Goal: Task Accomplishment & Management: Manage account settings

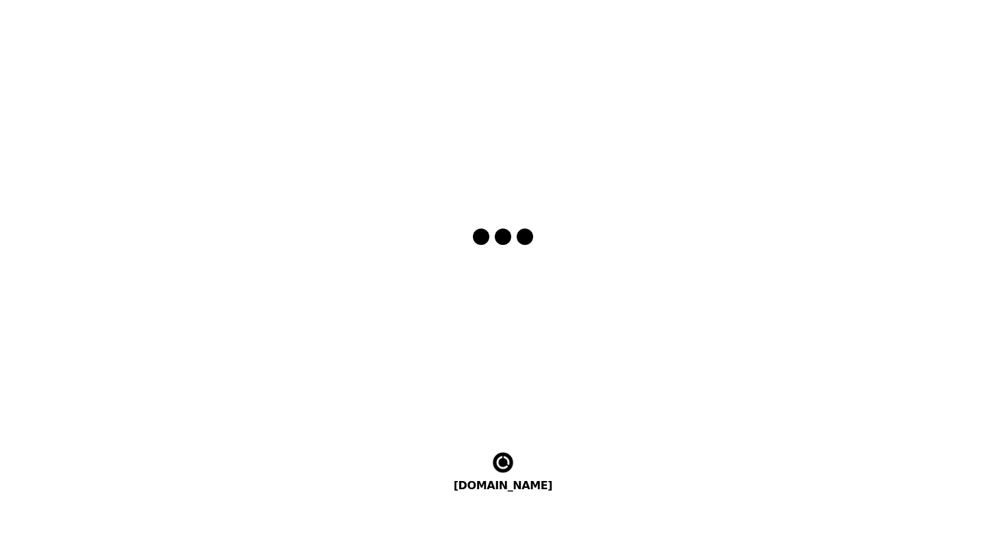
select select "sv"
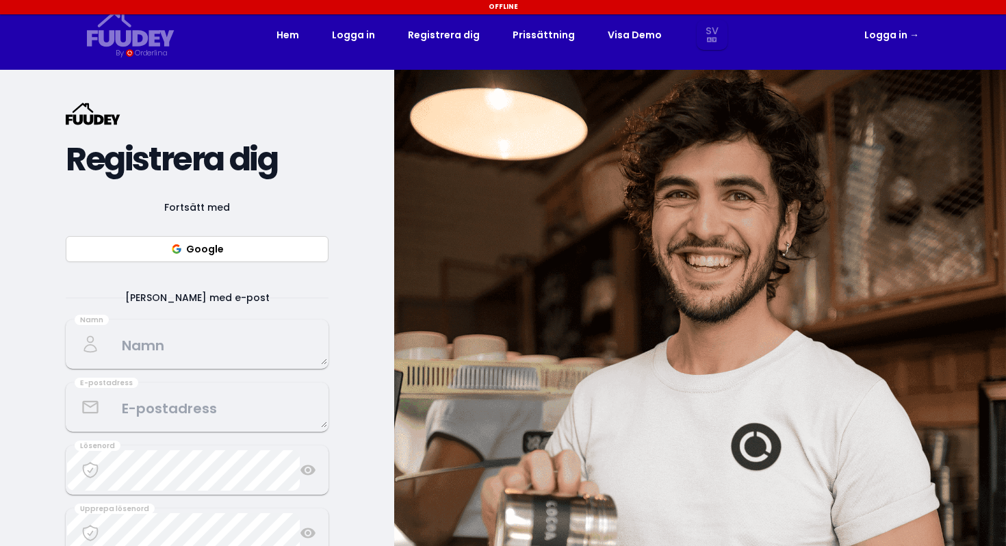
select select "sv"
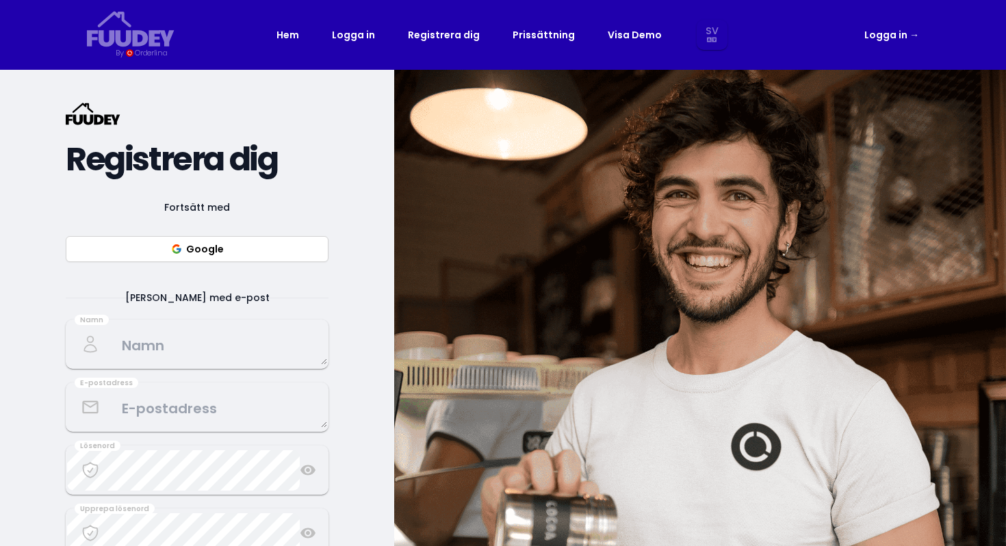
select select "sv"
click at [275, 248] on button "Google" at bounding box center [197, 249] width 263 height 26
select select "sv"
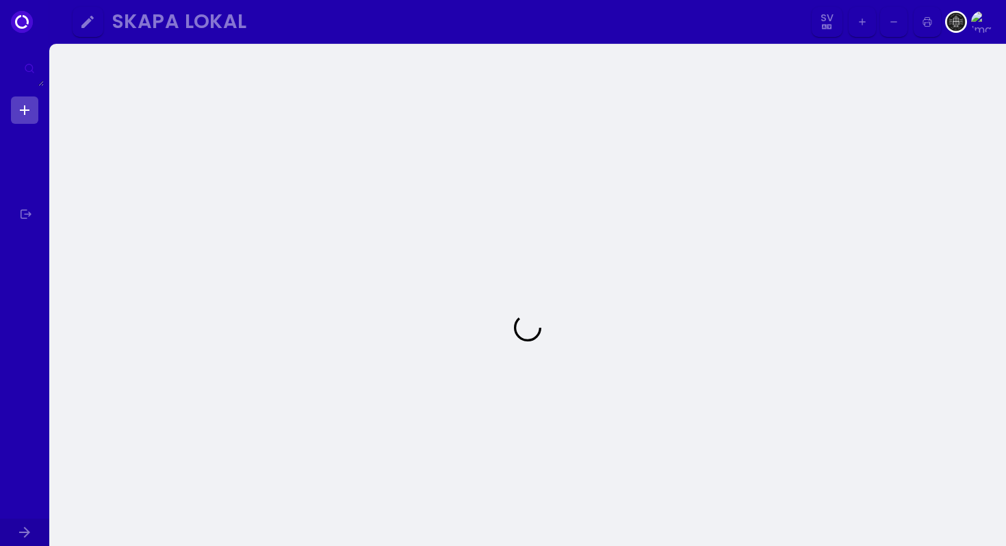
select select "sv"
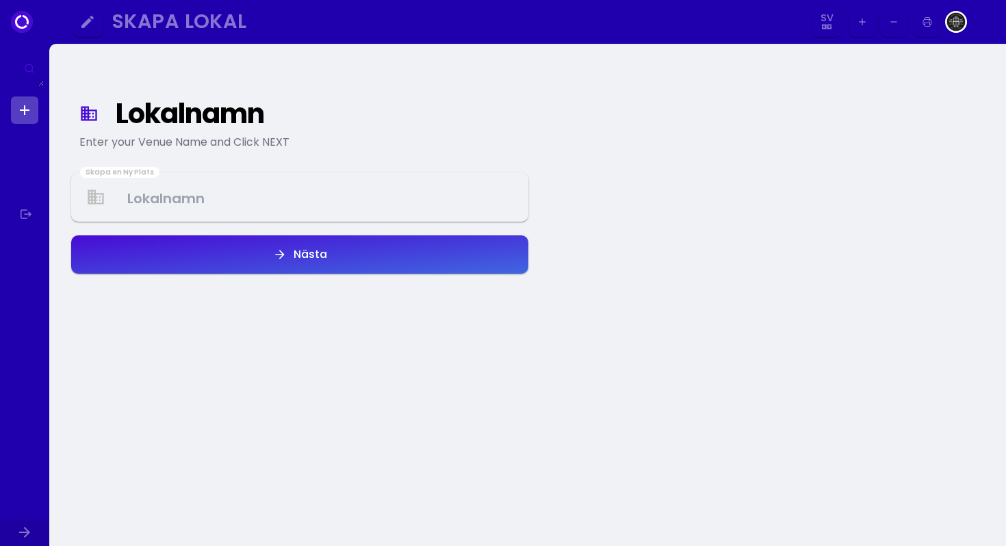
click at [381, 214] on Venue at bounding box center [300, 197] width 455 height 40
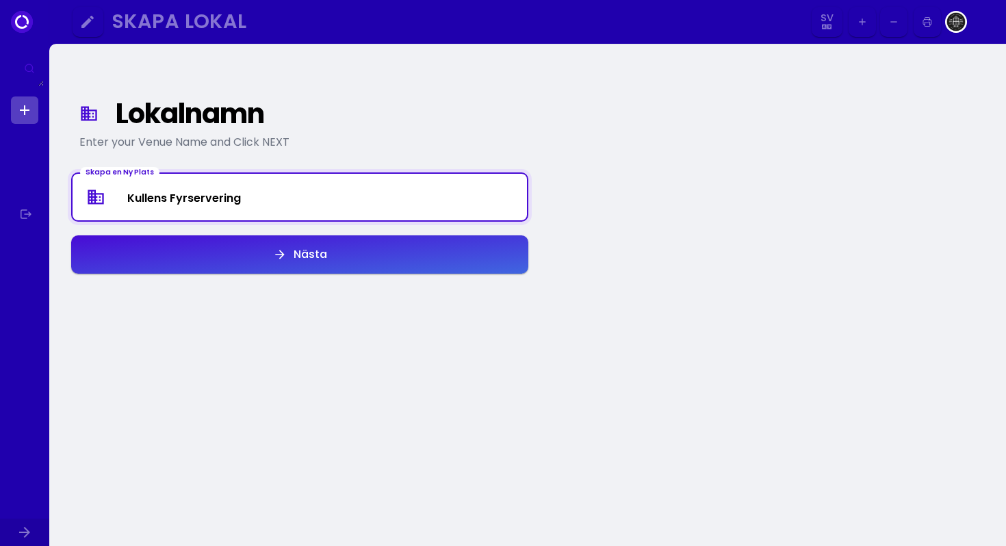
type Venue "Kullens Fyrservering"
click at [296, 257] on div "Nästa" at bounding box center [307, 254] width 40 height 11
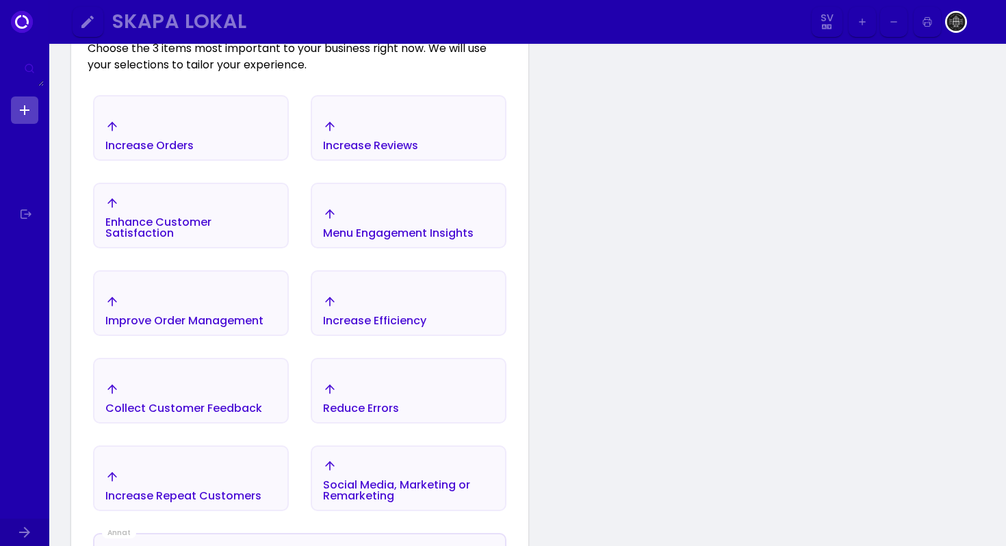
scroll to position [263, 0]
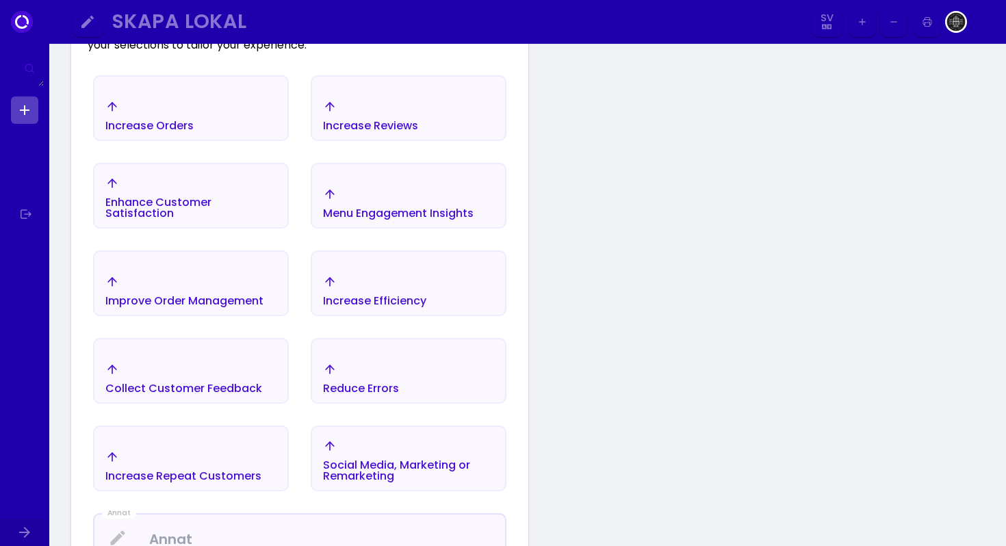
click at [238, 110] on div "Increase Orders" at bounding box center [190, 116] width 193 height 48
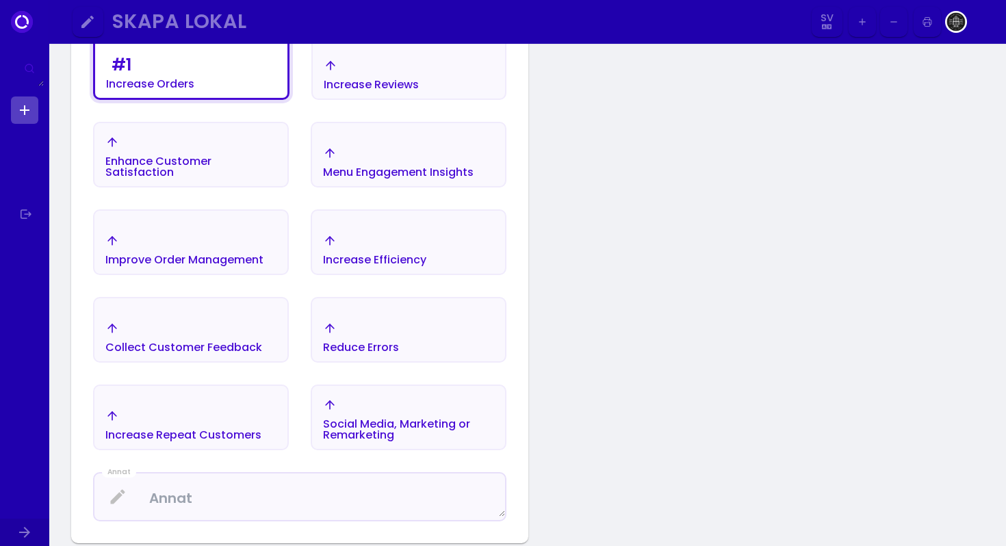
scroll to position [311, 0]
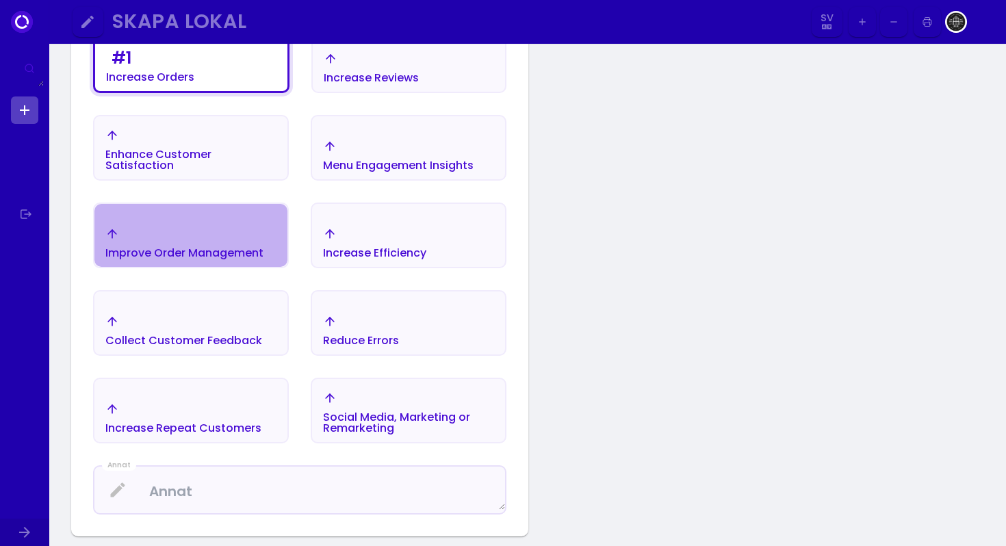
click at [236, 244] on div "Improve Order Management" at bounding box center [184, 242] width 158 height 31
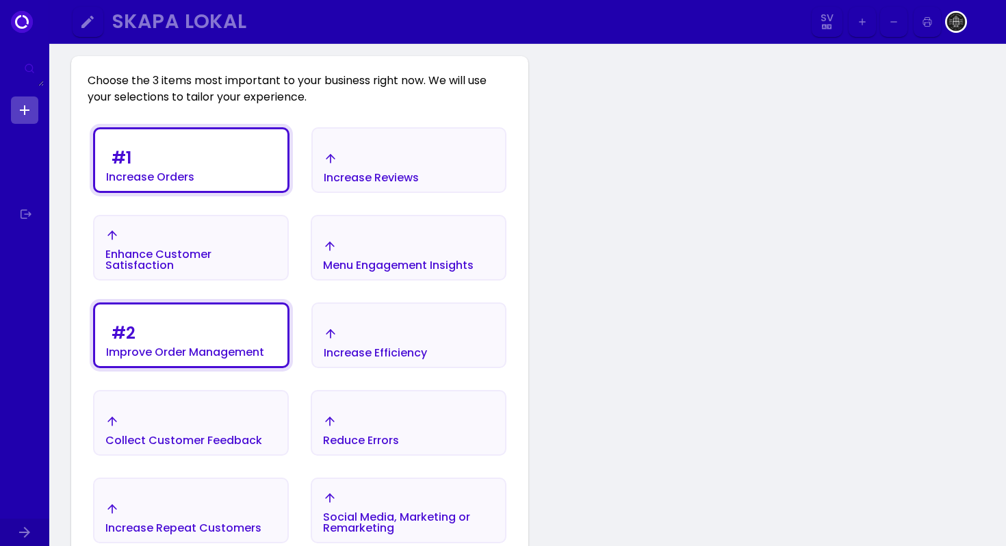
scroll to position [210, 0]
click at [461, 339] on div "Increase Efficiency" at bounding box center [409, 344] width 192 height 48
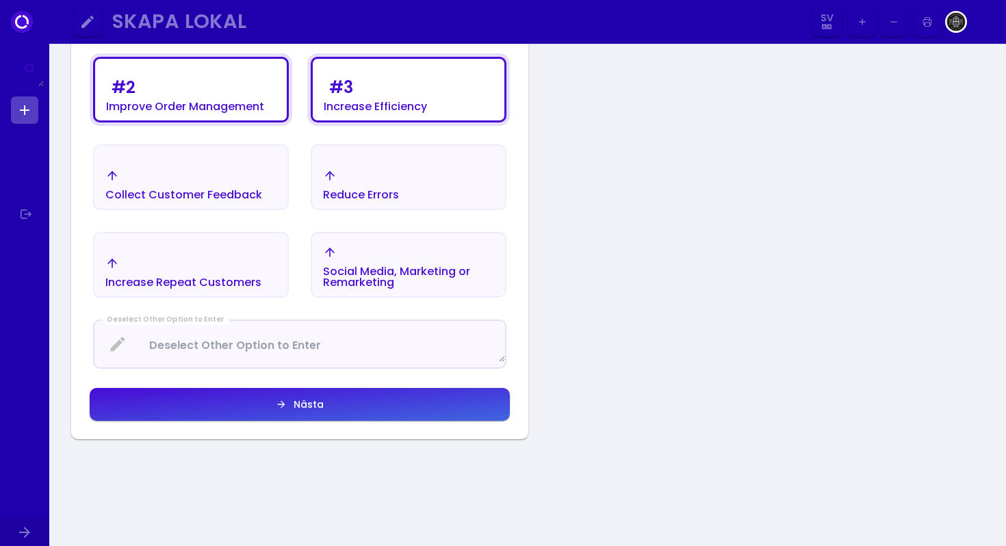
scroll to position [690, 0]
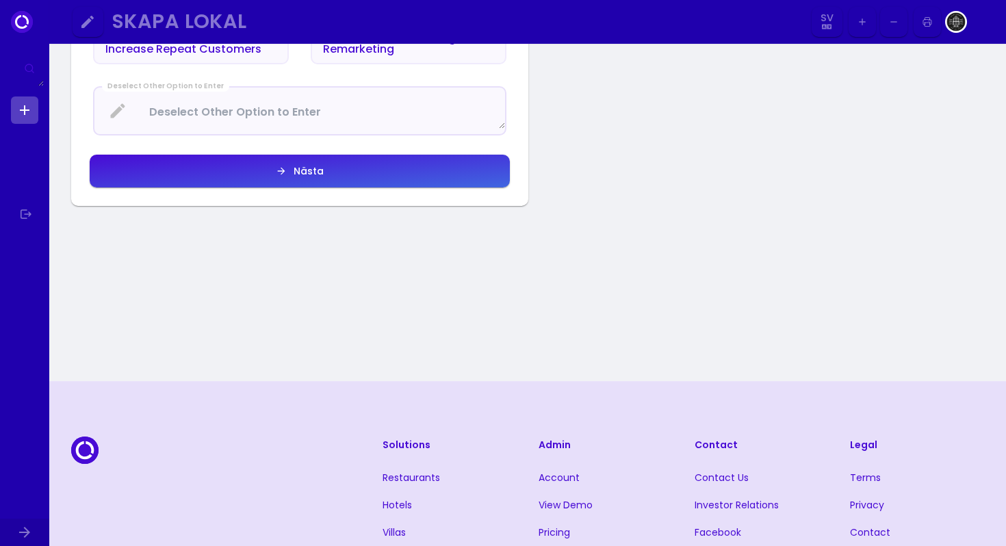
click at [366, 171] on button "Nästa" at bounding box center [300, 171] width 420 height 33
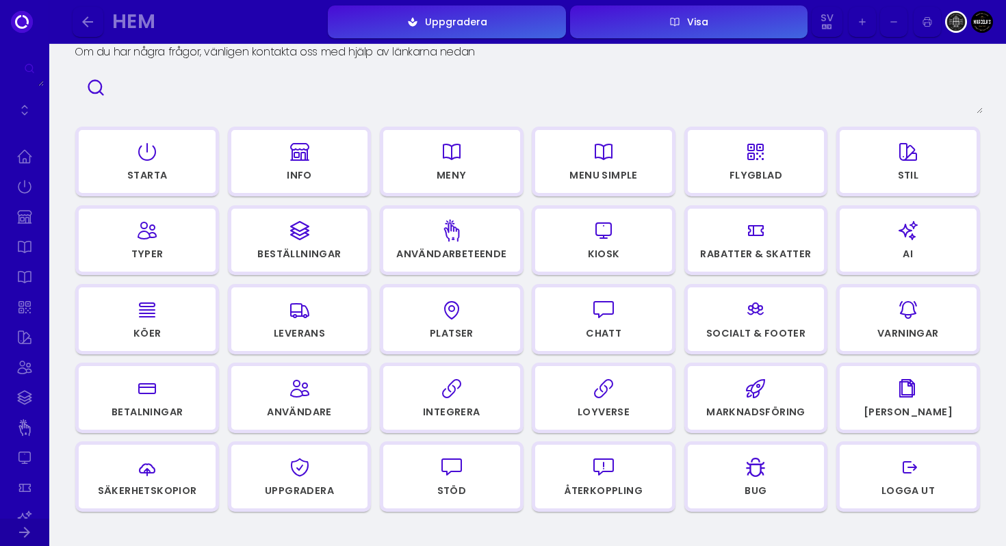
scroll to position [94, 0]
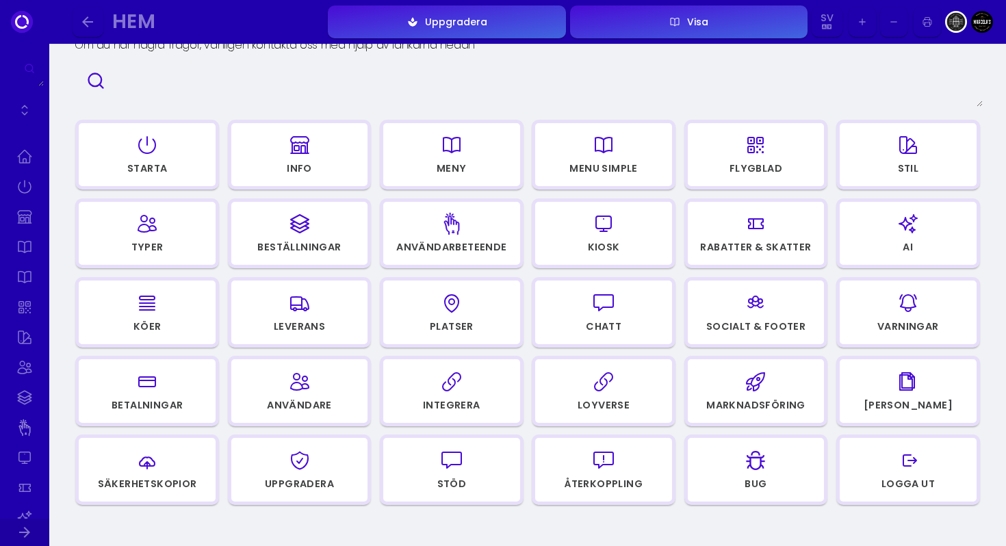
click at [887, 224] on div "button" at bounding box center [908, 223] width 125 height 33
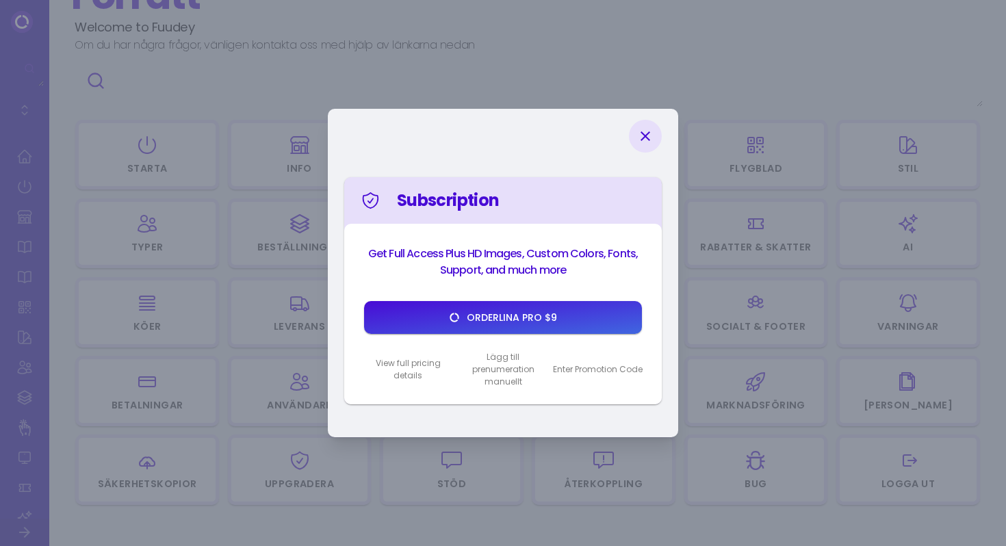
click at [644, 134] on icon at bounding box center [646, 136] width 10 height 10
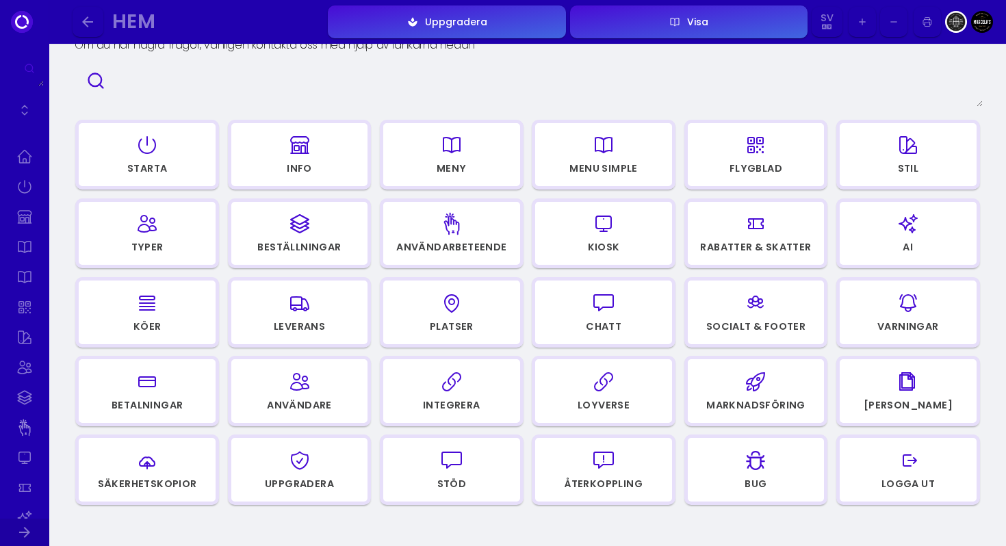
click at [175, 160] on div "button" at bounding box center [147, 145] width 125 height 33
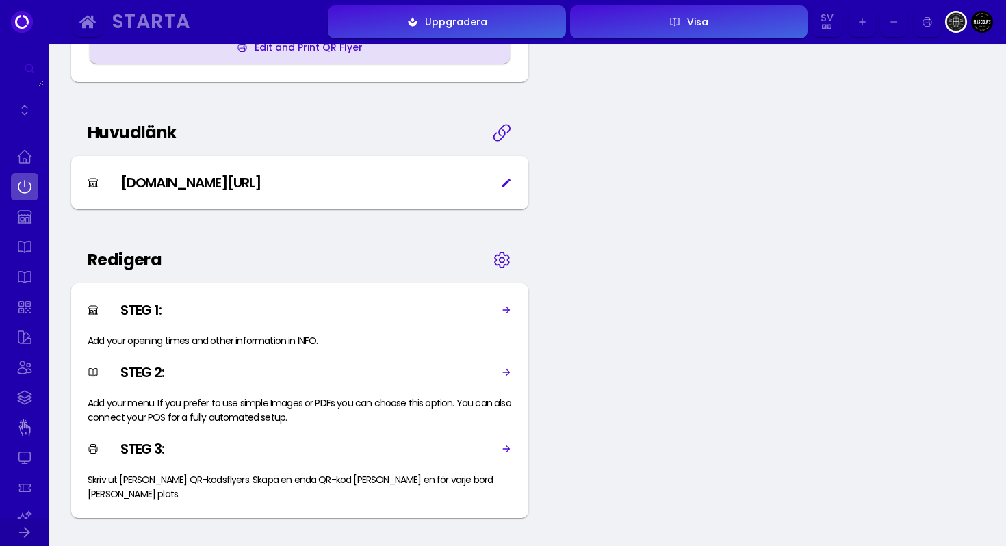
scroll to position [620, 0]
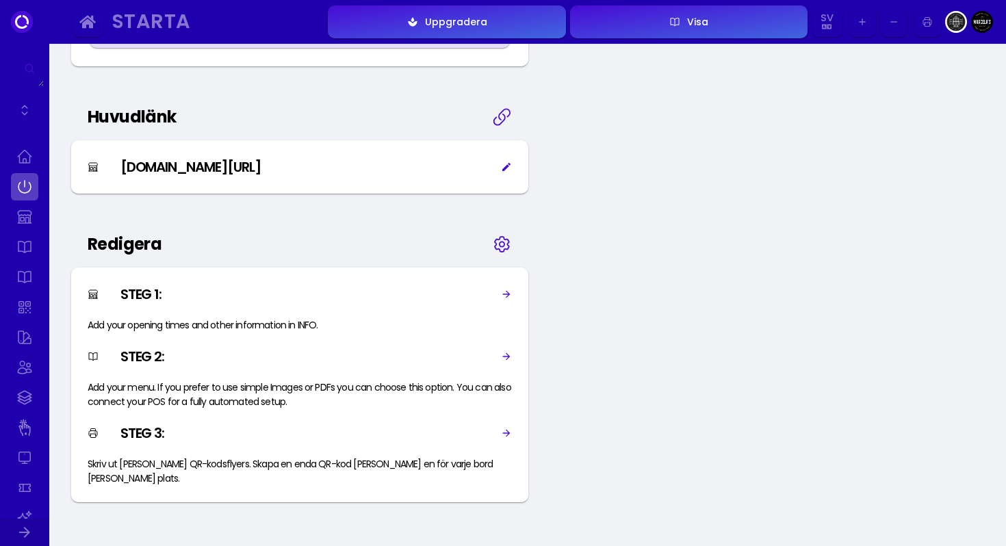
click at [502, 293] on icon at bounding box center [506, 294] width 11 height 11
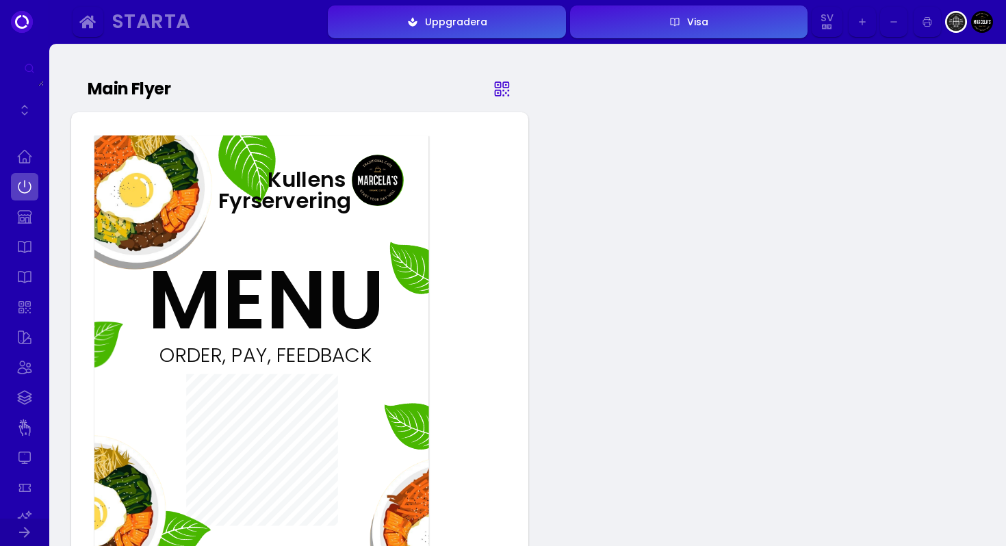
select select "SEK"
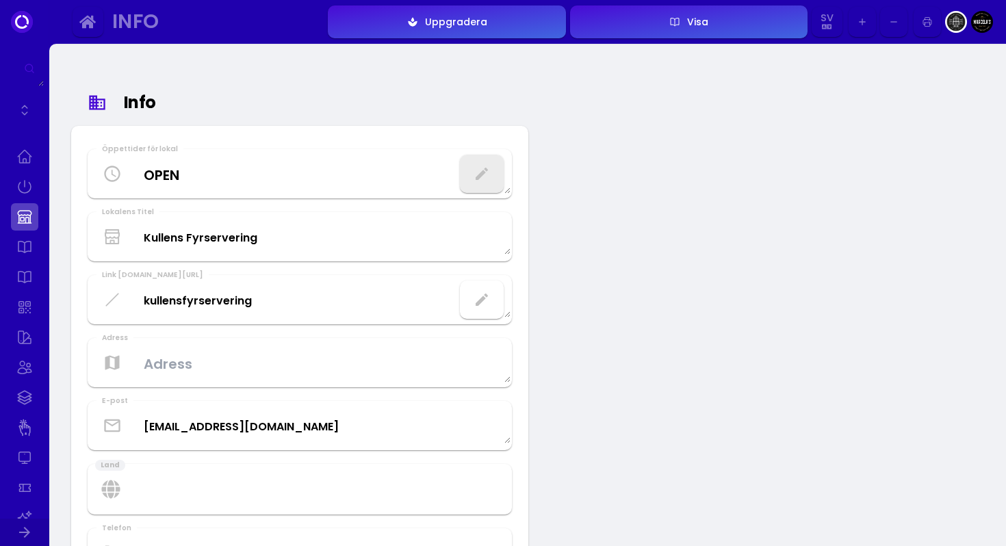
click at [478, 183] on button "button" at bounding box center [482, 174] width 44 height 38
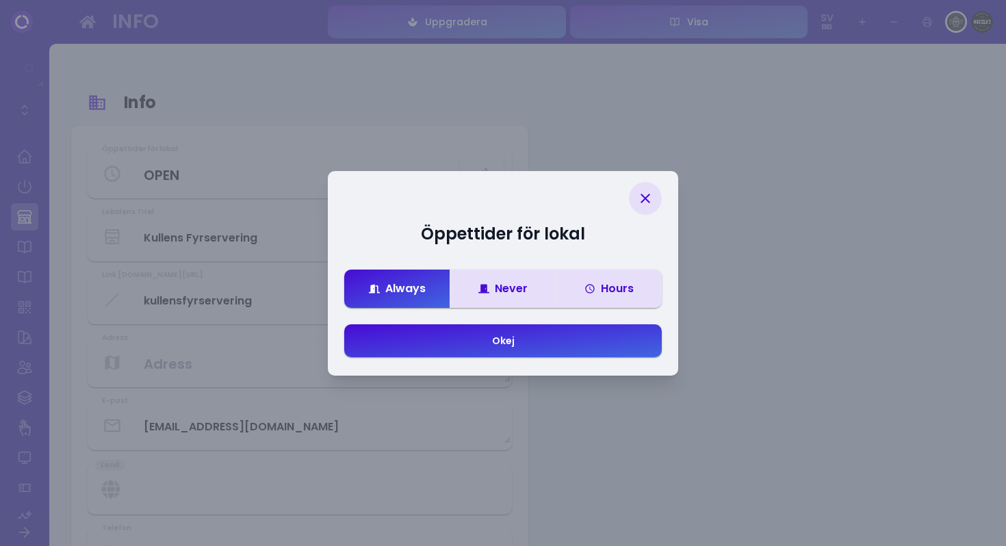
click at [596, 294] on button "Hours" at bounding box center [609, 289] width 106 height 38
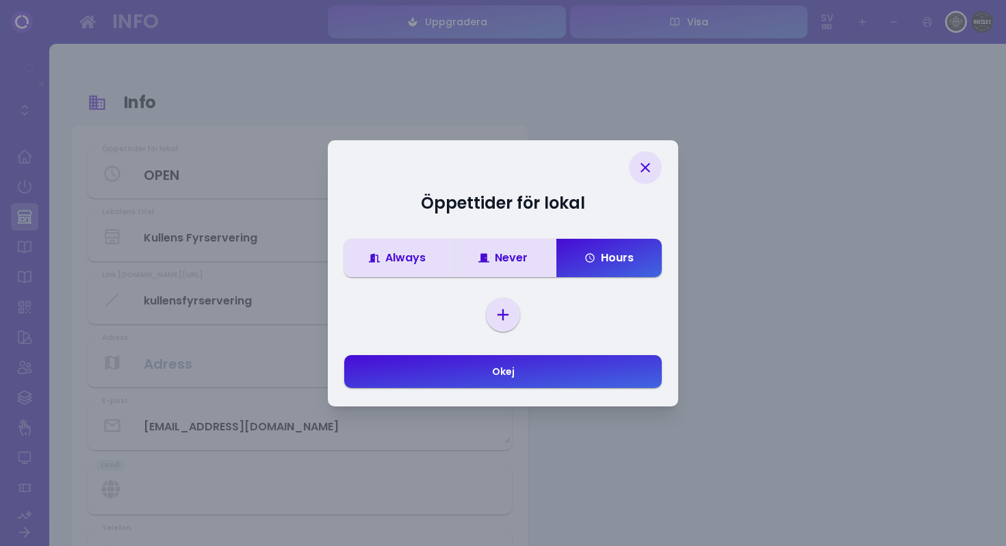
click at [508, 315] on select "[DATE] [DATE] [DATE] [DATE] [DATE] [DATE] [DATE]" at bounding box center [503, 315] width 29 height 21
select select "[DATE]"
select select
select select "00"
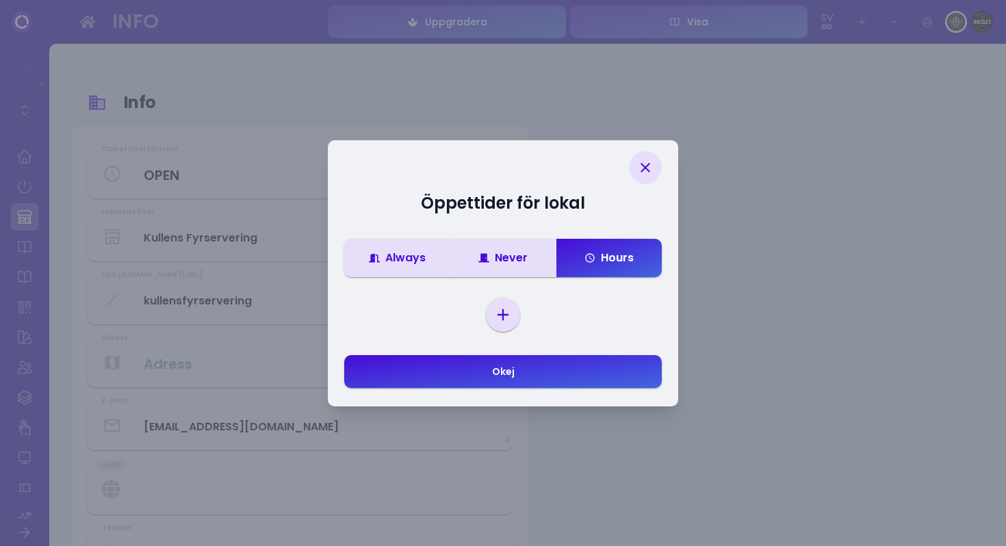
select select "23"
select select "59"
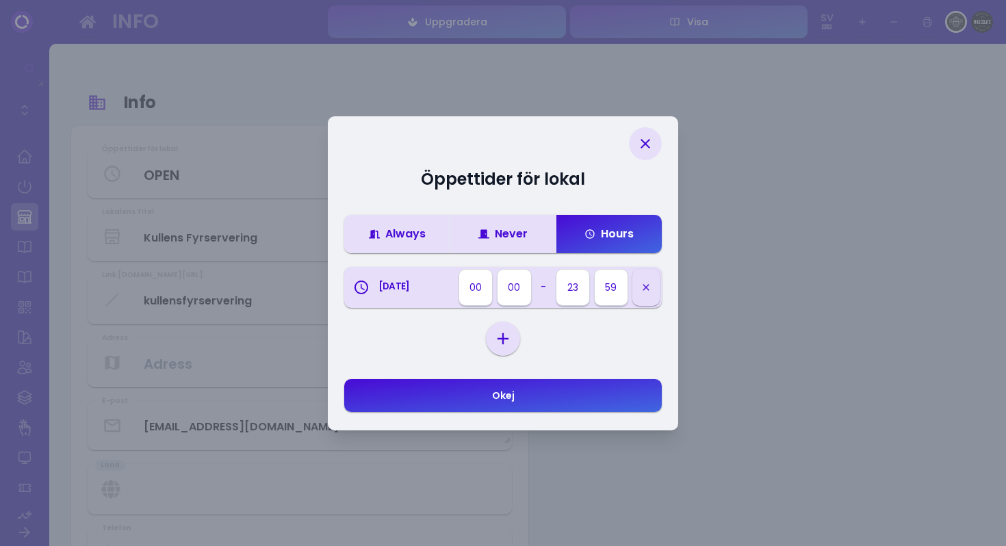
click at [502, 326] on div "[DATE] [DATE] [DATE] [DATE] [DATE] [DATE] [DATE]" at bounding box center [503, 339] width 34 height 34
click at [502, 342] on select "[DATE] [DATE] [DATE] [DATE] [DATE] [DATE] [DATE]" at bounding box center [503, 339] width 29 height 21
select select "[DATE]"
select select
select select "00"
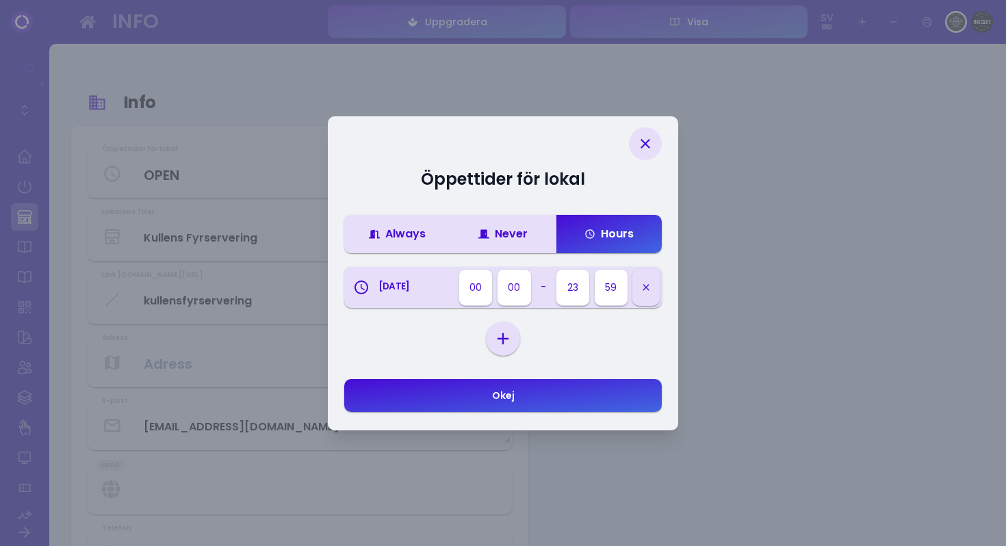
select select "00"
select select "23"
select select "59"
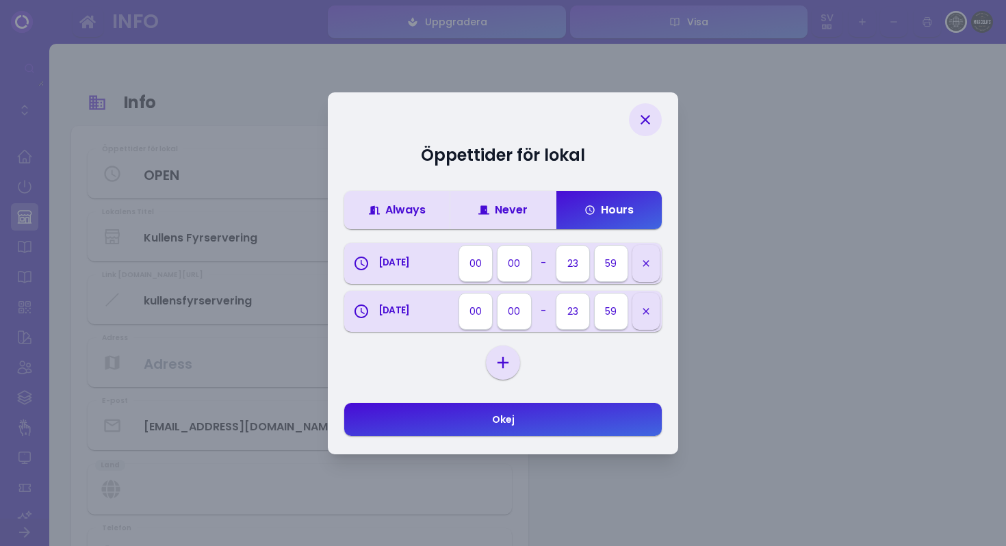
click at [505, 359] on select "[DATE] [DATE] [DATE] [DATE] [DATE] [DATE] [DATE]" at bounding box center [503, 363] width 29 height 21
select select "[DATE]"
select select
select select "00"
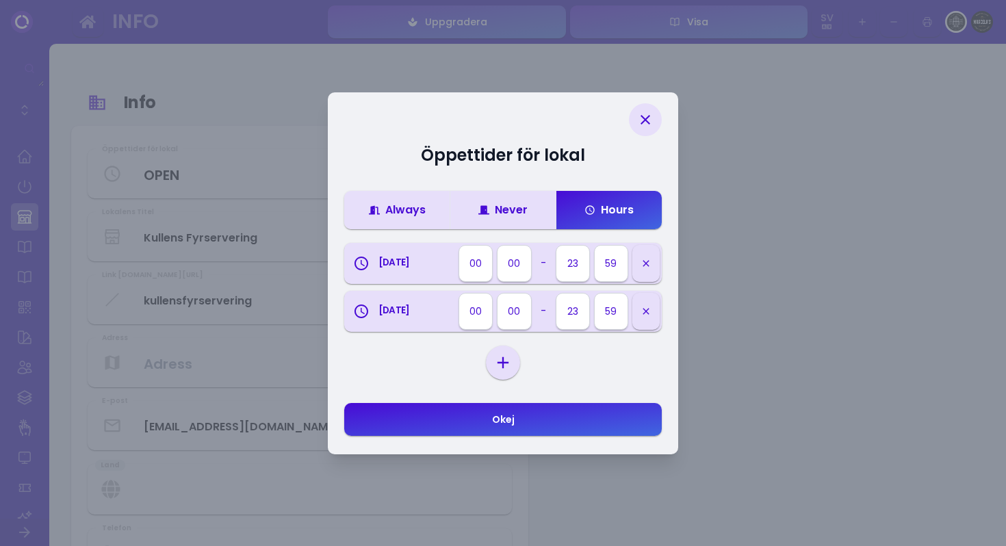
select select "23"
select select "59"
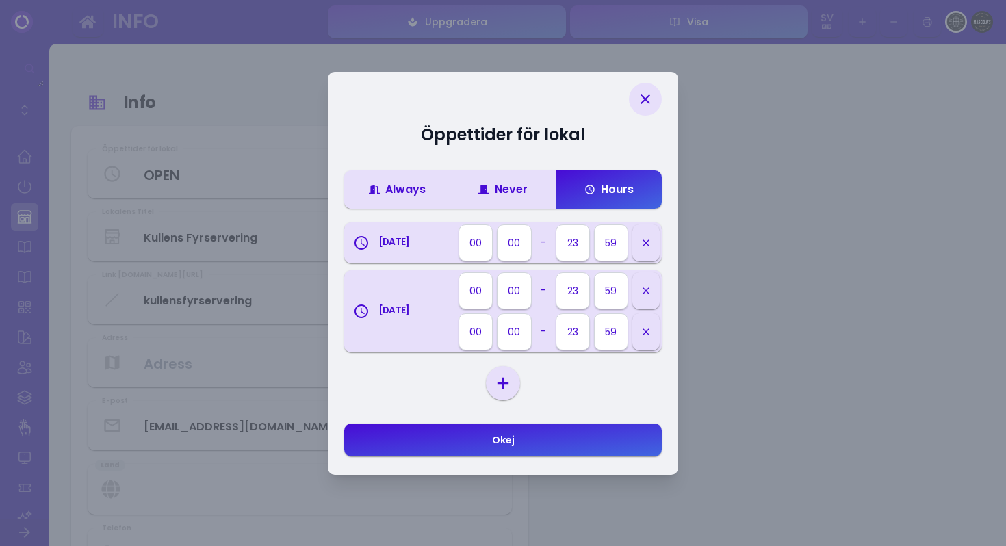
click at [511, 199] on button "Never" at bounding box center [503, 189] width 106 height 38
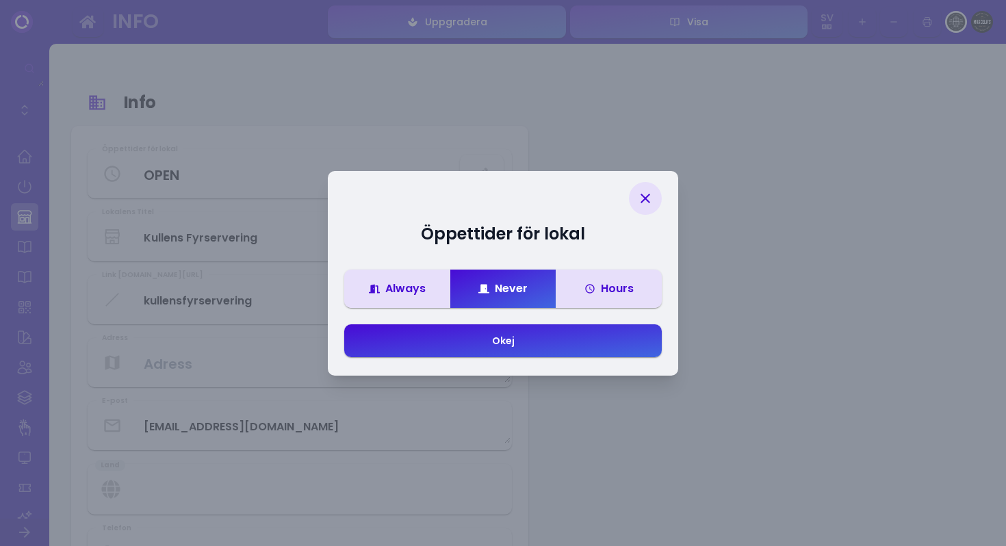
click at [584, 298] on button "Hours" at bounding box center [609, 289] width 106 height 38
select select "00"
select select "23"
select select "59"
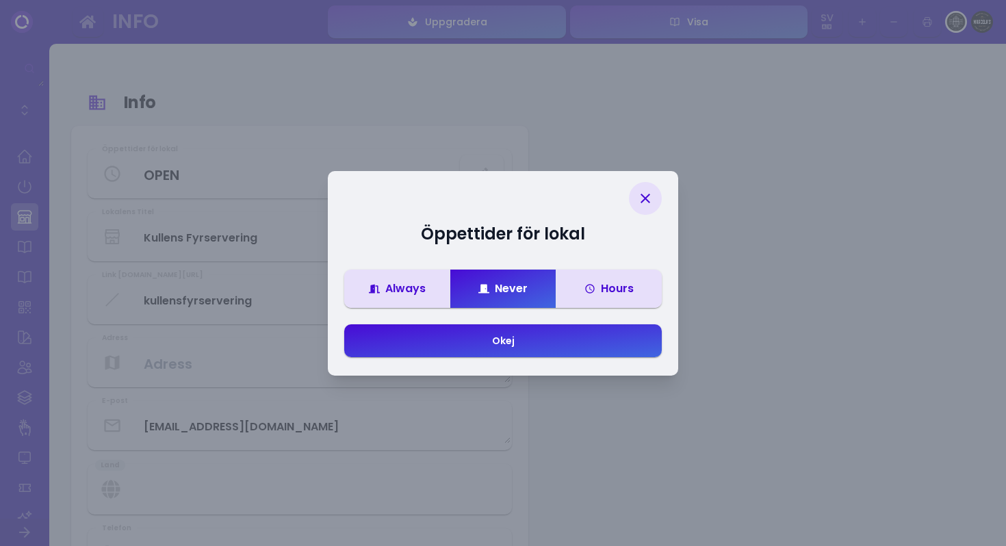
select select "00"
select select "23"
select select "59"
select select "00"
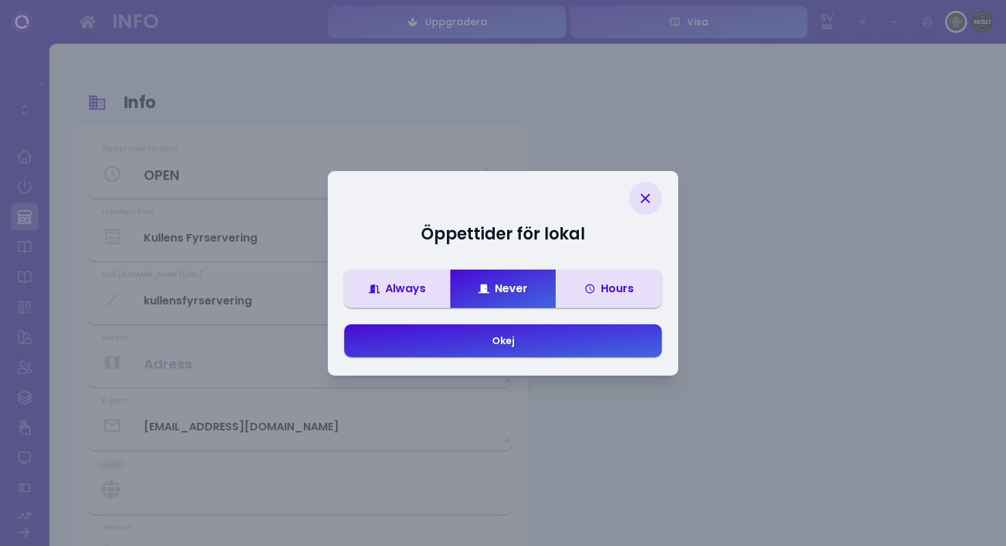
select select "00"
select select "23"
select select "59"
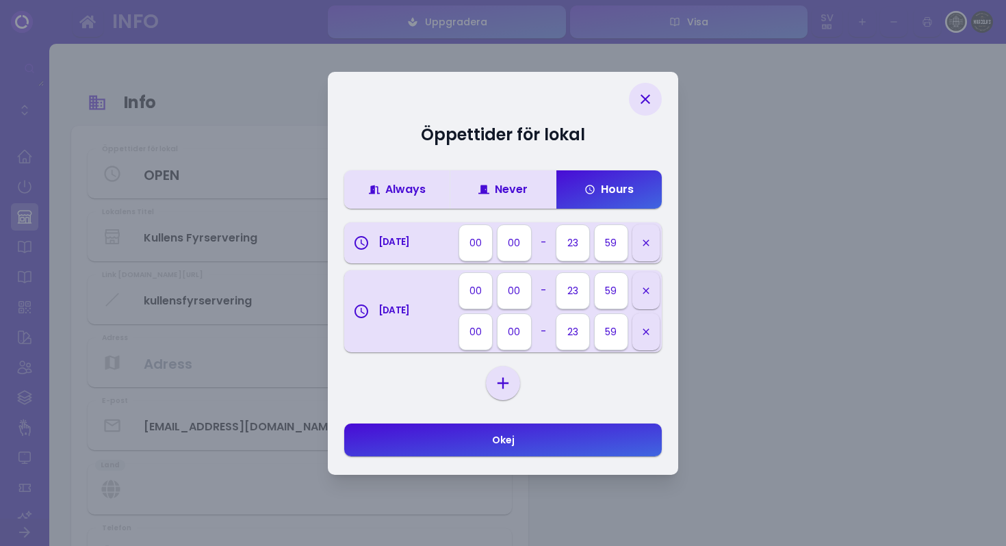
click at [655, 293] on button "button" at bounding box center [646, 290] width 27 height 37
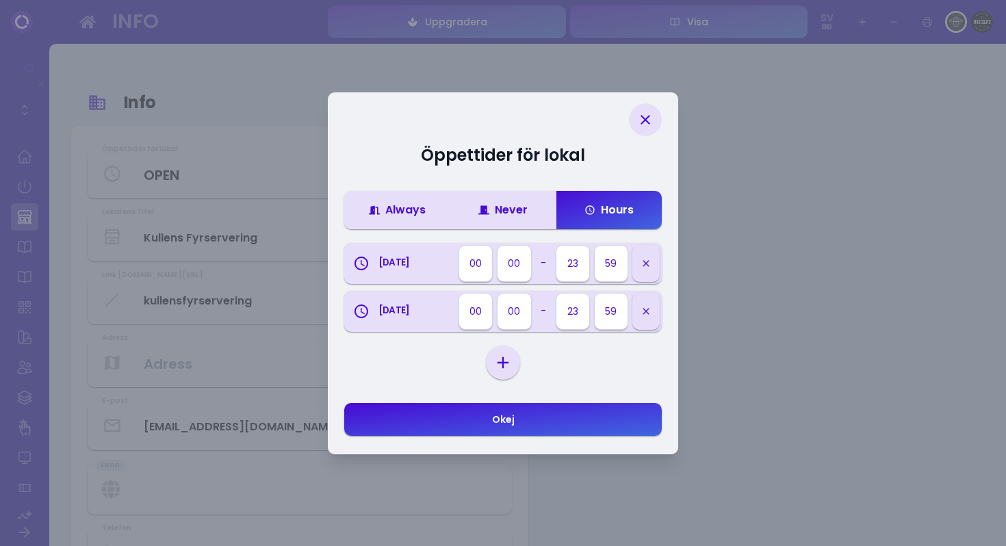
click at [398, 214] on div "Always" at bounding box center [397, 210] width 57 height 11
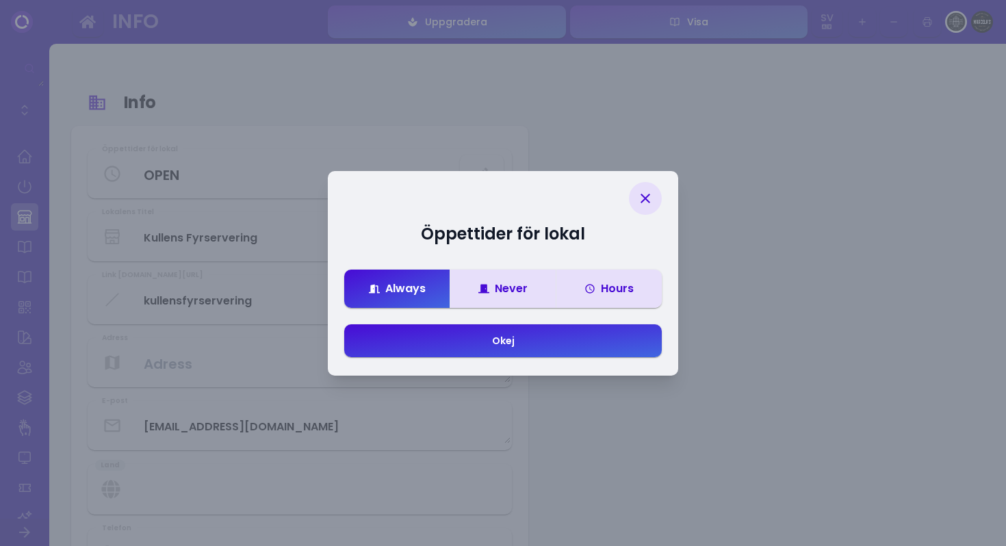
click at [496, 345] on div "Okej" at bounding box center [503, 341] width 23 height 10
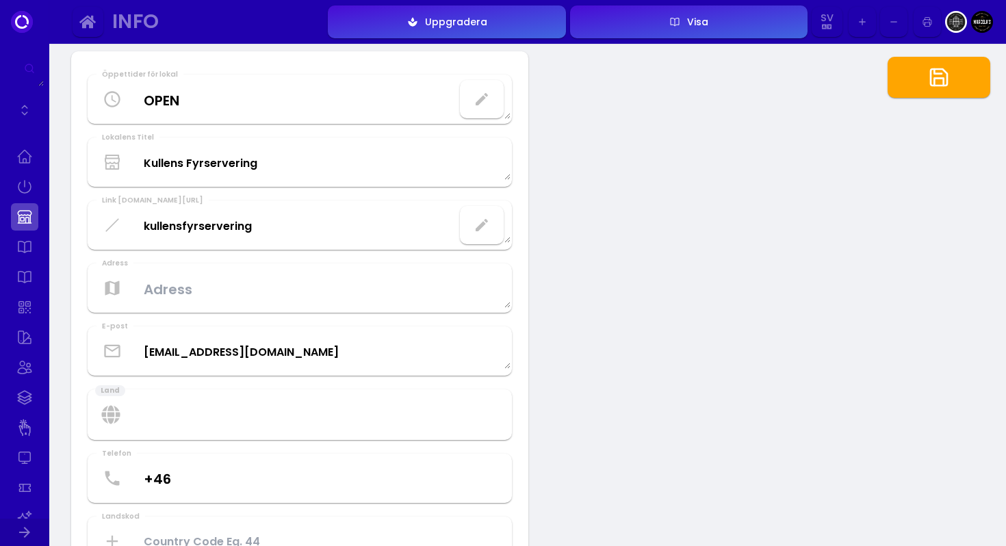
scroll to position [101, 0]
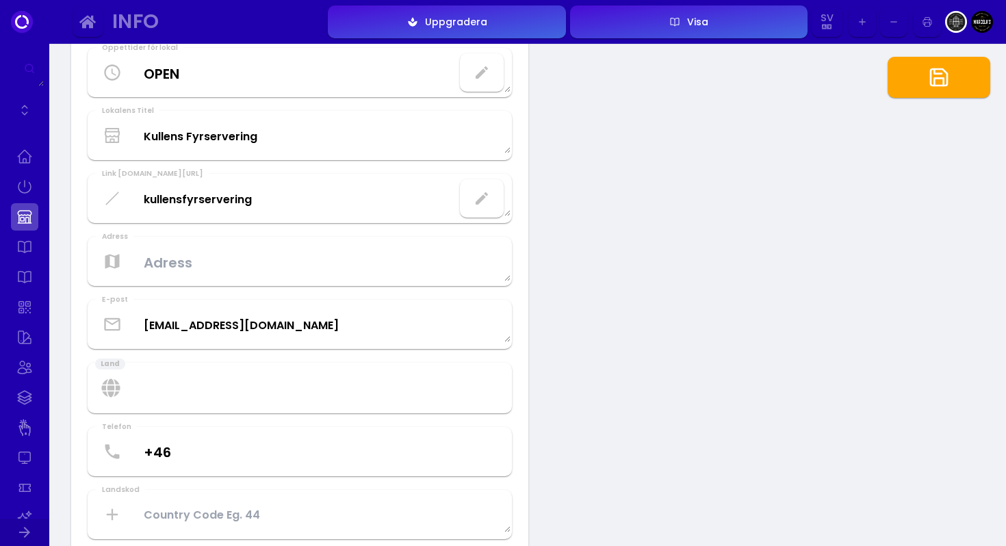
click at [298, 267] on textarea at bounding box center [300, 262] width 422 height 40
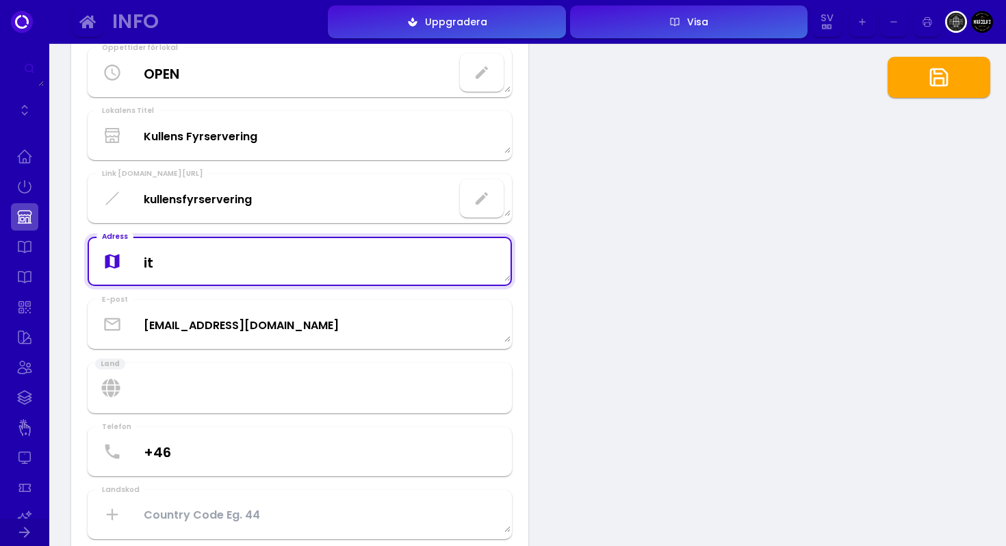
type textarea "i"
type textarea "[STREET_ADDRESS]"
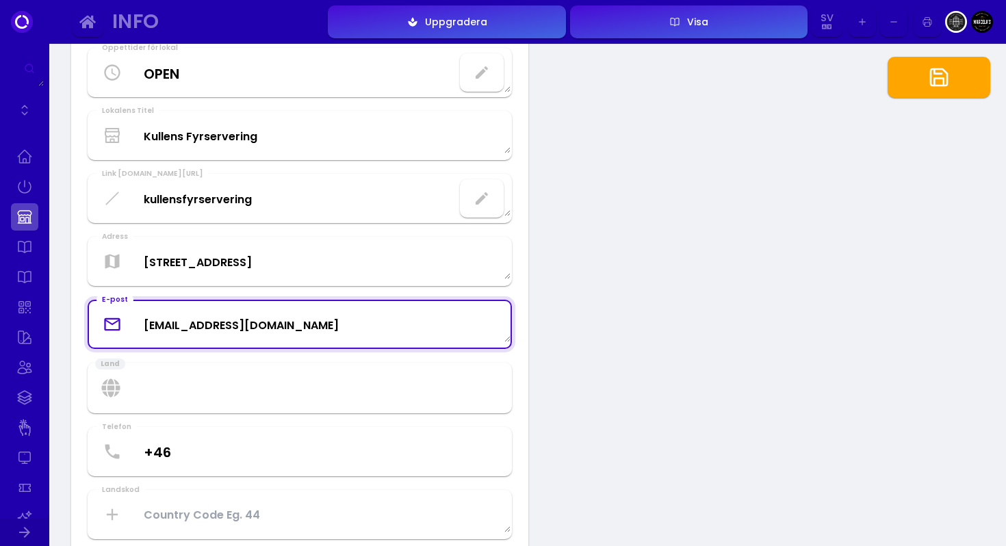
click at [248, 389] on select "[GEOGRAPHIC_DATA] [GEOGRAPHIC_DATA] [GEOGRAPHIC_DATA] [US_STATE] [GEOGRAPHIC_DA…" at bounding box center [300, 388] width 424 height 51
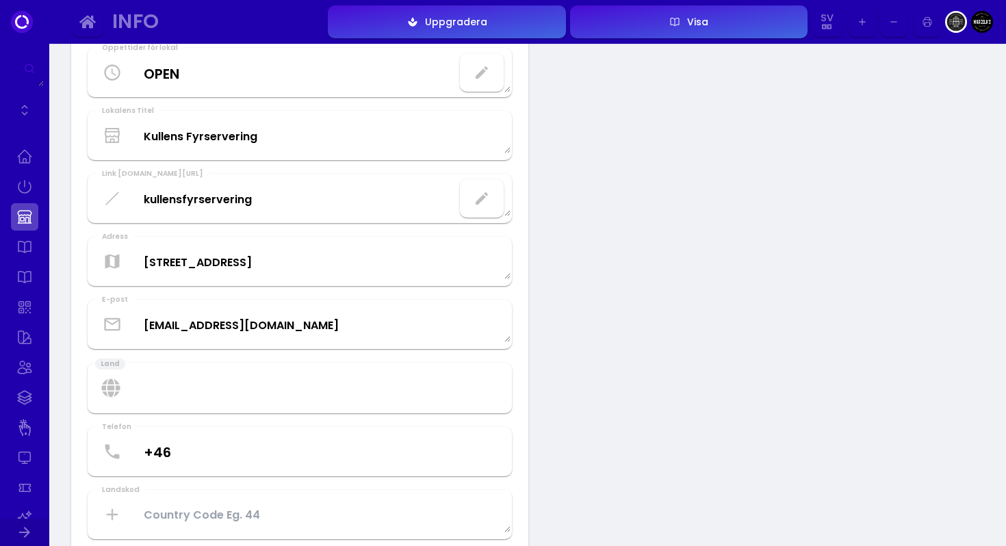
select select "[GEOGRAPHIC_DATA]"
type US "SE"
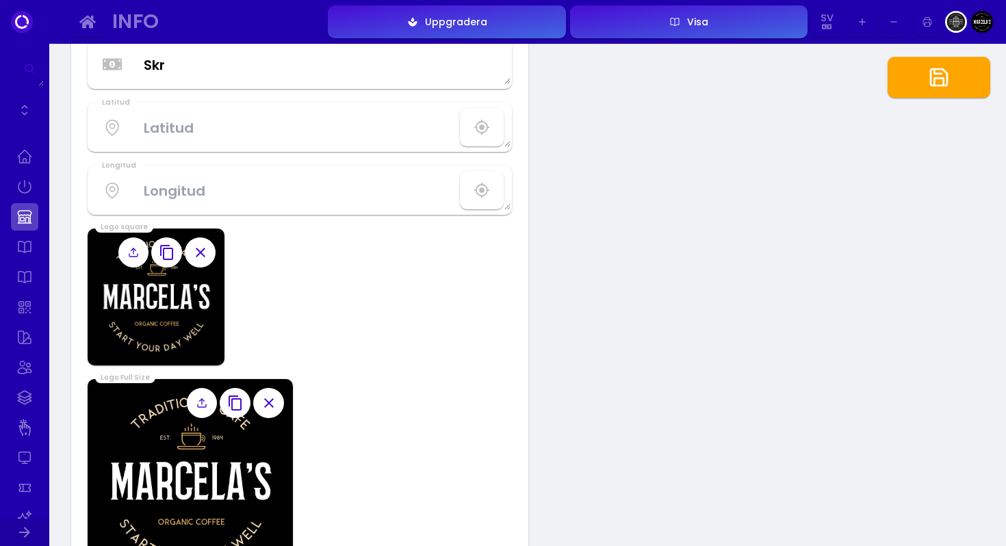
scroll to position [754, 0]
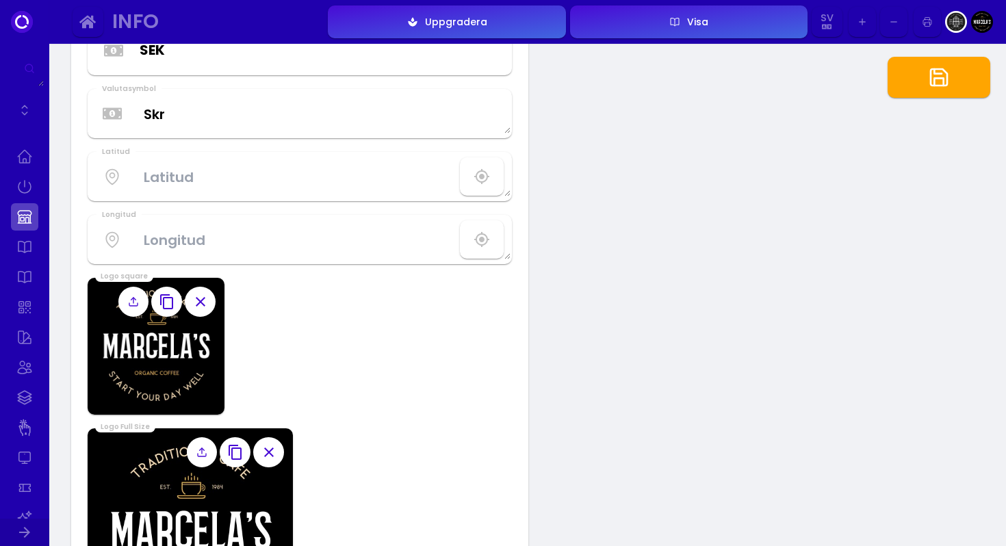
click at [135, 305] on icon at bounding box center [133, 304] width 8 height 3
click at [0, 0] on input "file" at bounding box center [0, 0] width 0 height 0
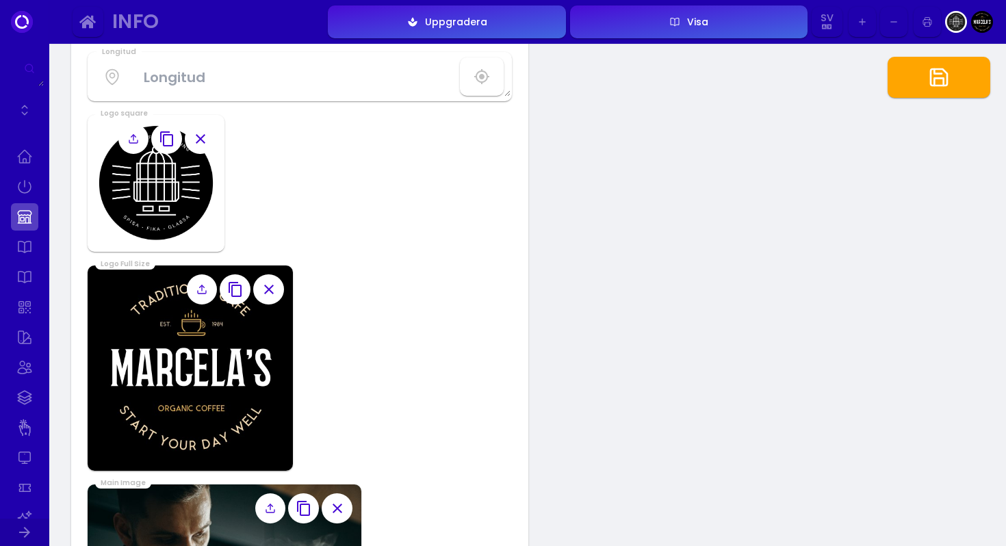
scroll to position [921, 0]
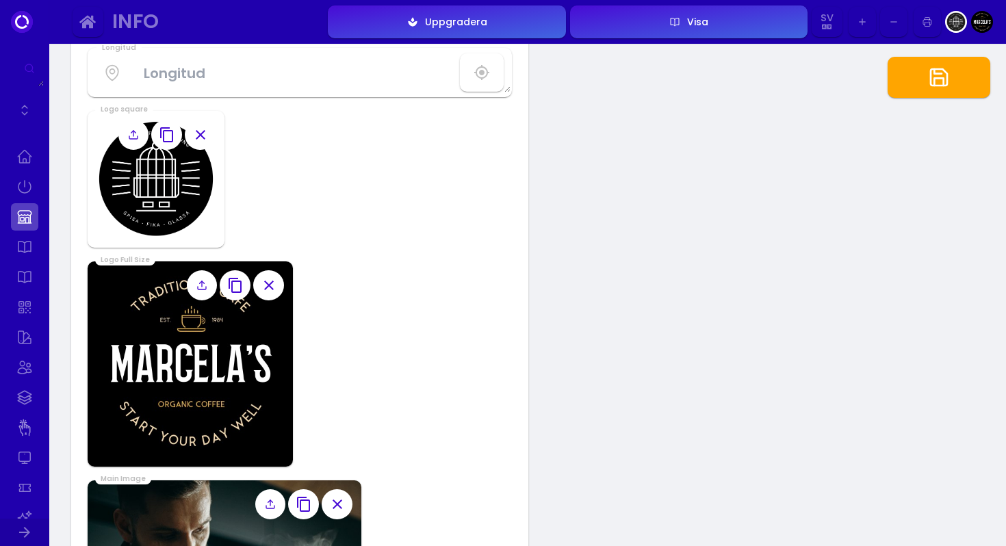
click at [238, 285] on icon "button" at bounding box center [235, 285] width 16 height 16
click at [201, 285] on icon at bounding box center [201, 285] width 11 height 11
click at [0, 0] on input "file" at bounding box center [0, 0] width 0 height 0
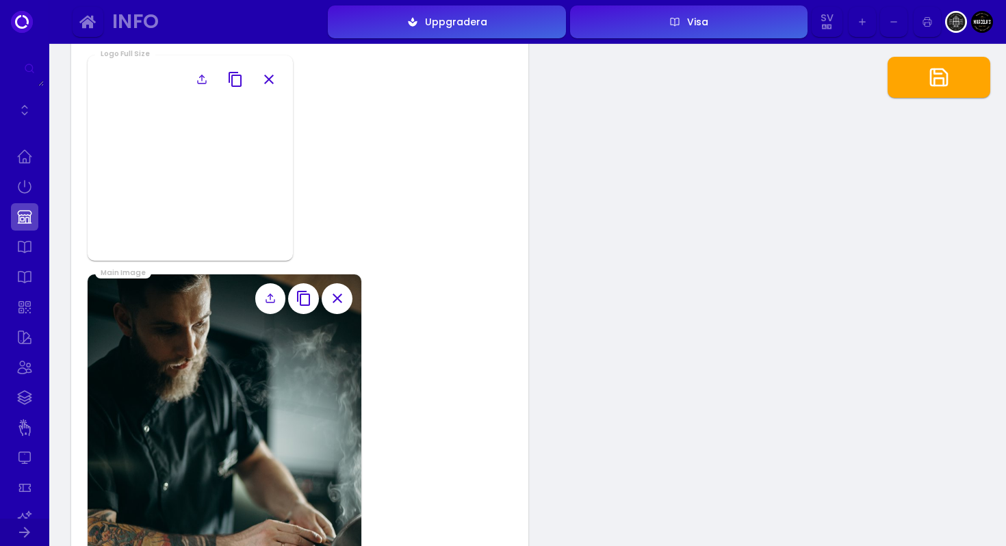
scroll to position [1133, 0]
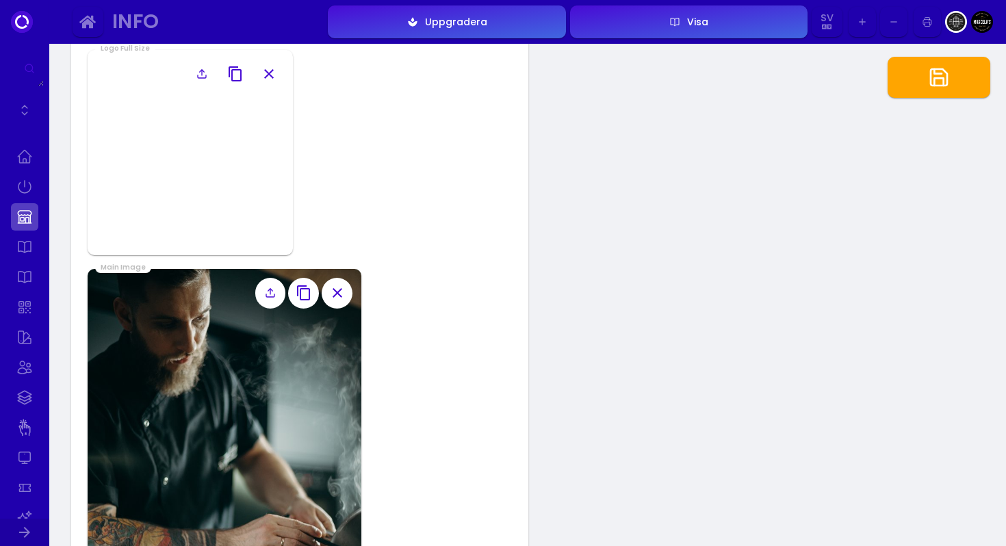
click at [261, 298] on label at bounding box center [270, 293] width 31 height 31
click at [0, 0] on input "file" at bounding box center [0, 0] width 0 height 0
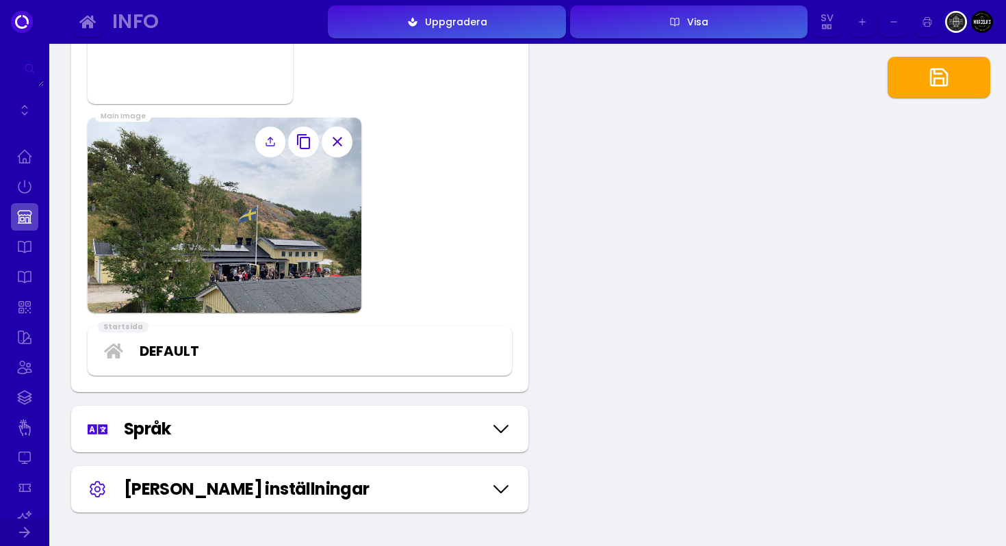
scroll to position [1325, 0]
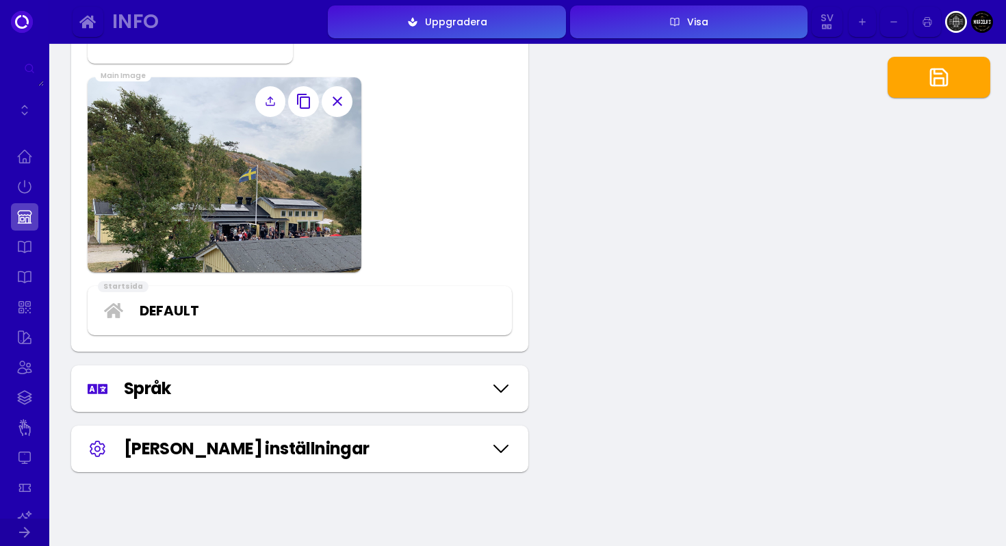
click at [231, 310] on select "Default Default Edit" at bounding box center [319, 311] width 359 height 21
click at [503, 398] on icon at bounding box center [501, 389] width 22 height 68
select select "swedish"
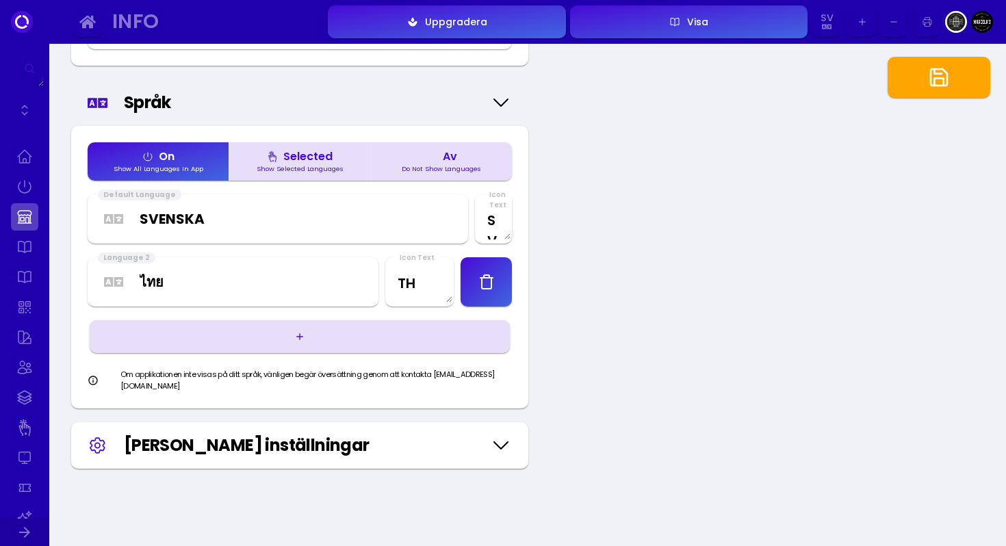
scroll to position [1630, 0]
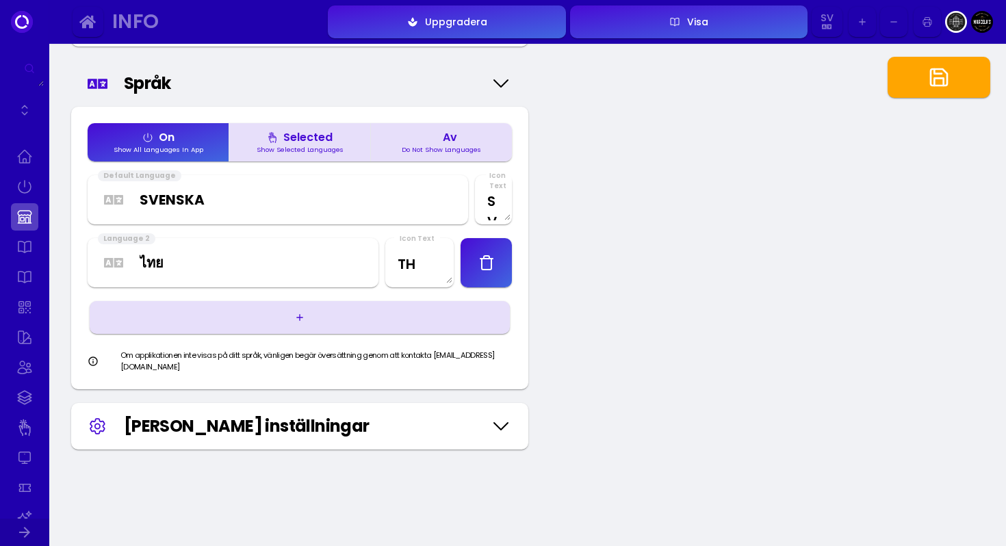
click at [185, 262] on select "Afaraf Аҧсуа Afrikaans አማርኛ العربية অসমীয়া Aymar aru Azərbaycan dili Башҡорт т…" at bounding box center [252, 263] width 225 height 21
select select "english"
type Text "EN"
click at [311, 151] on div "Show Selected Languages" at bounding box center [300, 149] width 98 height 7
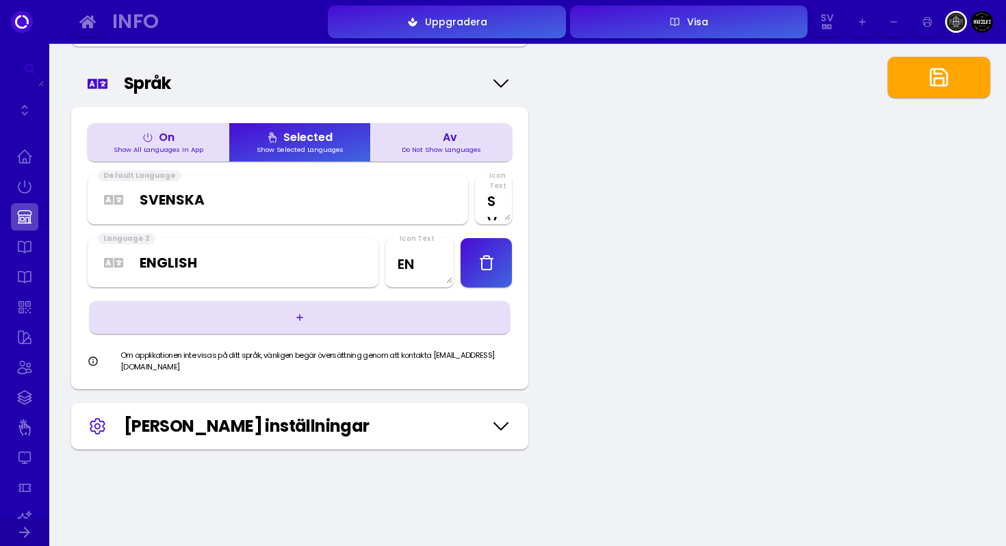
click at [186, 146] on div "Show All Languages In App" at bounding box center [158, 149] width 101 height 7
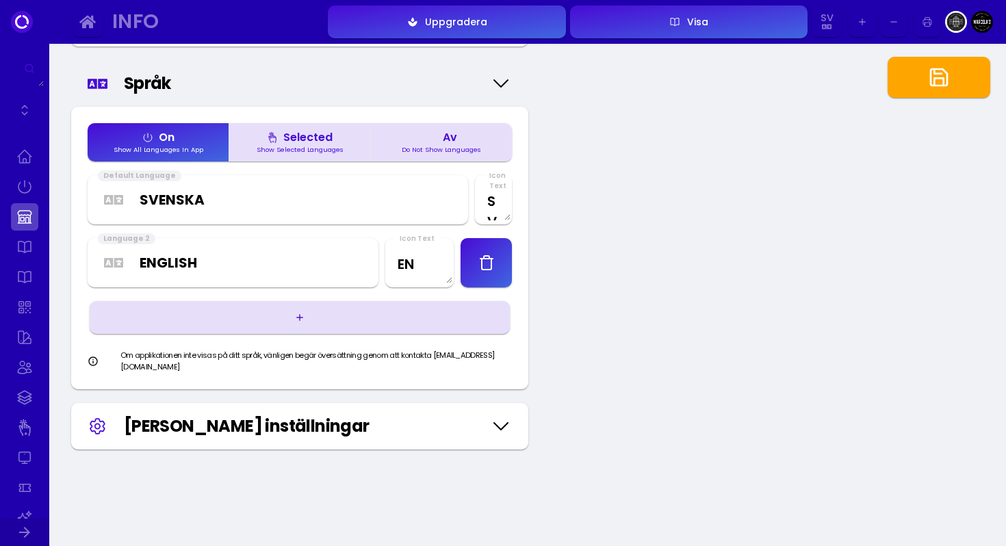
click at [324, 422] on div "[PERSON_NAME] inställningar" at bounding box center [303, 426] width 359 height 25
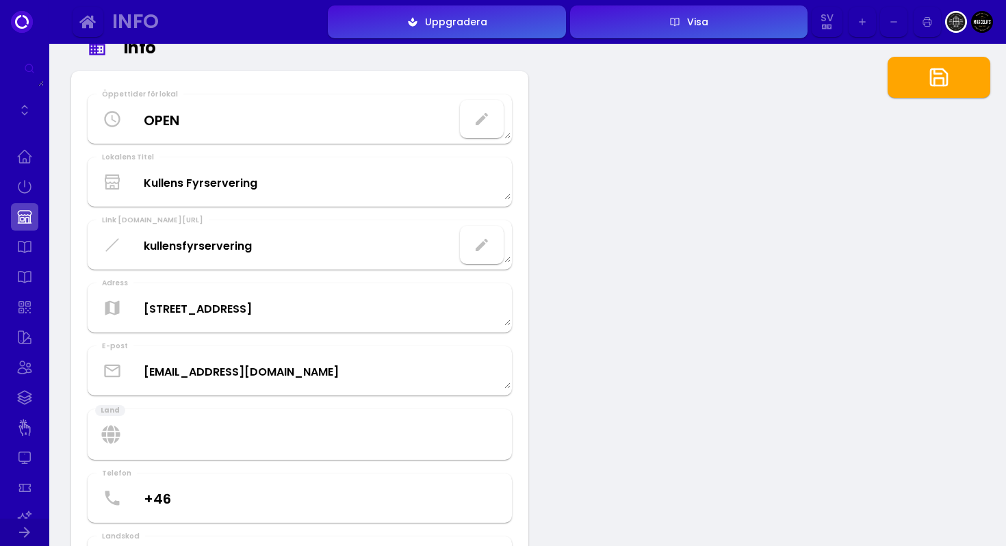
scroll to position [0, 0]
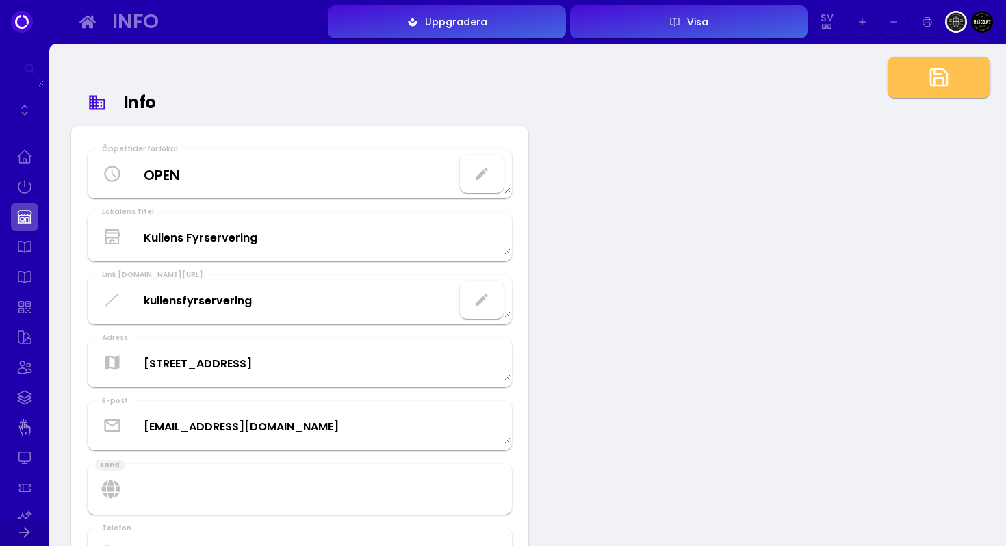
click at [919, 77] on button "button" at bounding box center [939, 77] width 103 height 41
click at [688, 21] on div "Visa" at bounding box center [694, 22] width 28 height 10
click at [31, 301] on link at bounding box center [24, 307] width 27 height 27
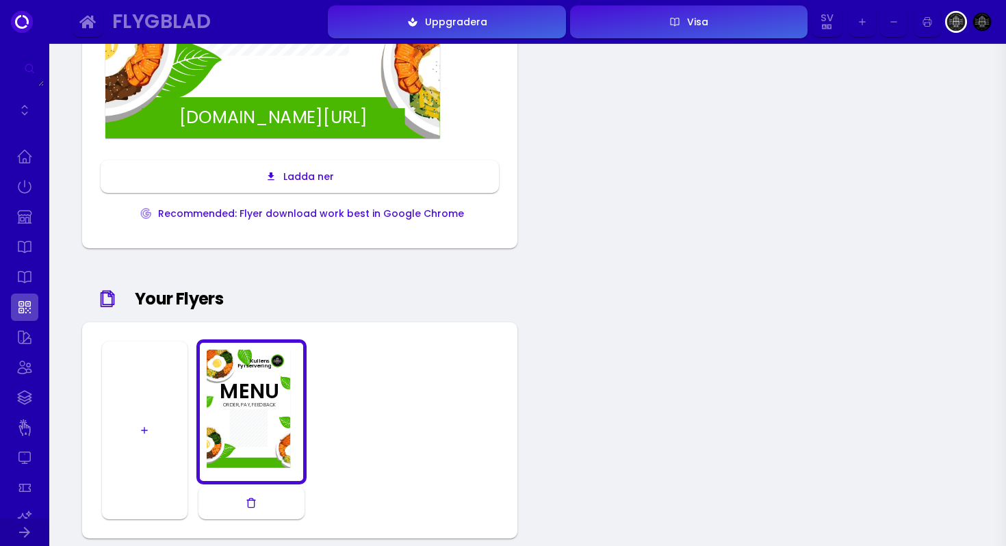
scroll to position [570, 0]
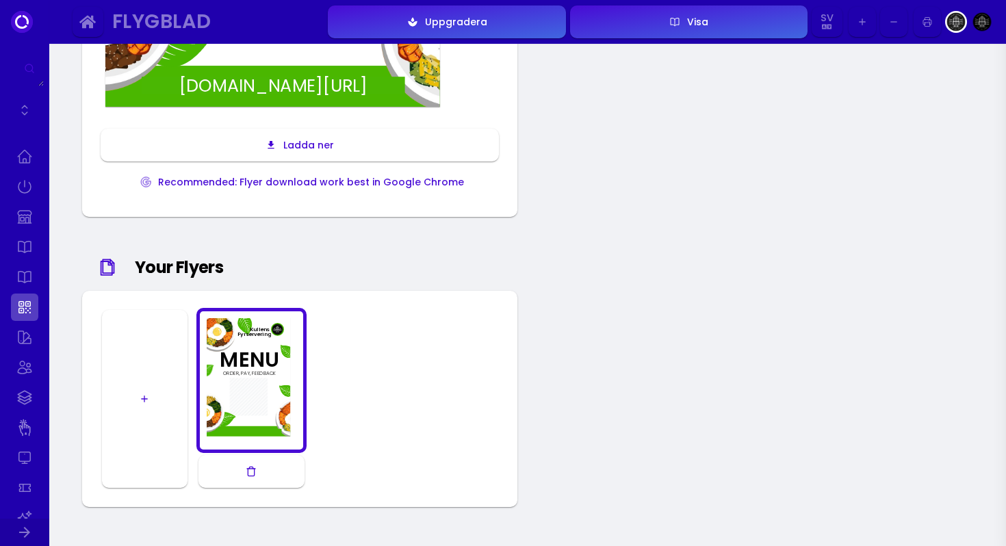
click at [246, 377] on div at bounding box center [251, 380] width 103 height 131
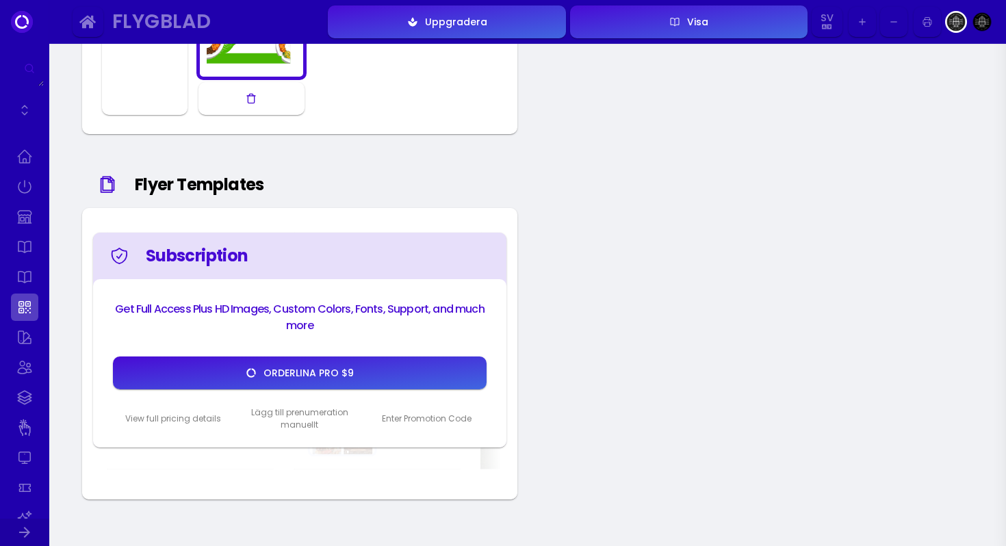
scroll to position [895, 0]
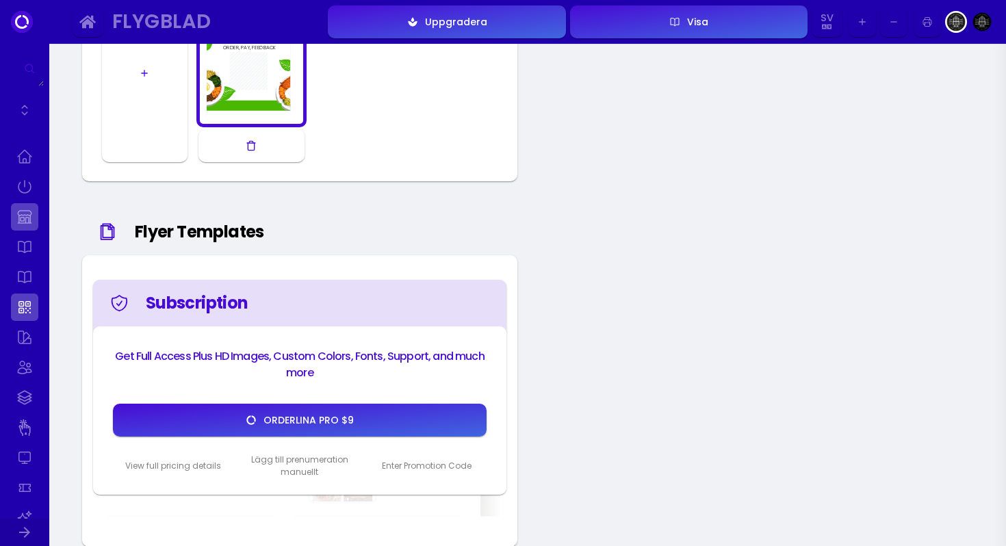
click at [23, 213] on link at bounding box center [24, 216] width 27 height 27
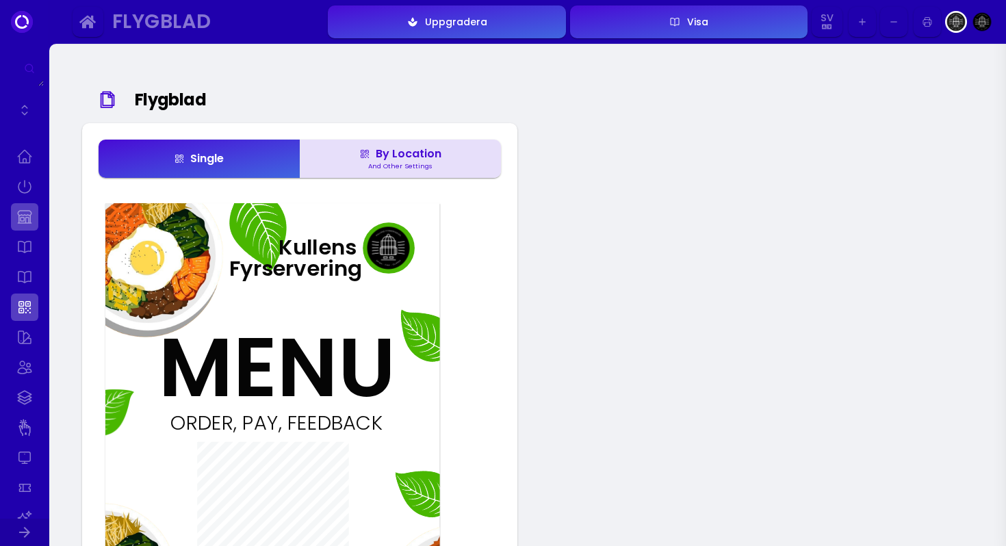
select select "[GEOGRAPHIC_DATA]"
select select "SEK"
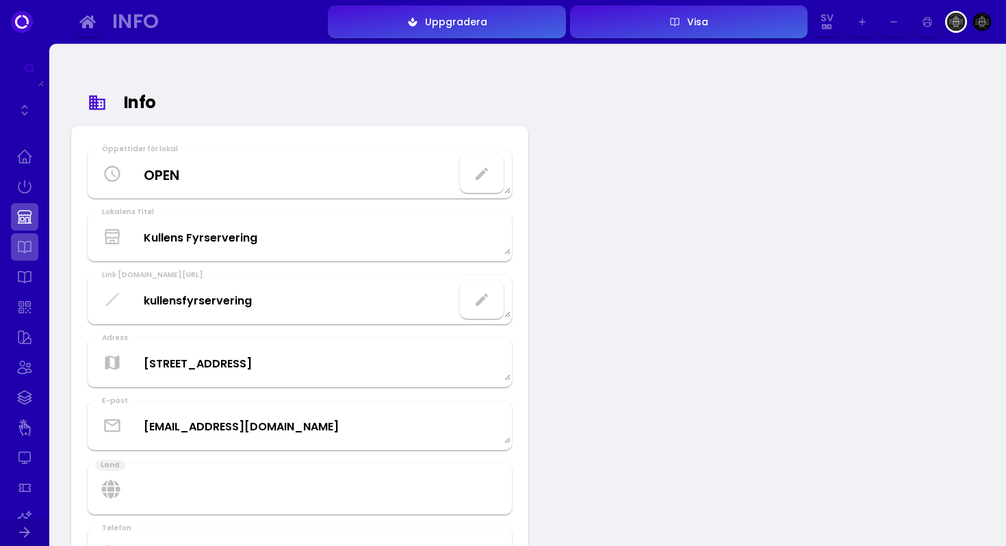
click at [27, 257] on link at bounding box center [24, 246] width 27 height 27
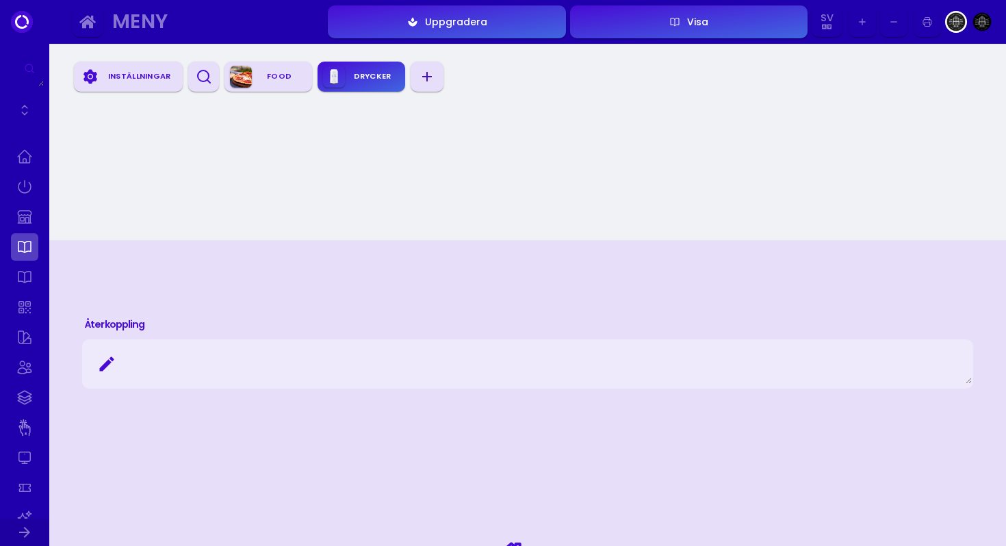
scroll to position [1130, 0]
click at [110, 362] on icon at bounding box center [106, 361] width 19 height 19
click at [105, 359] on icon at bounding box center [106, 361] width 19 height 19
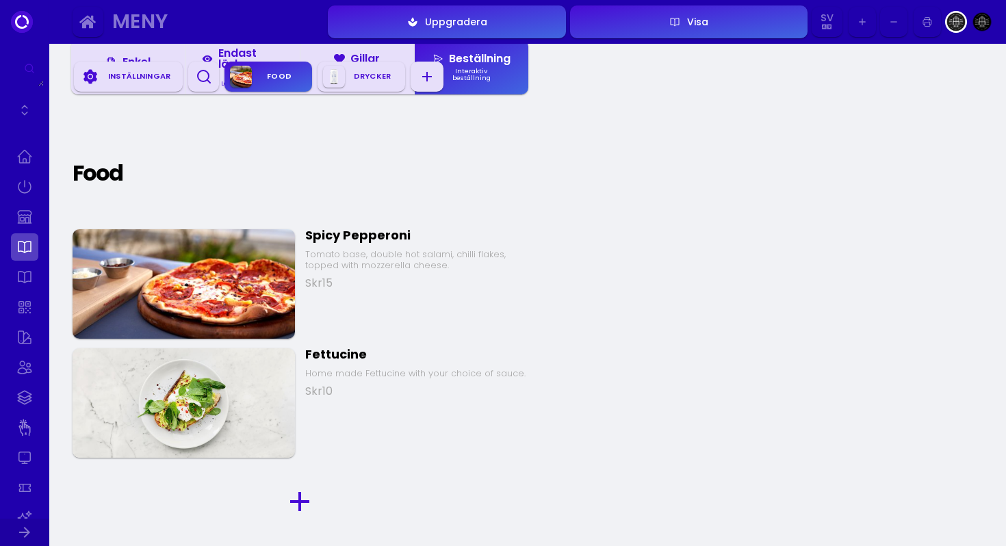
scroll to position [0, 0]
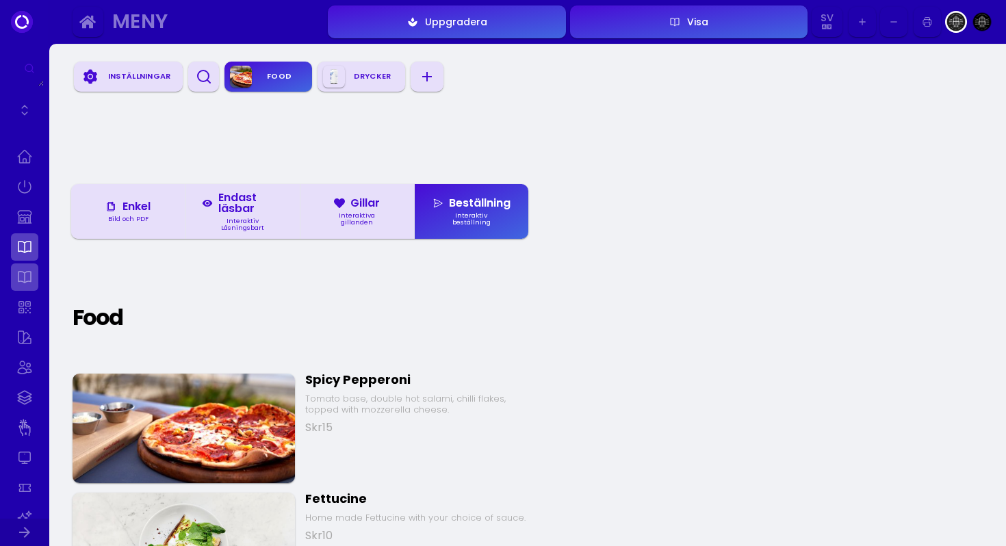
click at [32, 279] on link at bounding box center [24, 277] width 27 height 27
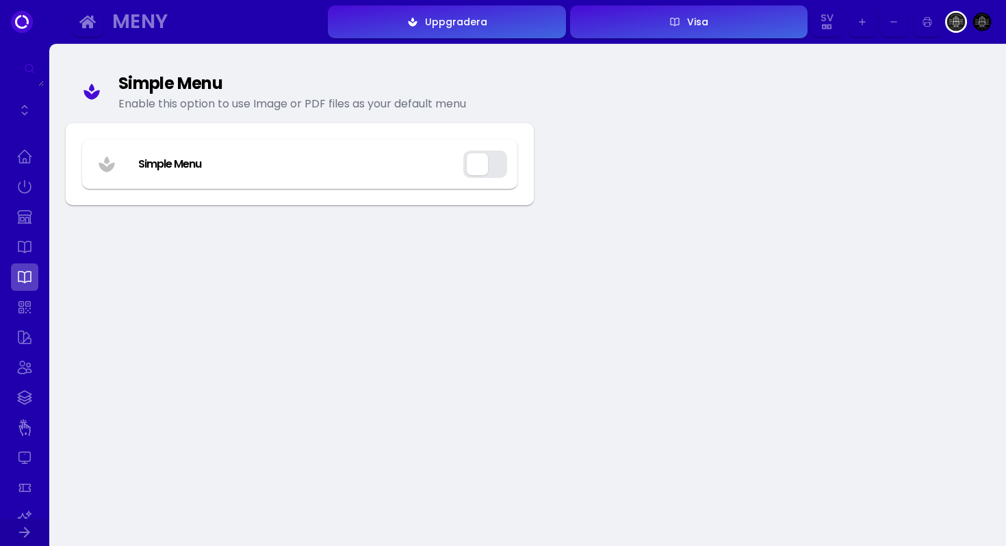
click at [479, 163] on button "button" at bounding box center [485, 164] width 44 height 27
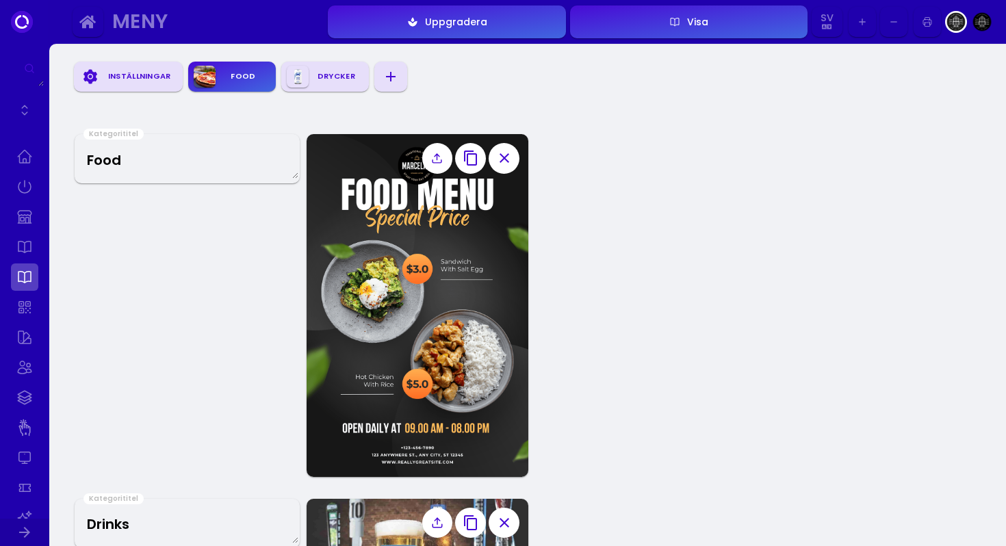
click at [135, 72] on div "Inställningar" at bounding box center [139, 76] width 76 height 21
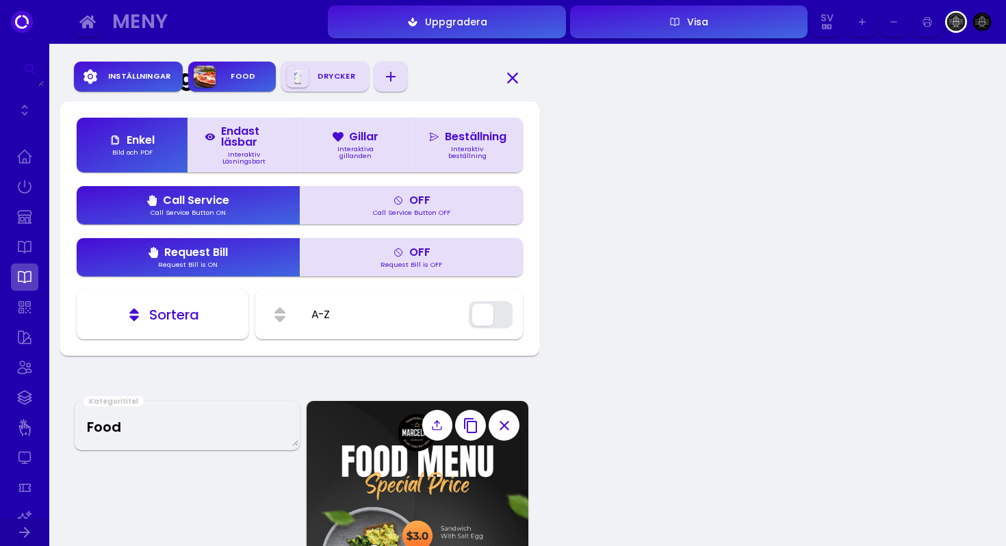
scroll to position [81, 0]
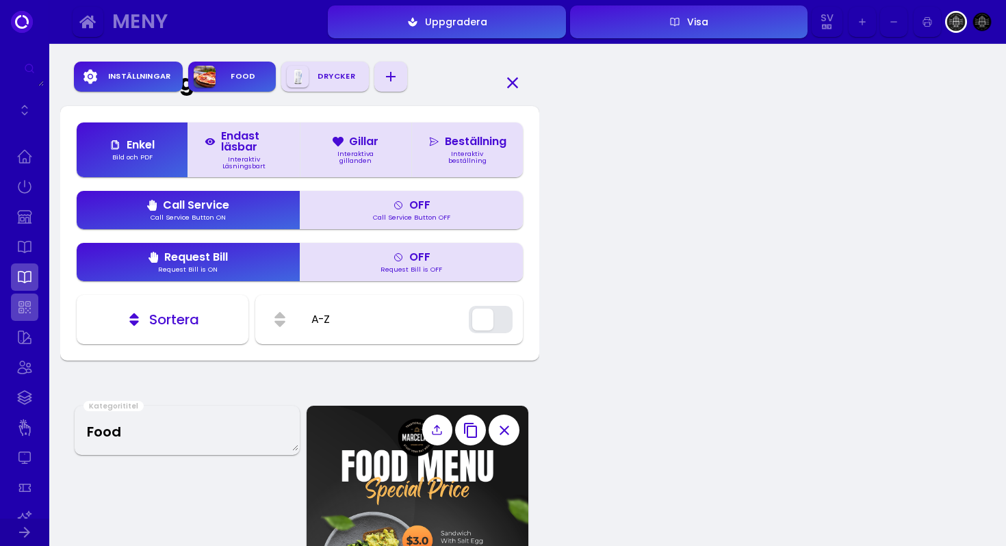
click at [31, 309] on link at bounding box center [24, 307] width 27 height 27
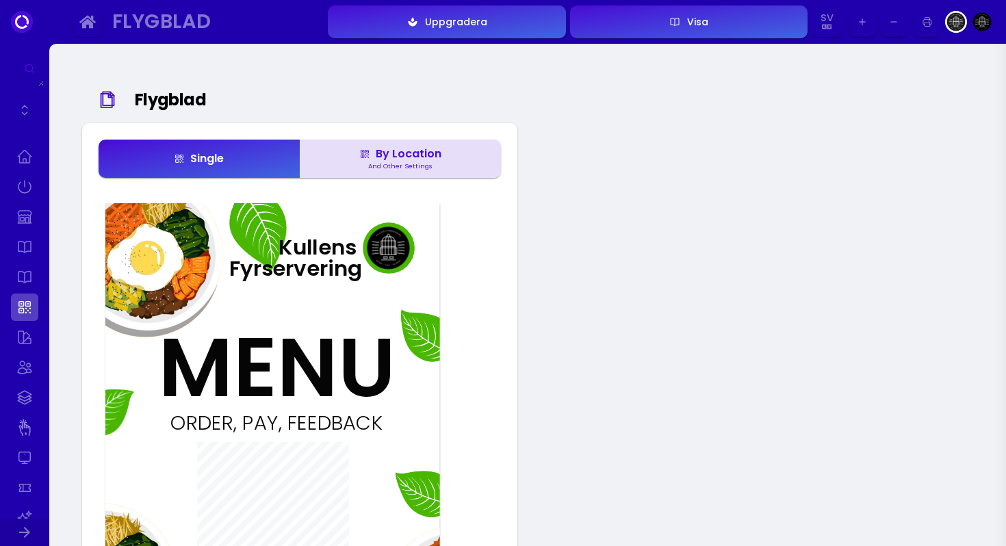
click at [378, 170] on div "And Other Settings" at bounding box center [400, 166] width 75 height 7
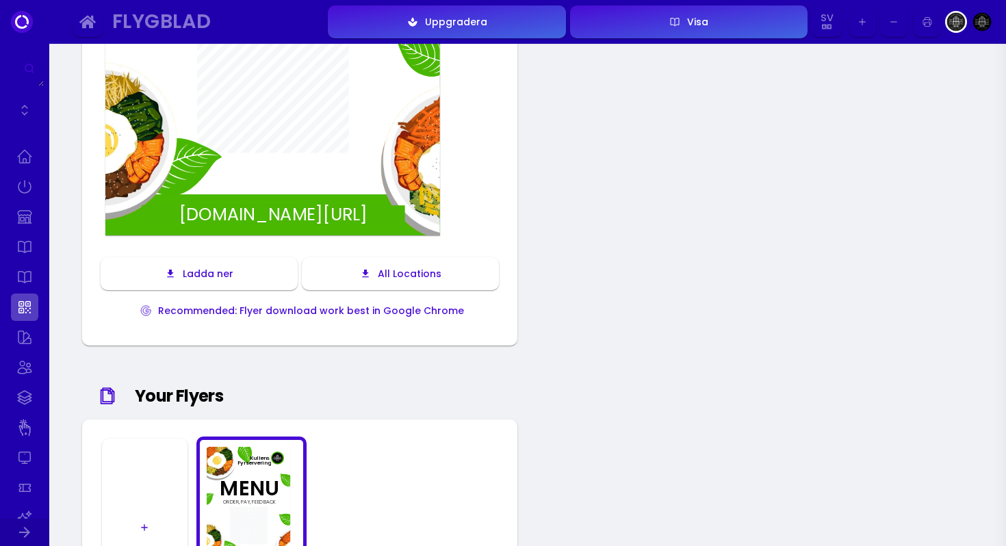
scroll to position [626, 0]
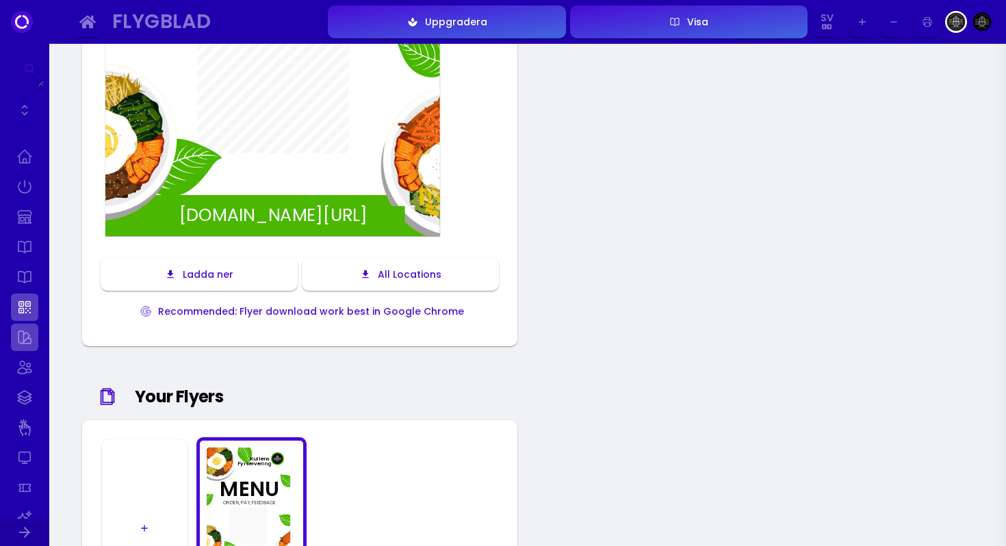
click at [31, 333] on link at bounding box center [24, 337] width 27 height 27
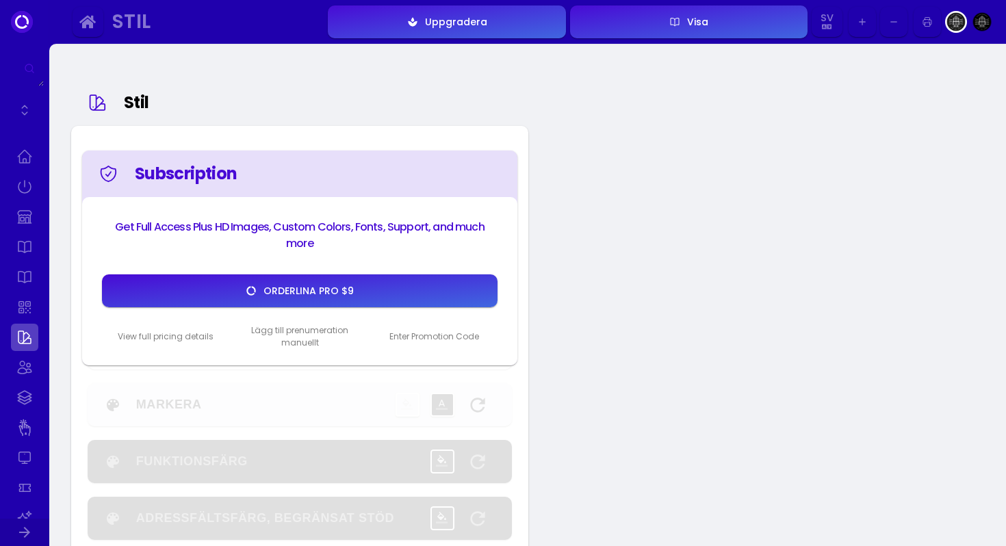
type input "#ffffff"
type input "#000000"
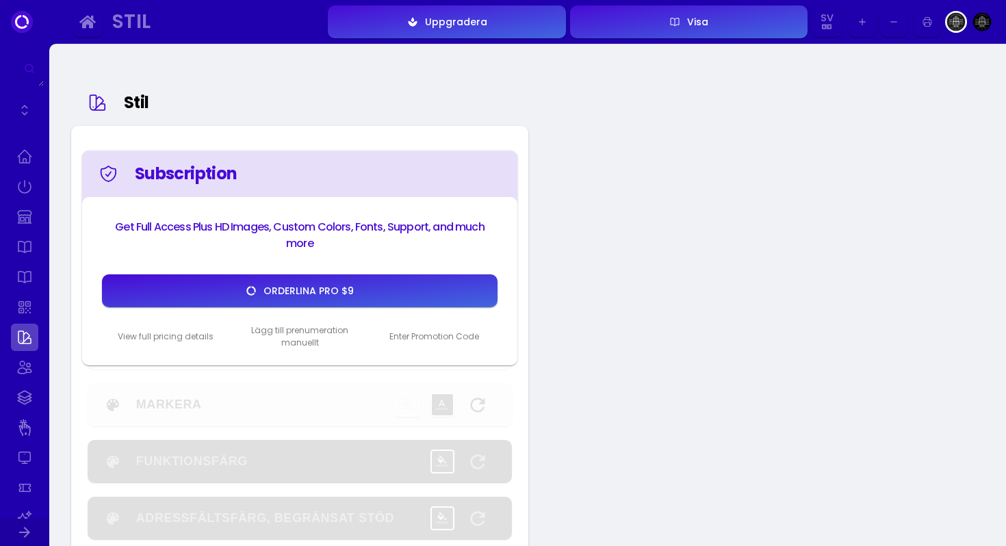
type input "#000000"
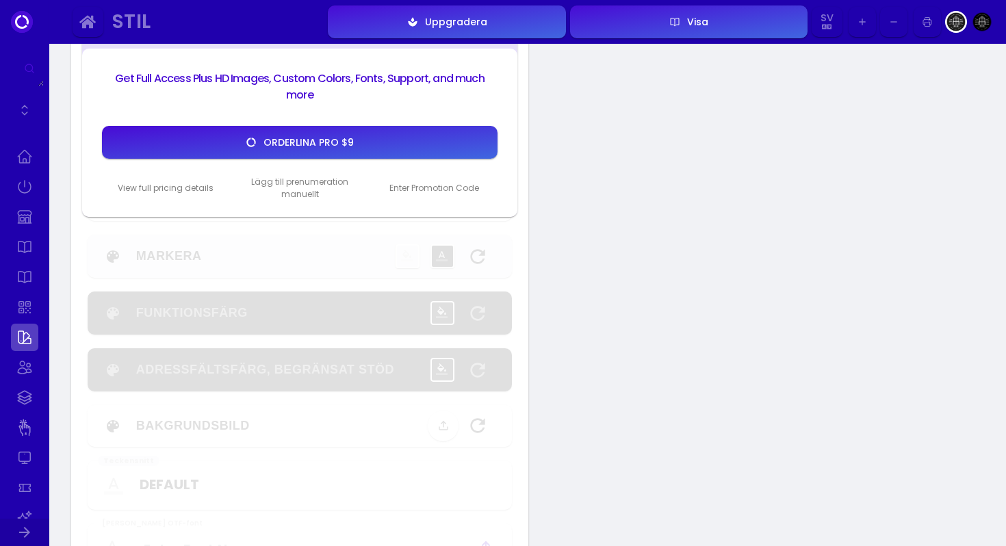
scroll to position [155, 0]
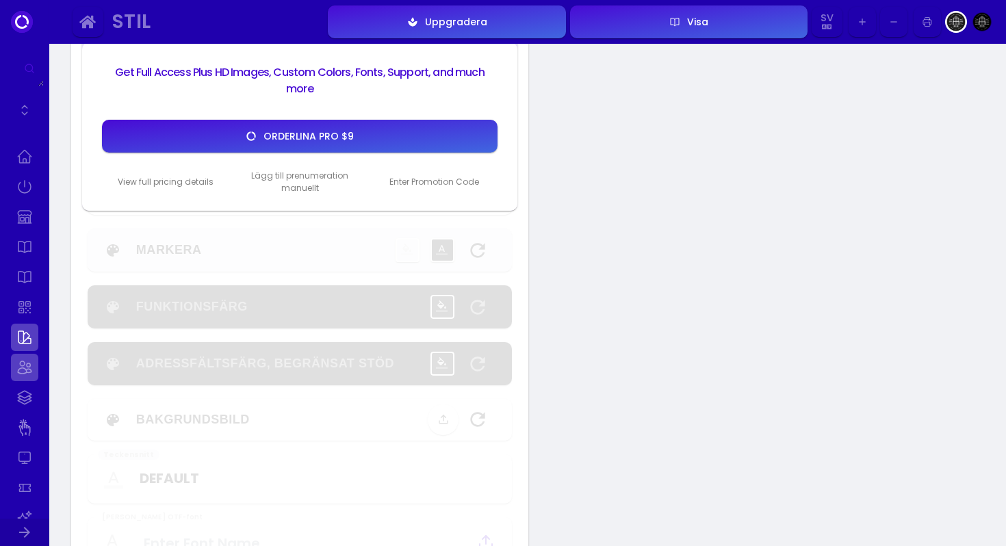
click at [27, 366] on link at bounding box center [24, 367] width 27 height 27
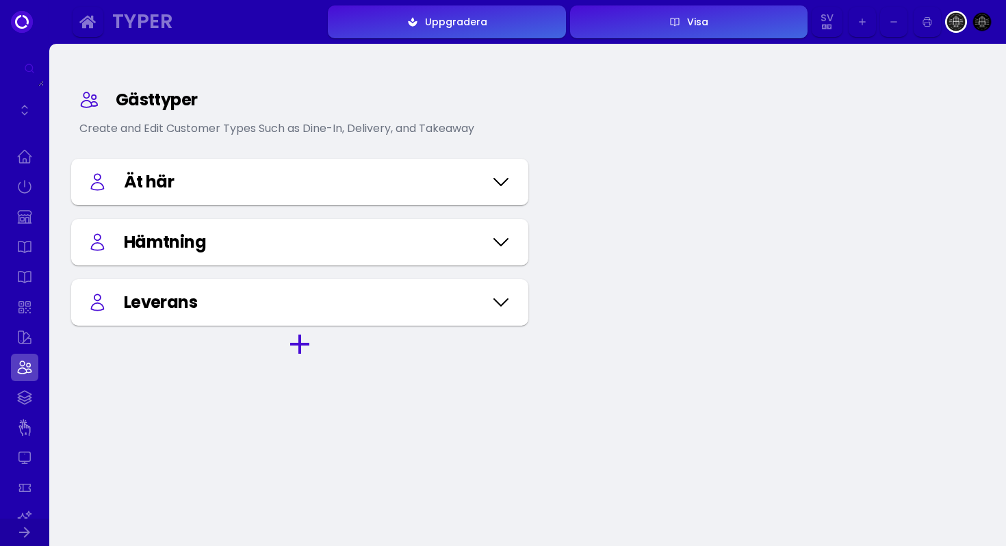
click at [500, 304] on icon at bounding box center [501, 302] width 22 height 68
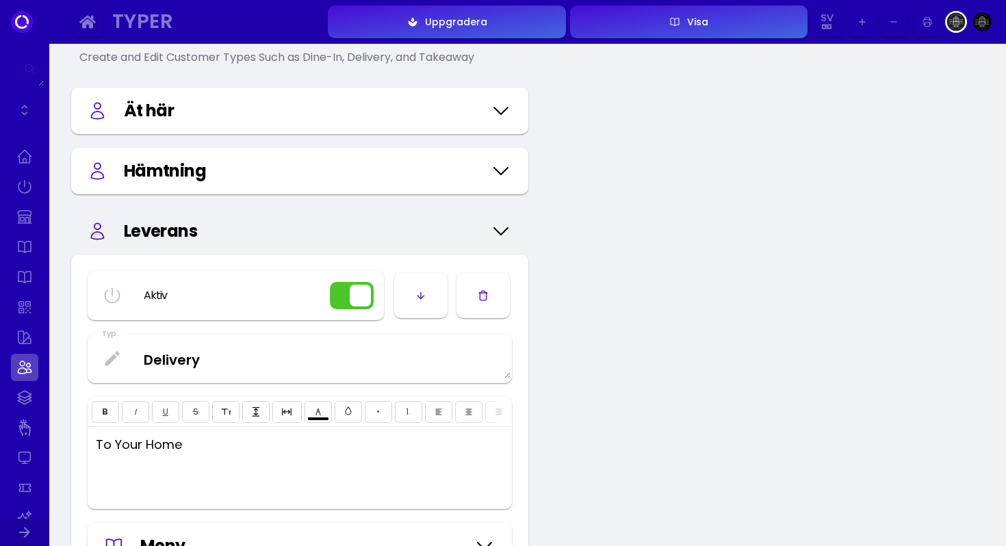
scroll to position [86, 0]
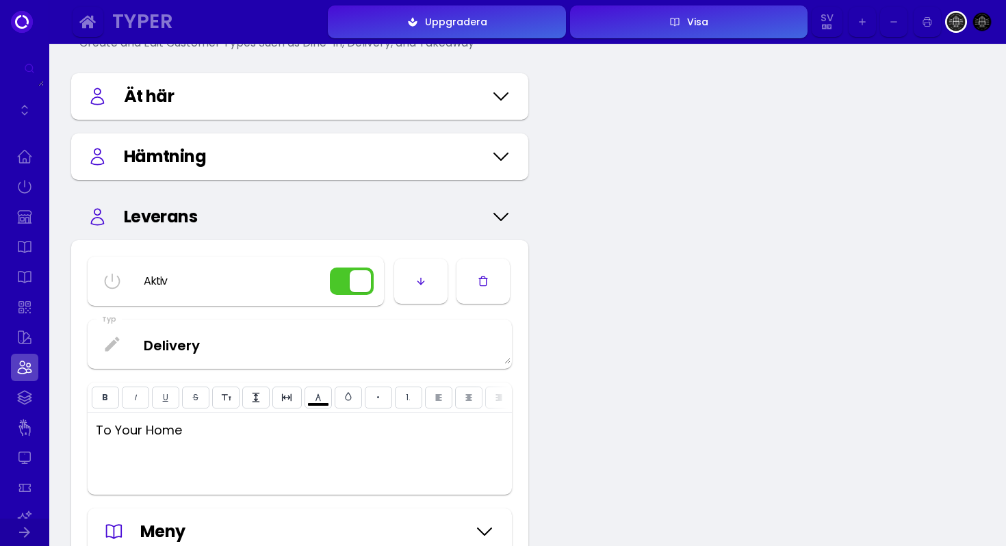
click at [340, 288] on button "button" at bounding box center [352, 281] width 44 height 27
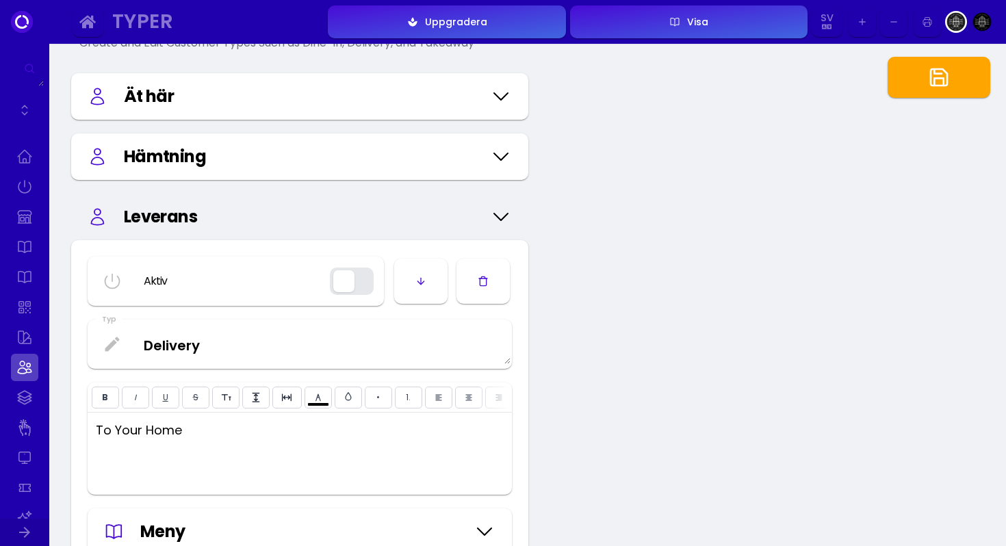
click at [615, 331] on div "Gästtyper Create and Edit Customer Types Such as Dine-In, Delivery, and Takeawa…" at bounding box center [527, 400] width 957 height 884
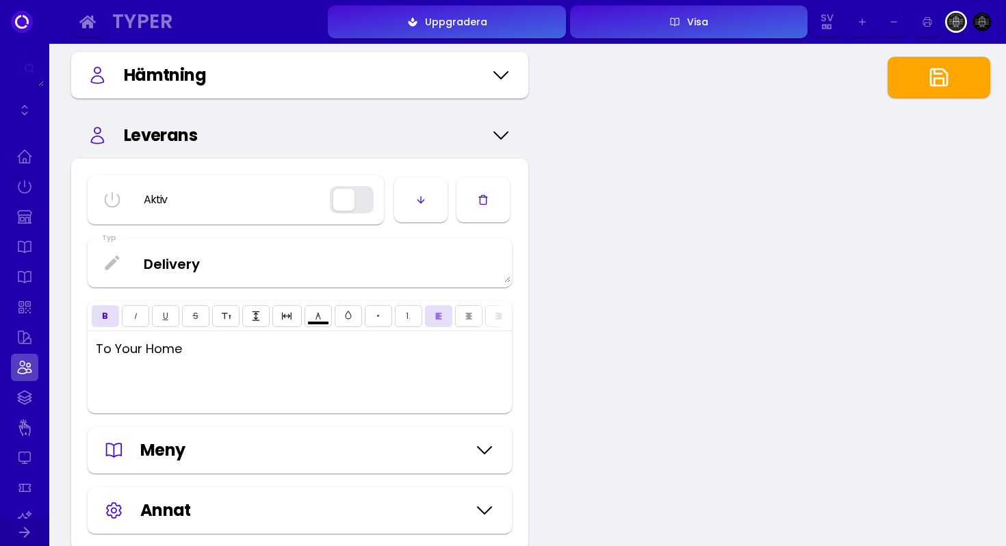
scroll to position [0, 0]
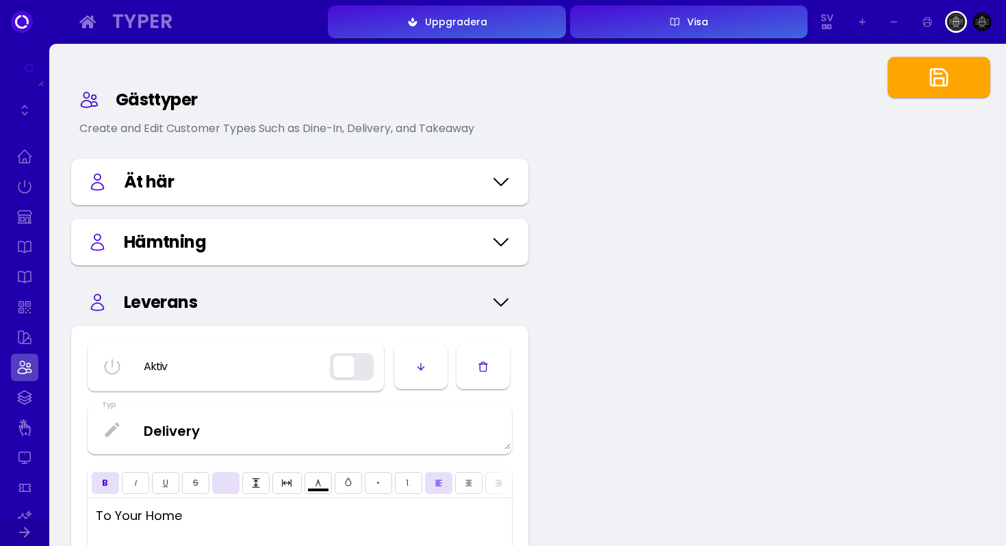
click at [471, 195] on div "Ät här" at bounding box center [299, 182] width 457 height 47
click at [489, 181] on div "Ät här" at bounding box center [300, 182] width 424 height 25
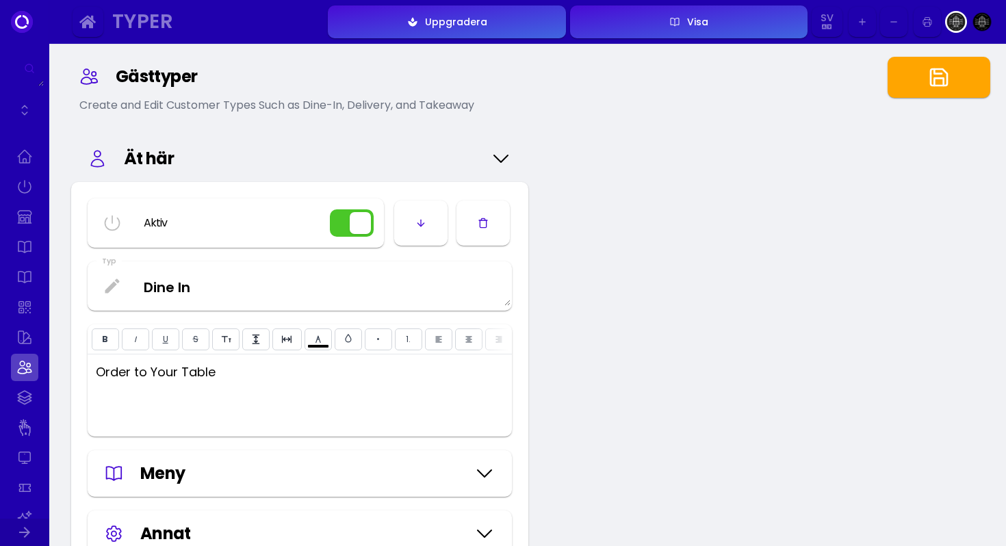
scroll to position [32, 0]
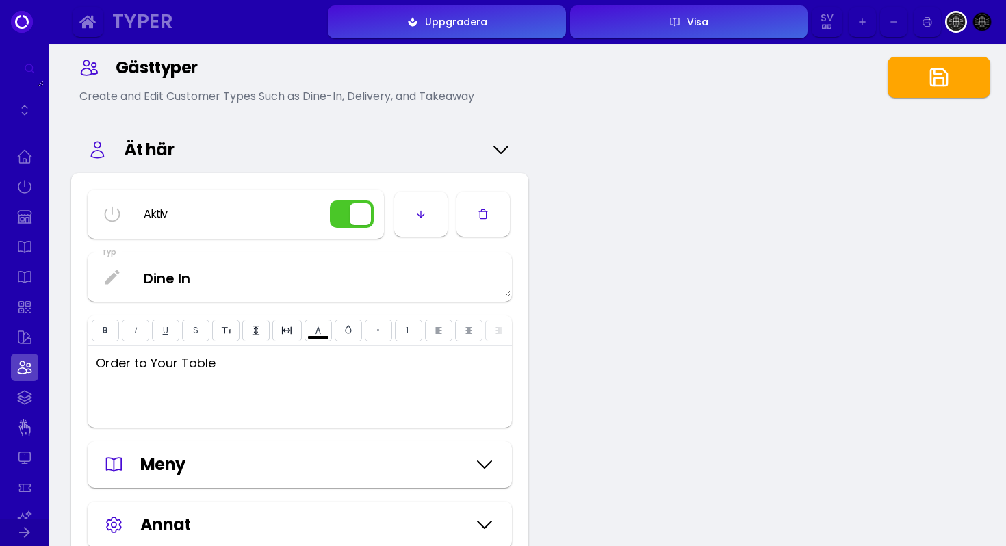
click at [436, 220] on button "button" at bounding box center [420, 214] width 53 height 45
type input "#ffffff"
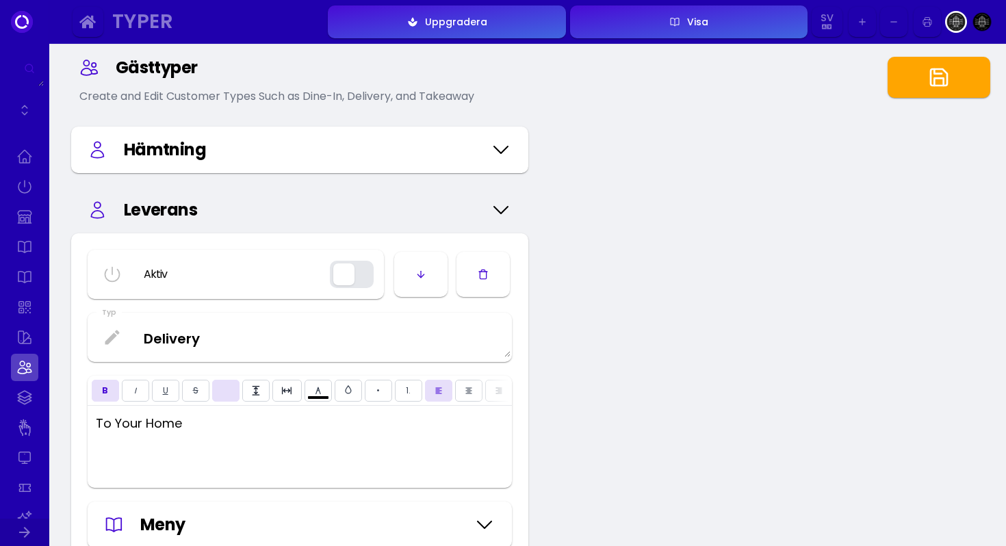
select select "1.5"
select select "-0.06em"
type input "#ffffff"
click at [496, 220] on icon at bounding box center [501, 210] width 22 height 68
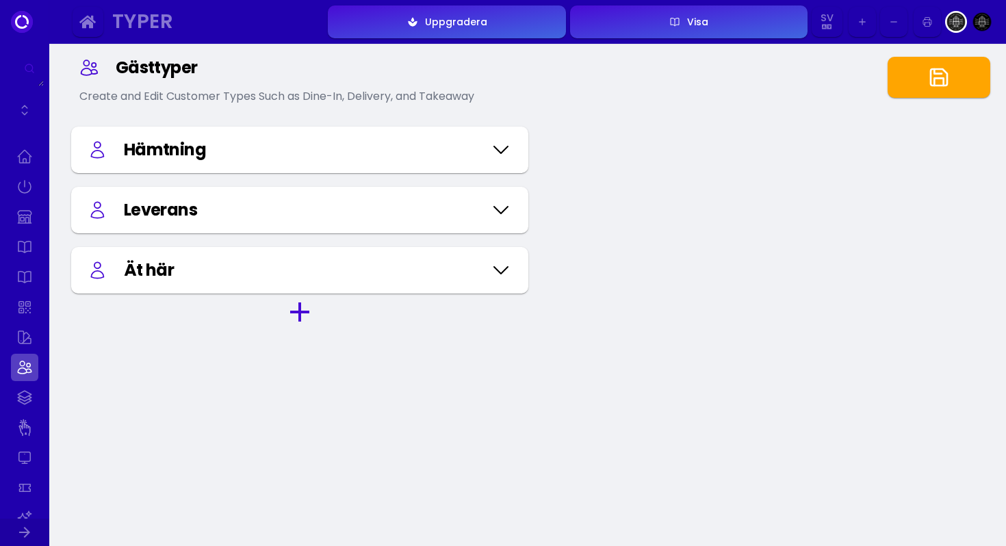
click at [507, 148] on icon at bounding box center [501, 150] width 22 height 68
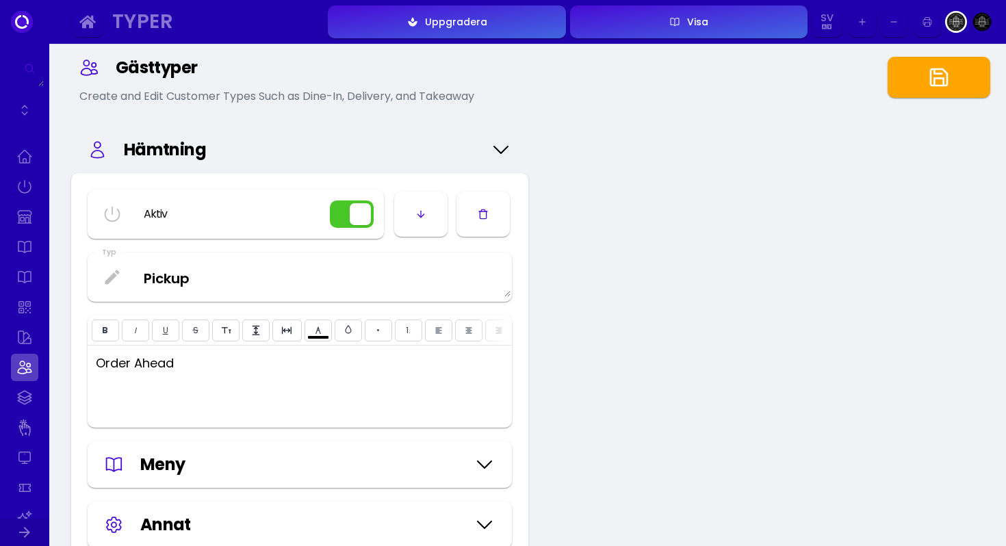
select select "1.5"
select select "-0.06em"
type input "#ffffff"
click at [504, 149] on icon at bounding box center [501, 150] width 22 height 68
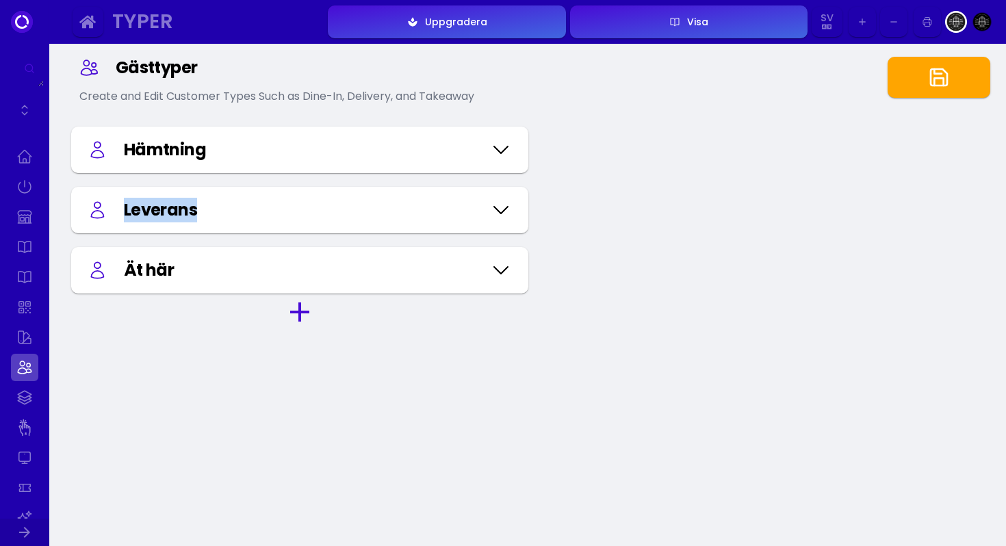
drag, startPoint x: 472, startPoint y: 208, endPoint x: 469, endPoint y: 163, distance: 45.3
click at [469, 163] on div "Gästtyper Create and Edit Customer Types Such as Dine-In, Delivery, and Takeawa…" at bounding box center [299, 296] width 479 height 546
click at [300, 308] on icon "button" at bounding box center [299, 312] width 19 height 19
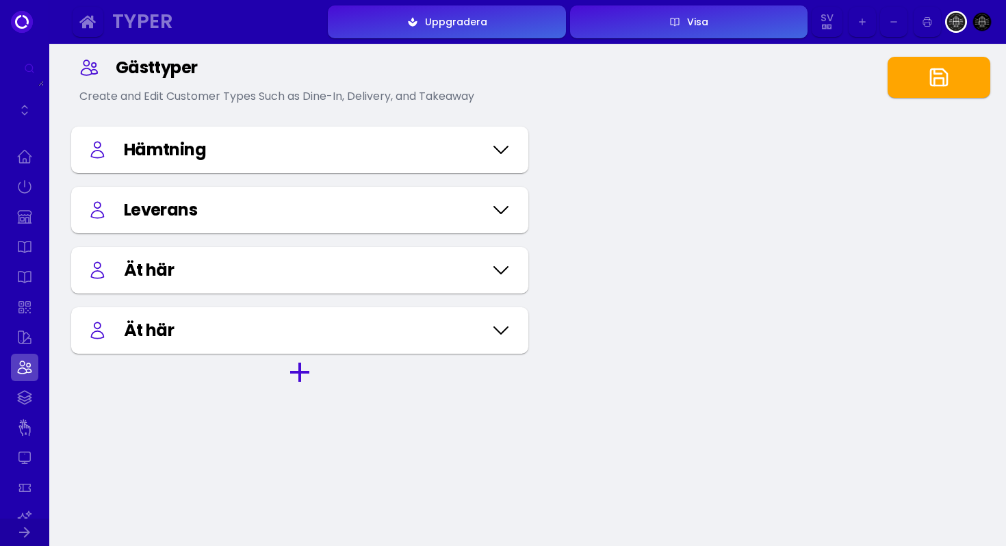
click at [506, 326] on icon at bounding box center [501, 330] width 22 height 68
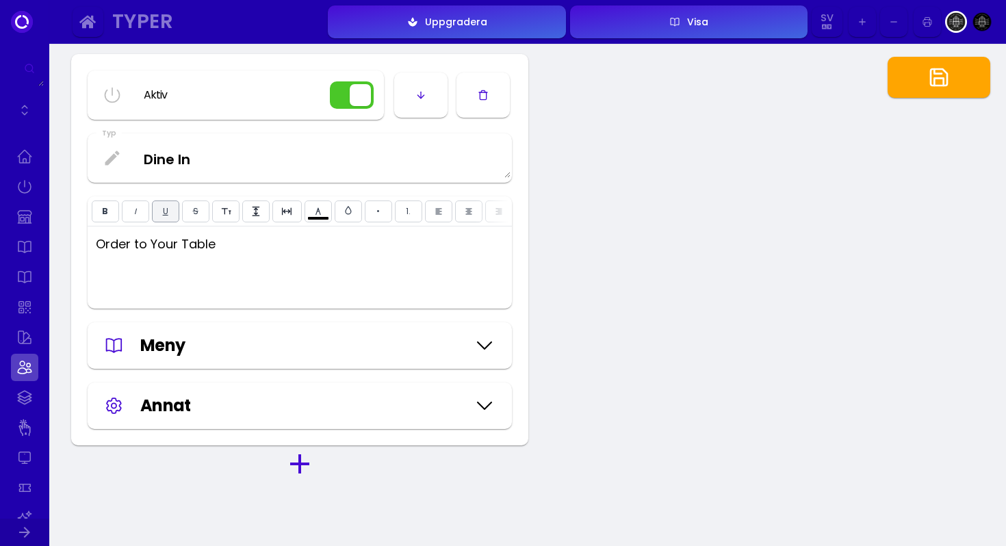
scroll to position [439, 0]
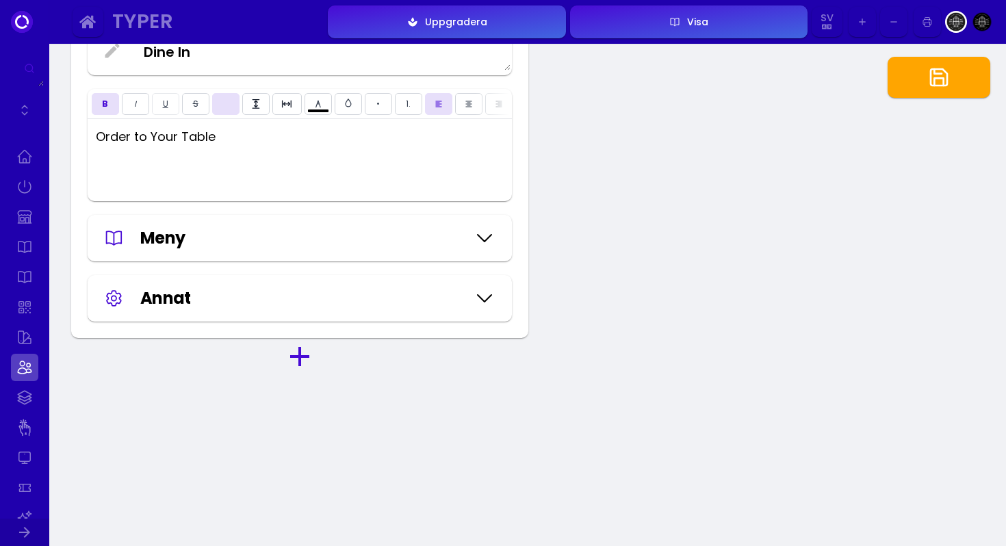
click at [482, 243] on icon at bounding box center [485, 238] width 22 height 68
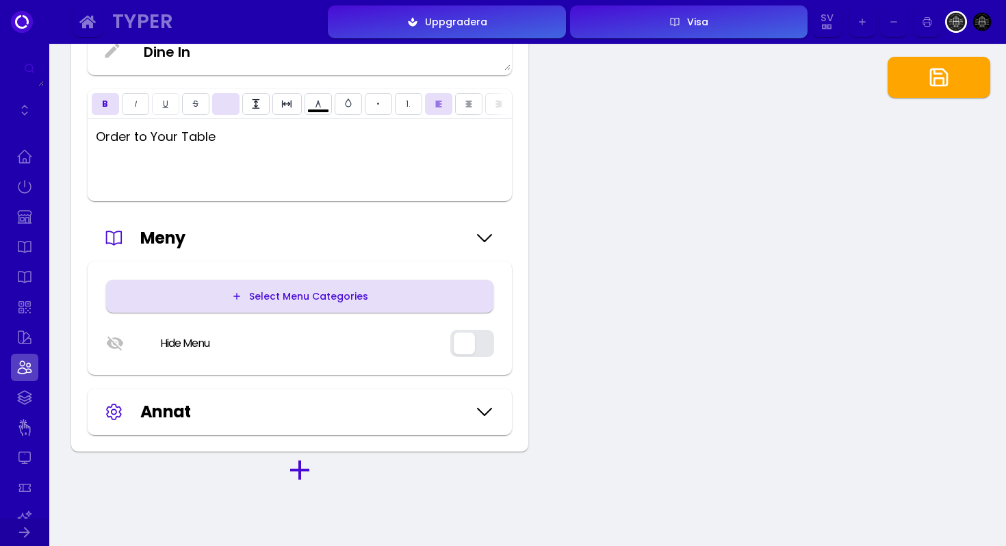
click at [305, 300] on div "Select Menu Categories" at bounding box center [305, 297] width 126 height 10
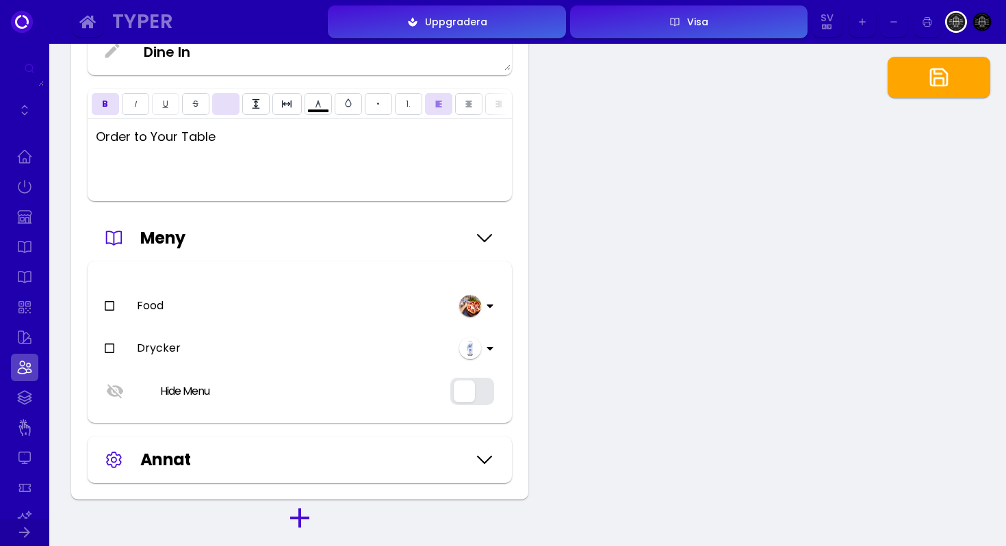
click at [107, 305] on icon at bounding box center [109, 306] width 11 height 11
click at [110, 346] on icon at bounding box center [109, 348] width 11 height 11
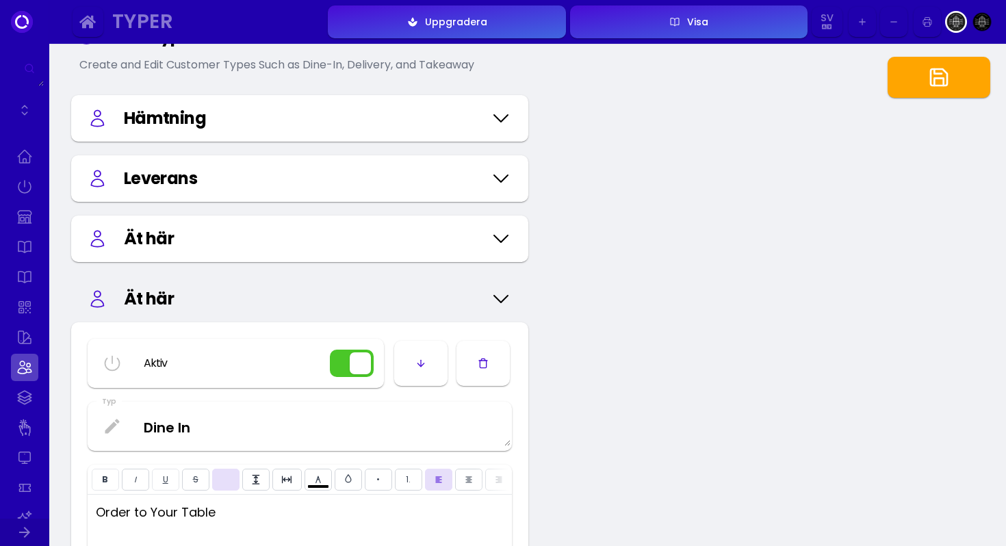
scroll to position [74, 0]
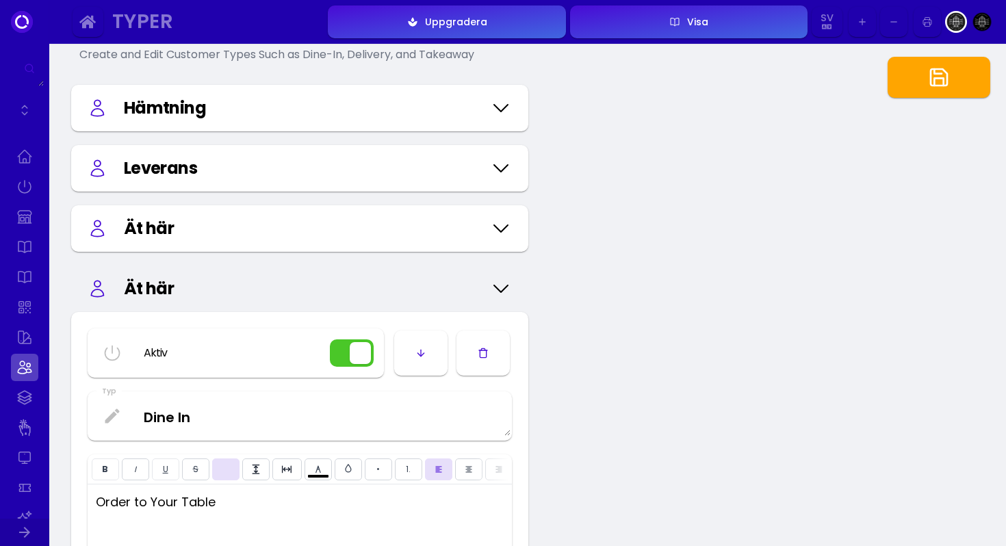
type input "#ffffff"
click at [268, 168] on div "Leverans" at bounding box center [303, 168] width 359 height 25
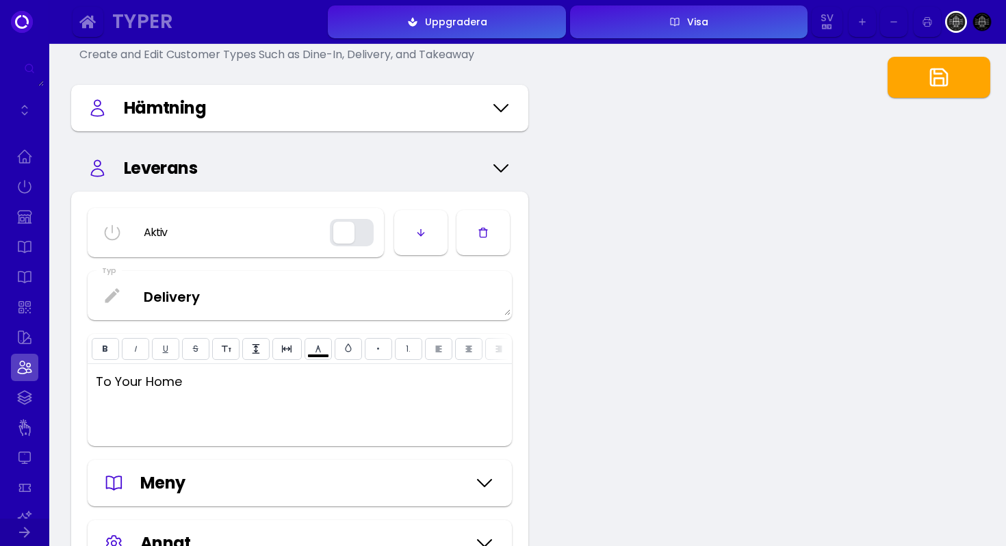
type input "#ffffff"
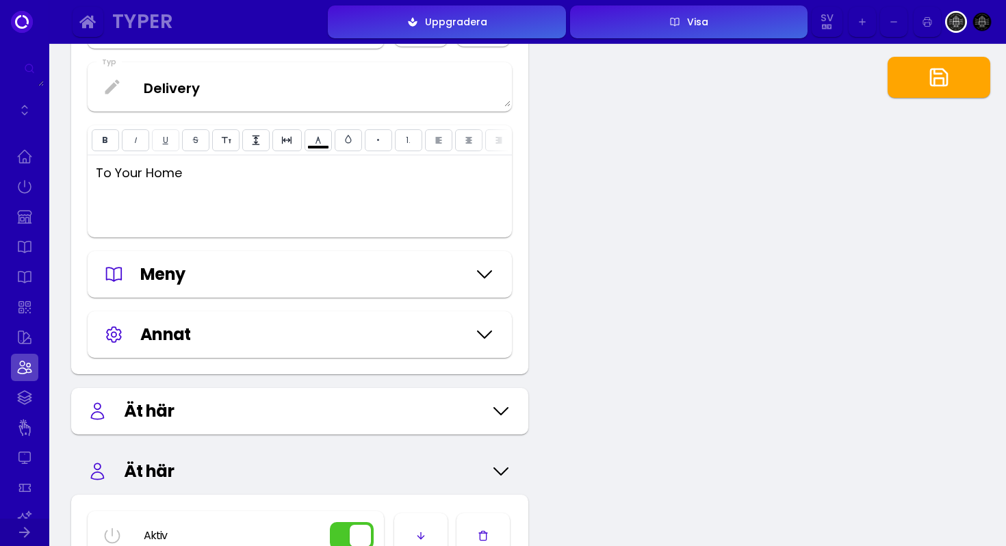
scroll to position [297, 0]
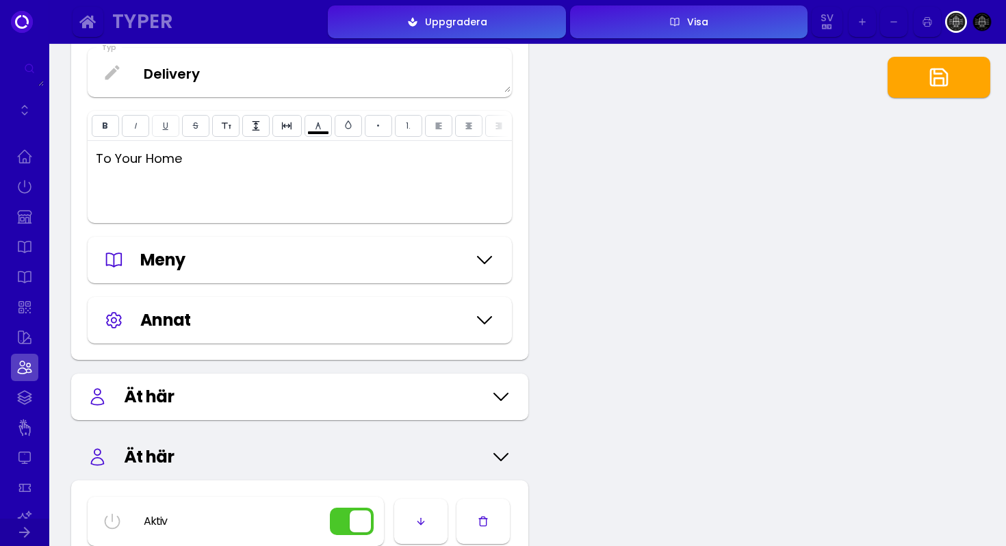
type input "#ffffff"
click at [188, 272] on div "Meny" at bounding box center [303, 260] width 327 height 25
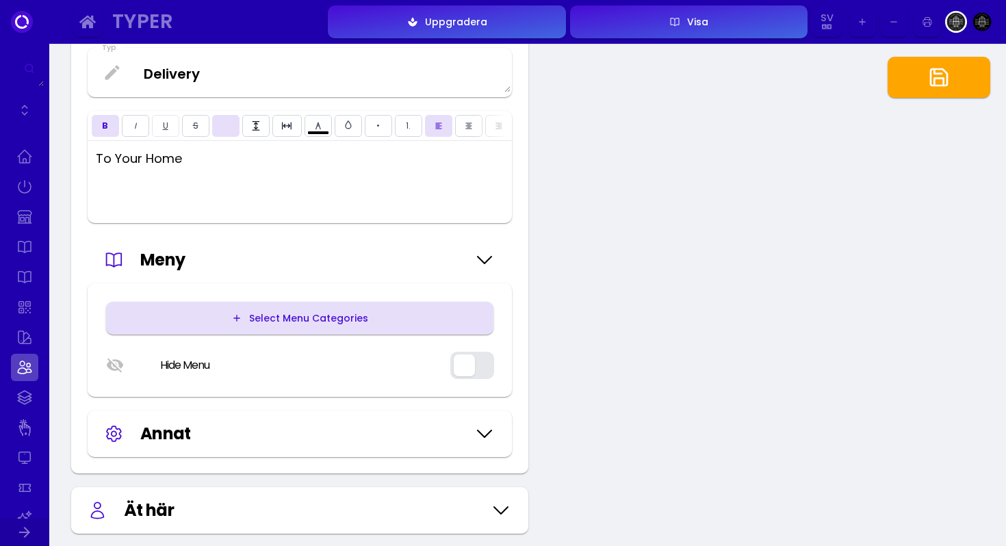
click at [271, 318] on div "Select Menu Categories" at bounding box center [305, 319] width 126 height 10
type input "#ffffff"
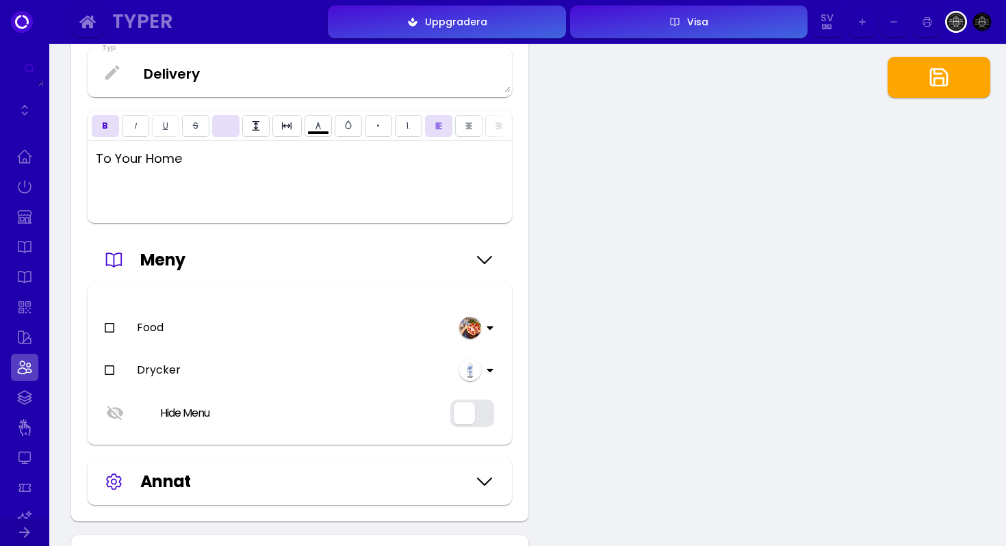
type input "#ffffff"
click at [109, 329] on icon at bounding box center [109, 327] width 11 height 11
type input "#ffffff"
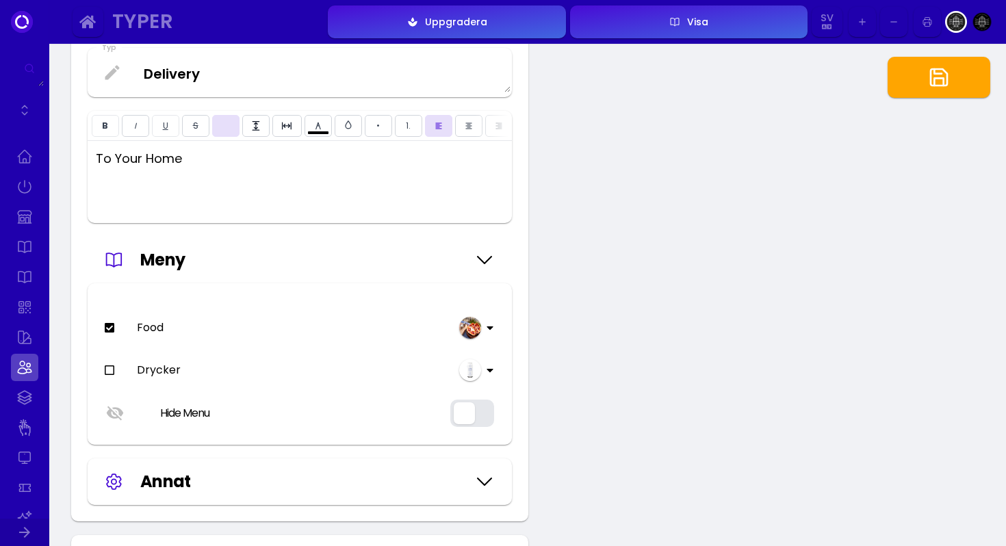
type input "#ffffff"
click at [110, 367] on icon at bounding box center [109, 370] width 11 height 11
type input "#ffffff"
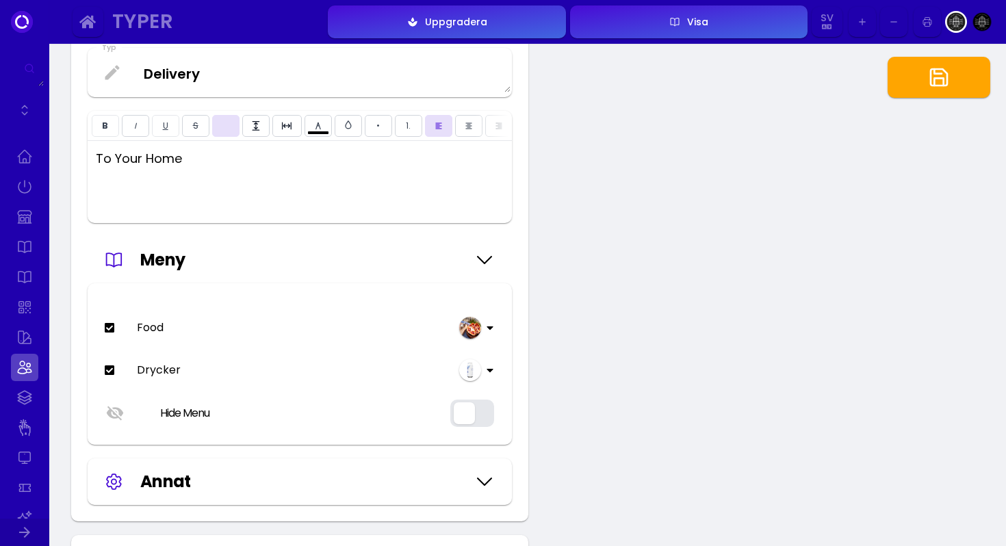
type input "#ffffff"
click at [936, 73] on polyline "button" at bounding box center [938, 71] width 8 height 5
type input "#ffffff"
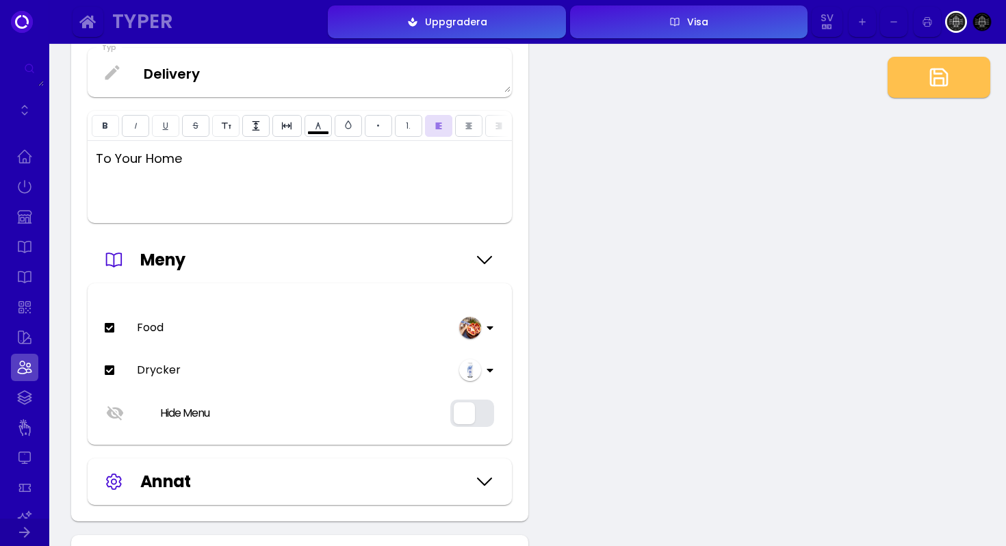
type input "#ffffff"
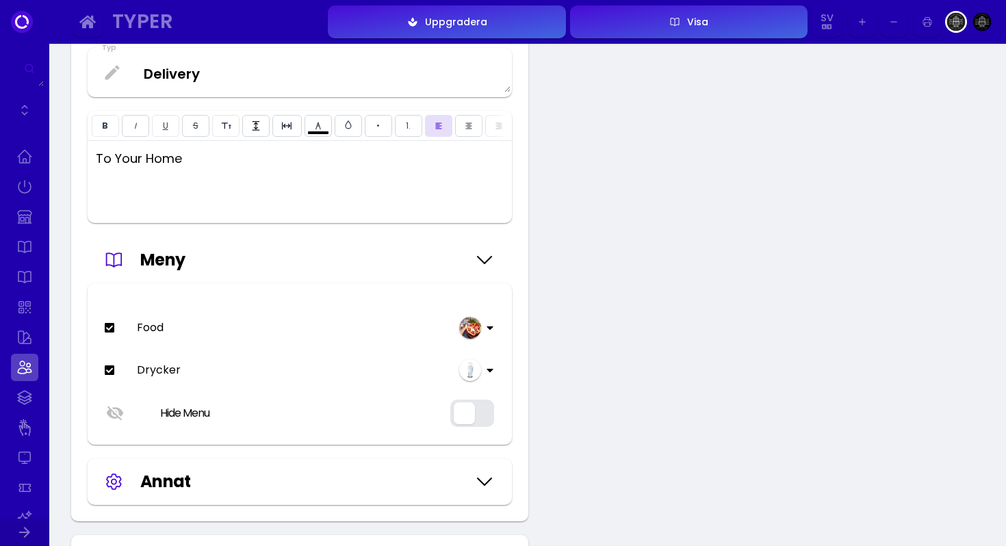
type input "#ffffff"
type input "#2000ad"
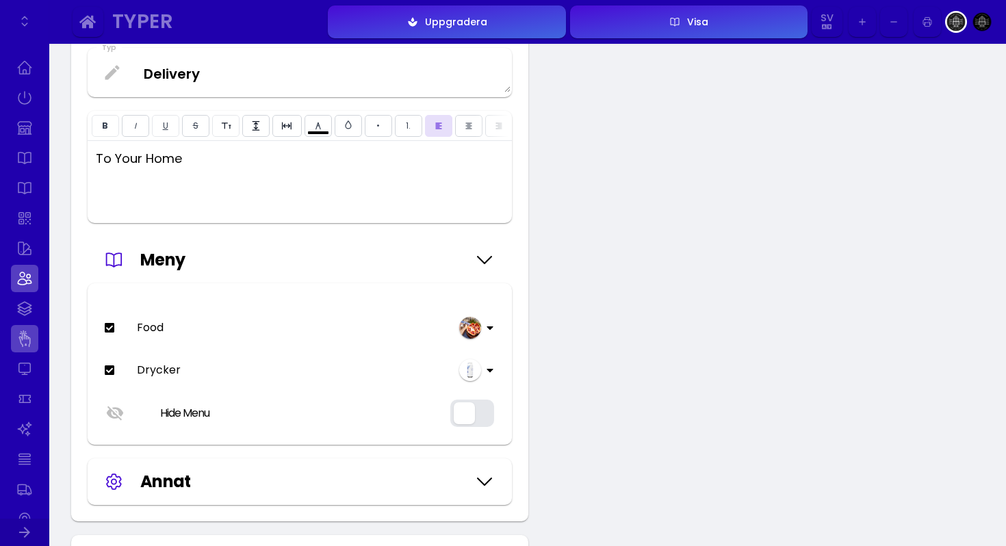
type input "#ffffff"
type input "#2000ad"
click at [21, 342] on link at bounding box center [24, 338] width 27 height 27
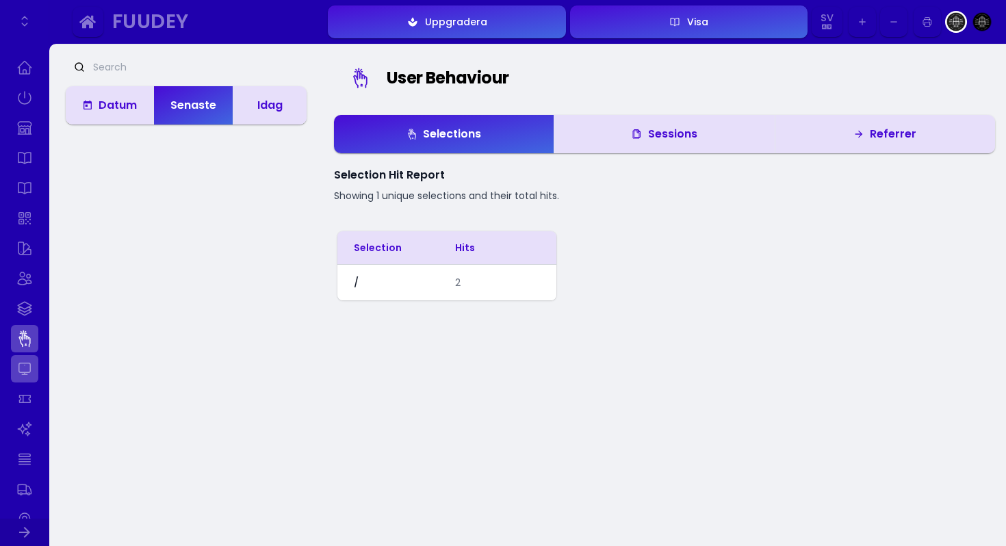
click at [25, 375] on link at bounding box center [24, 368] width 27 height 27
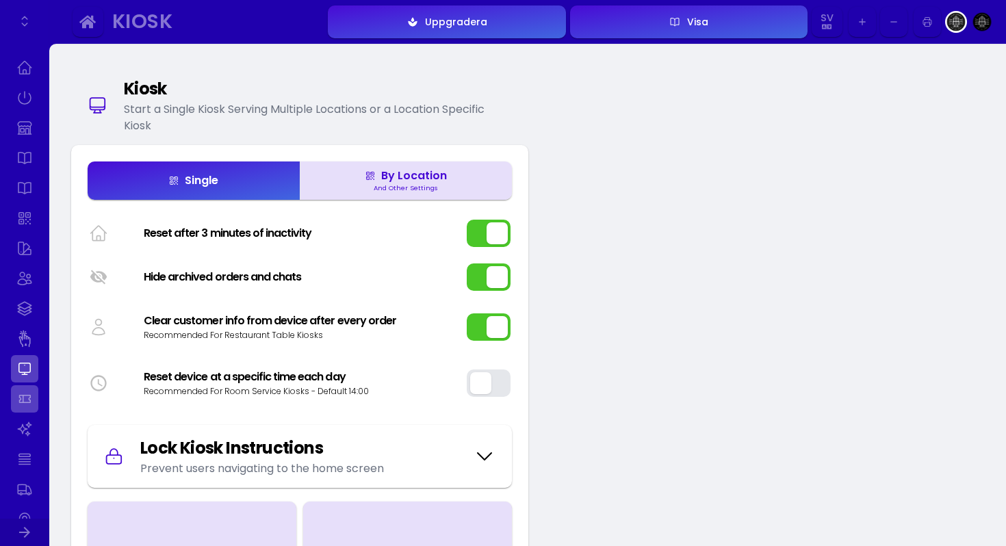
click at [29, 404] on link at bounding box center [24, 398] width 27 height 27
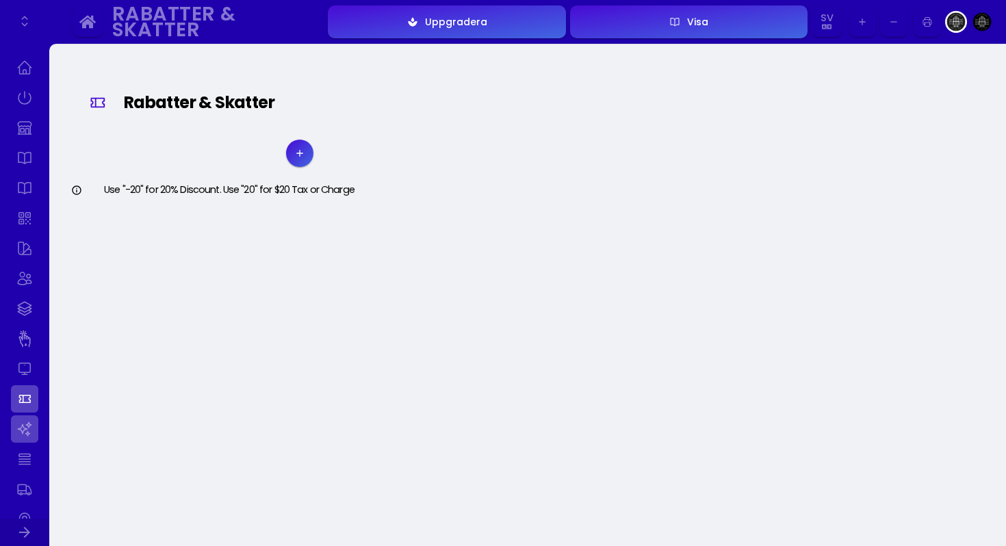
click at [26, 433] on link at bounding box center [24, 429] width 27 height 27
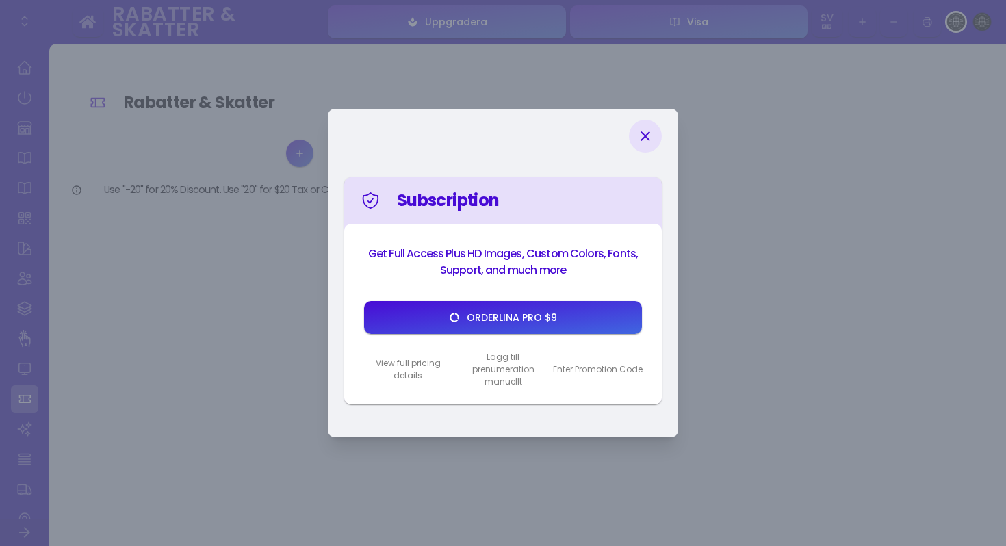
click at [646, 140] on icon at bounding box center [645, 136] width 16 height 16
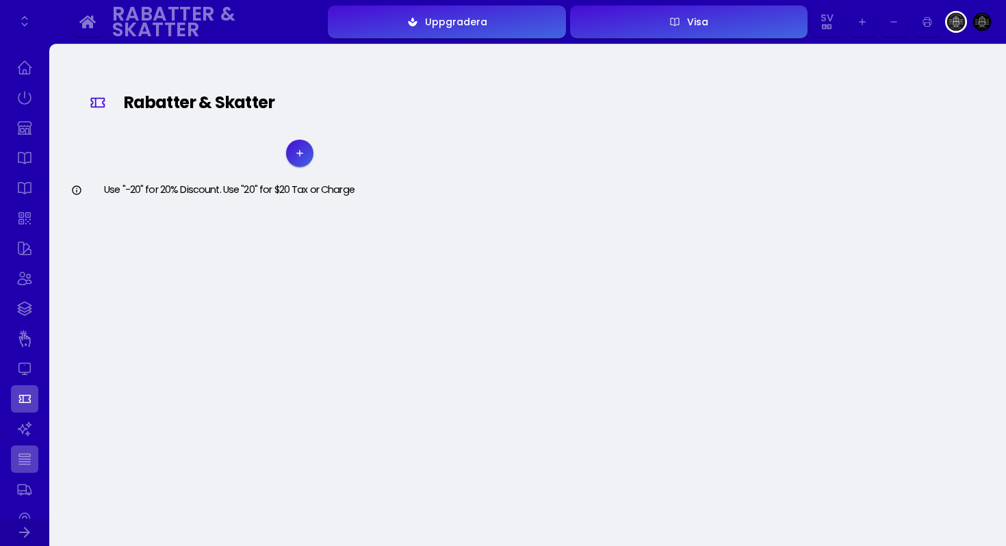
click at [25, 466] on link at bounding box center [24, 459] width 27 height 27
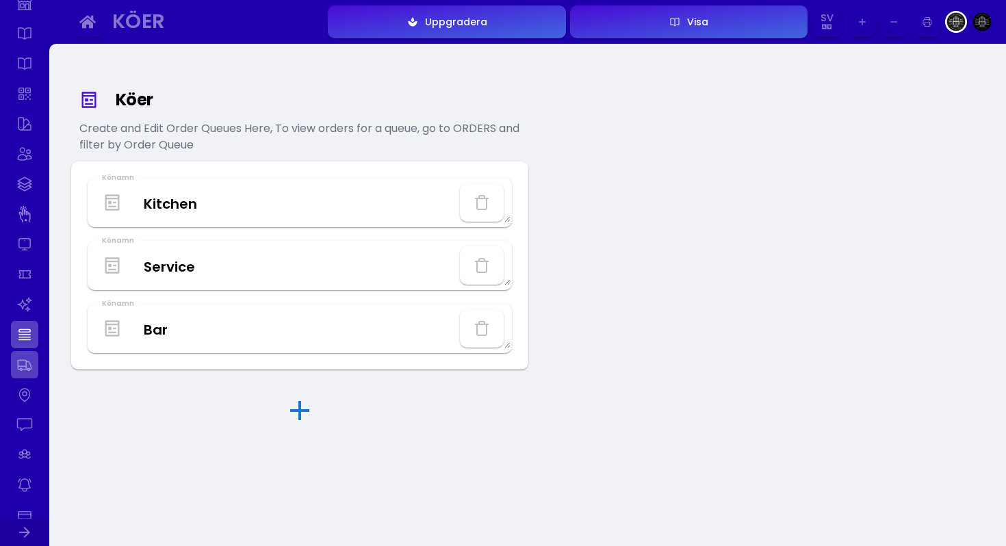
scroll to position [236, 0]
click at [22, 348] on link at bounding box center [24, 342] width 27 height 27
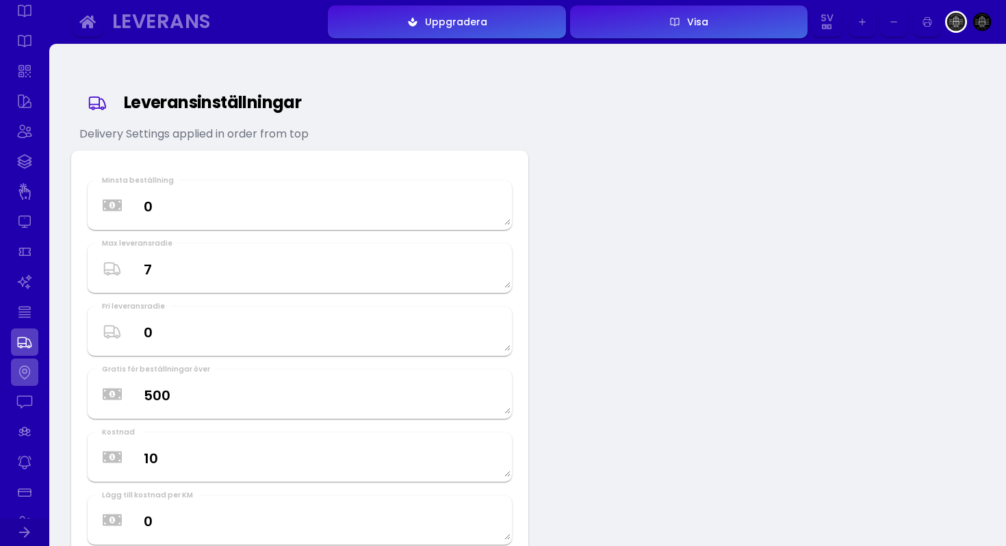
click at [25, 379] on link at bounding box center [24, 372] width 27 height 27
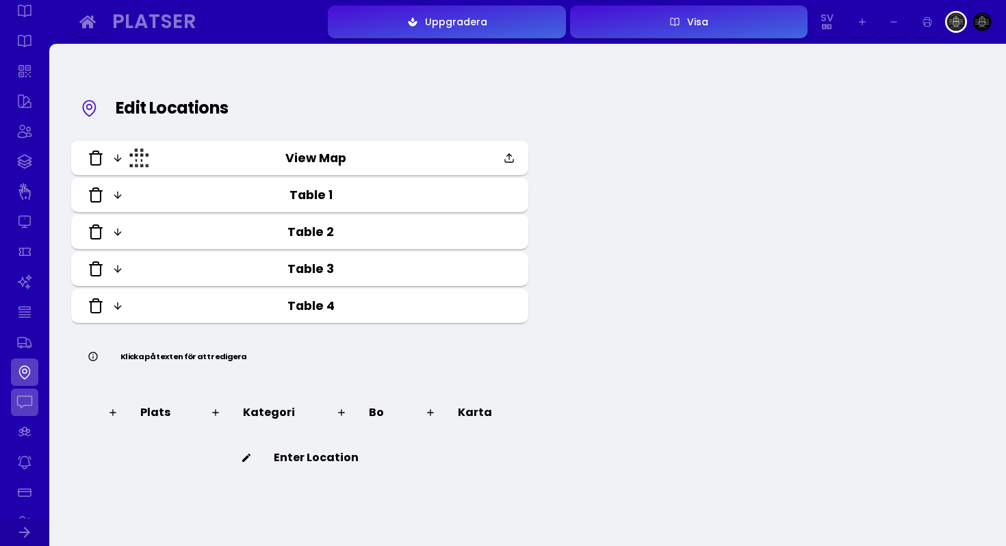
click at [29, 407] on link at bounding box center [24, 402] width 27 height 27
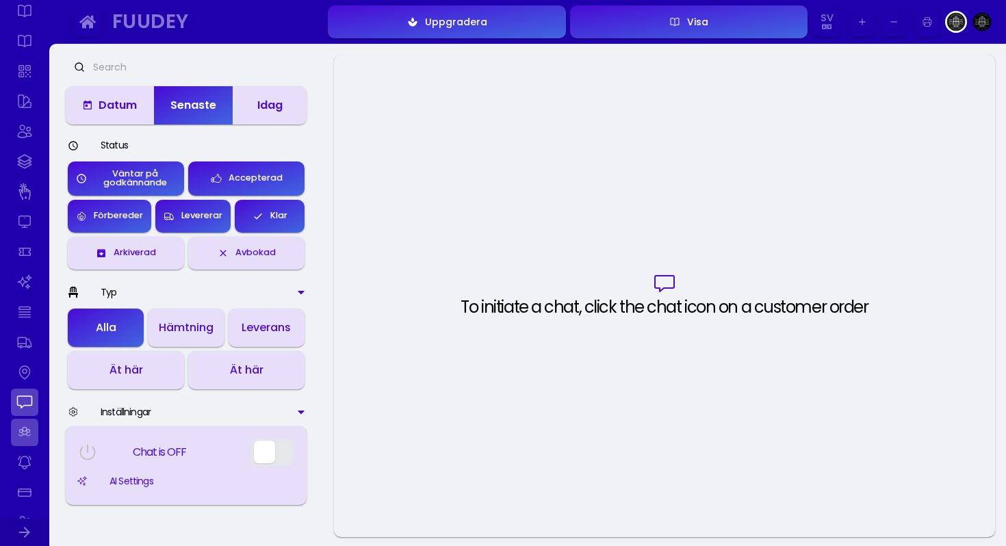
click at [28, 434] on link at bounding box center [24, 432] width 27 height 27
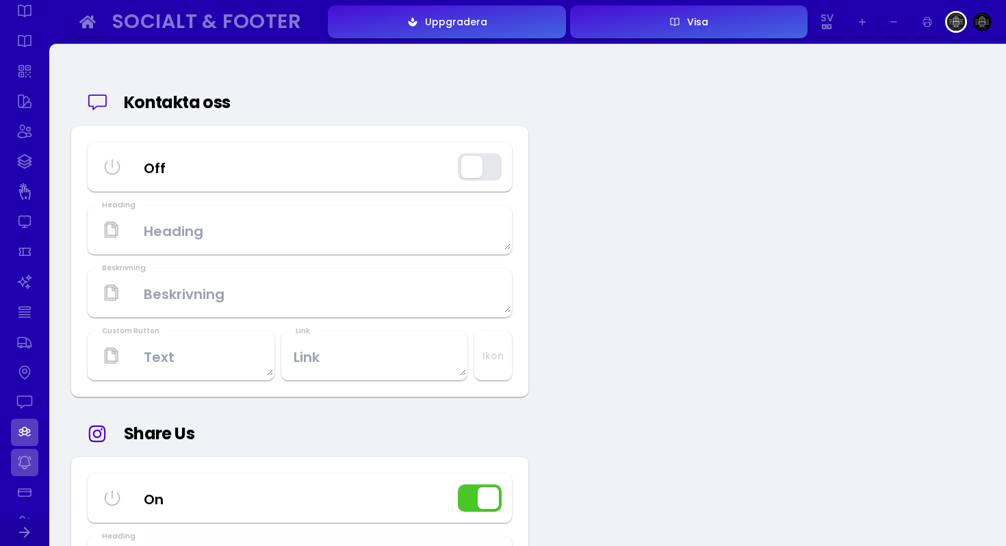
click at [28, 464] on link at bounding box center [24, 462] width 27 height 27
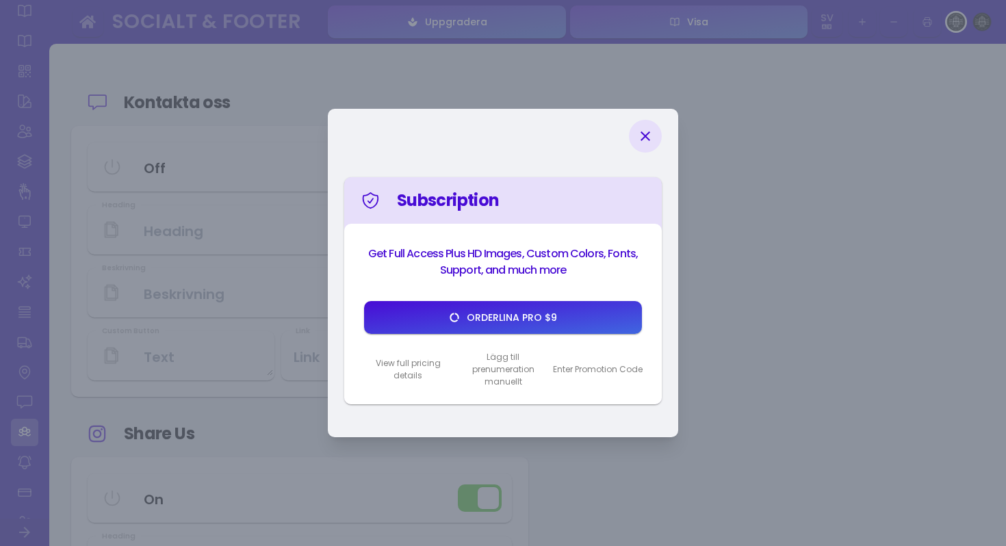
click at [647, 135] on icon at bounding box center [646, 136] width 10 height 10
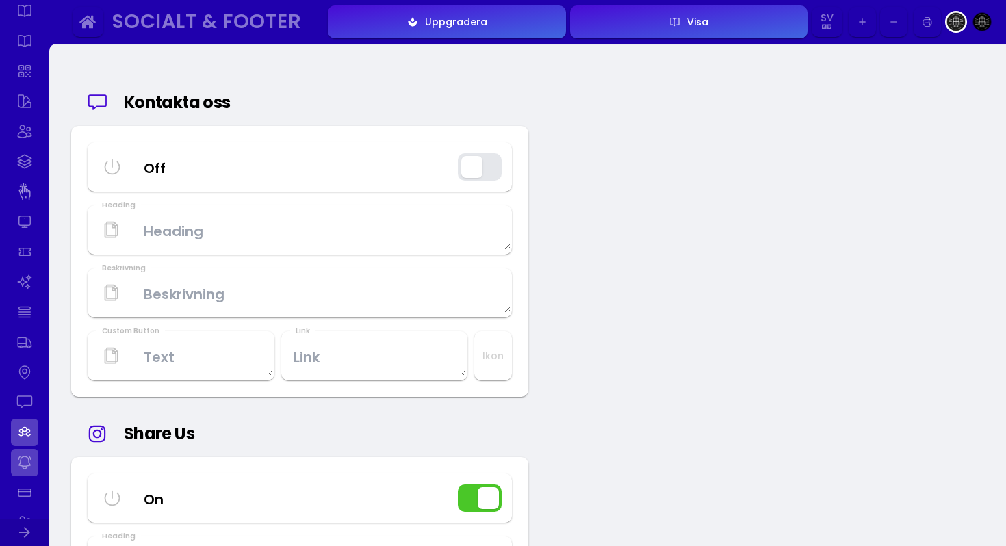
click at [32, 467] on link at bounding box center [24, 462] width 27 height 27
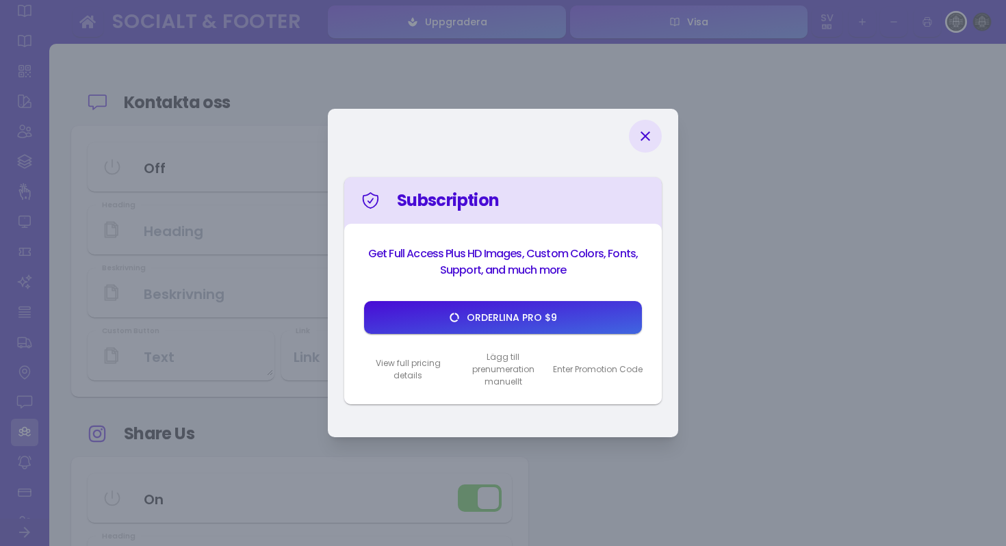
click at [652, 141] on icon at bounding box center [645, 136] width 16 height 16
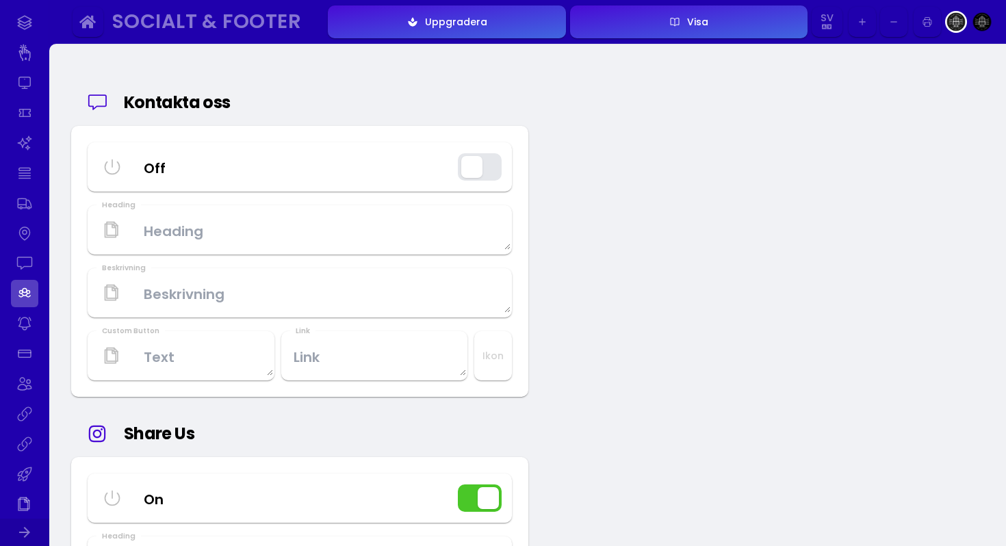
scroll to position [448, 0]
click at [25, 275] on link at bounding box center [24, 281] width 27 height 27
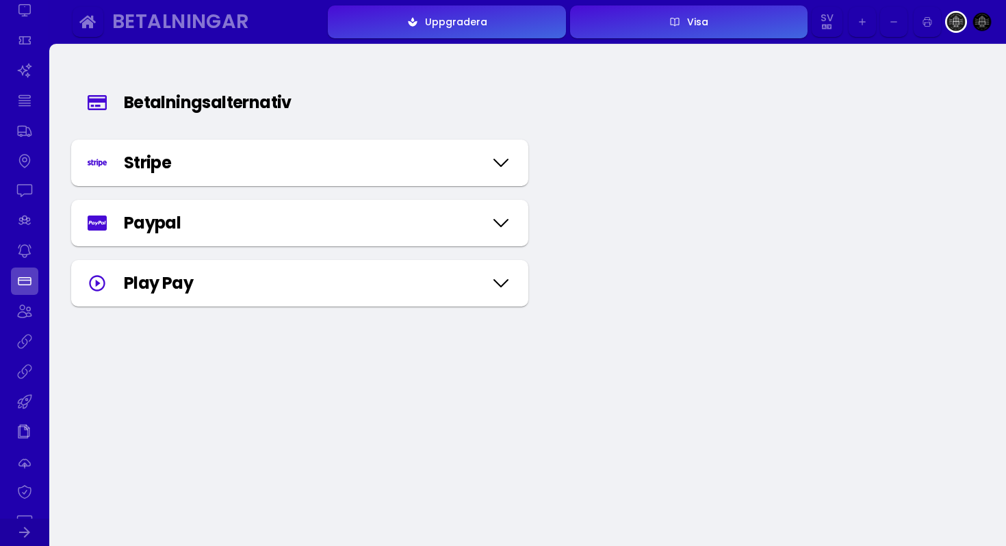
click at [501, 225] on icon at bounding box center [501, 223] width 22 height 68
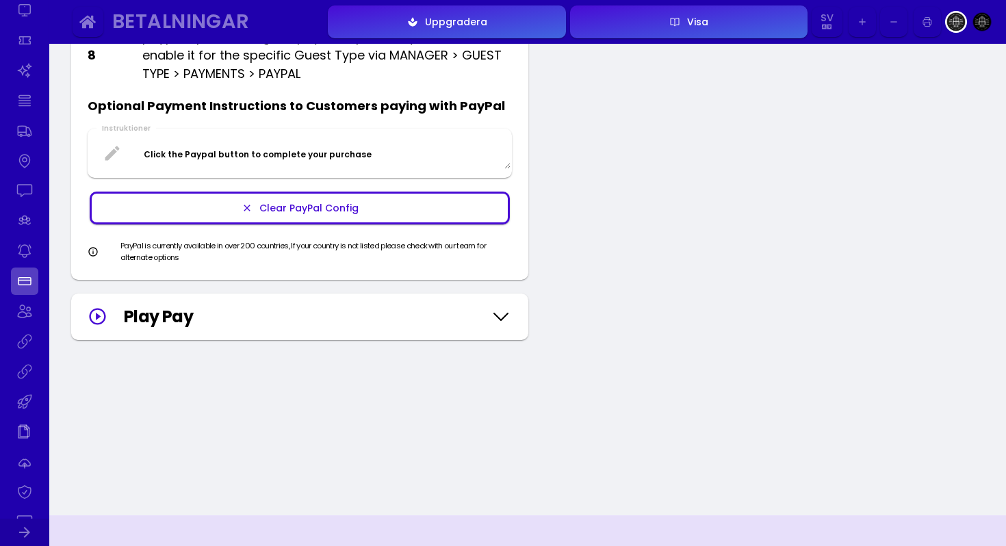
scroll to position [811, 0]
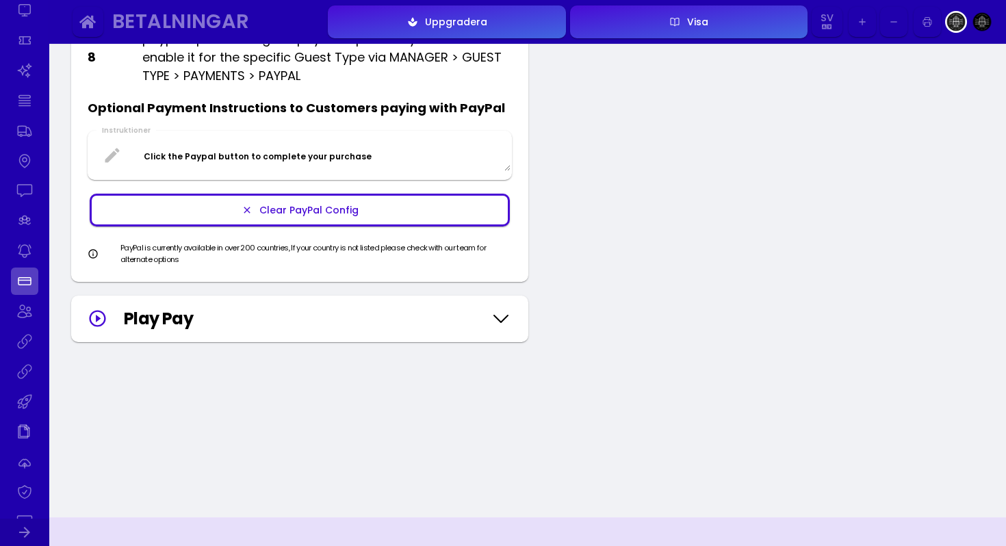
click at [314, 312] on div "Play Pay" at bounding box center [303, 319] width 359 height 25
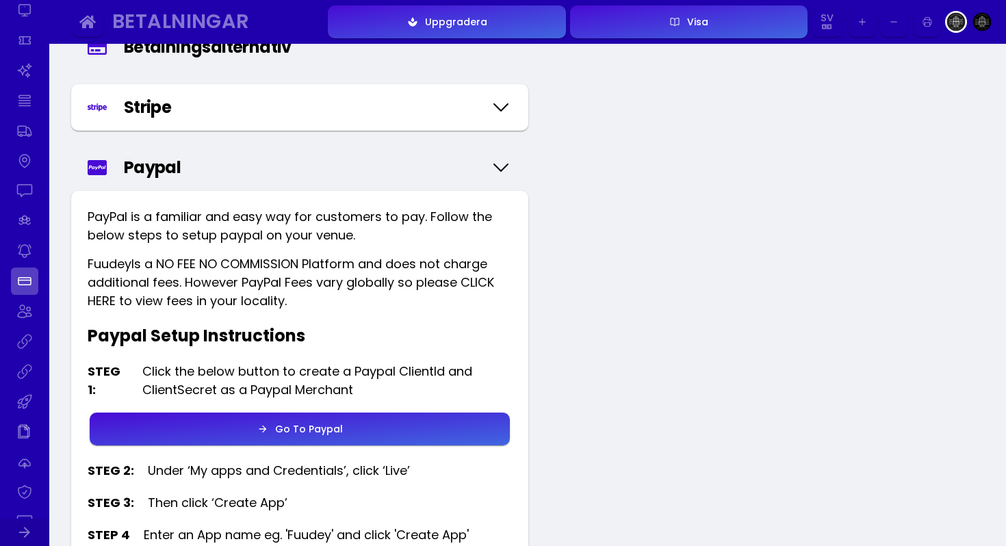
scroll to position [0, 0]
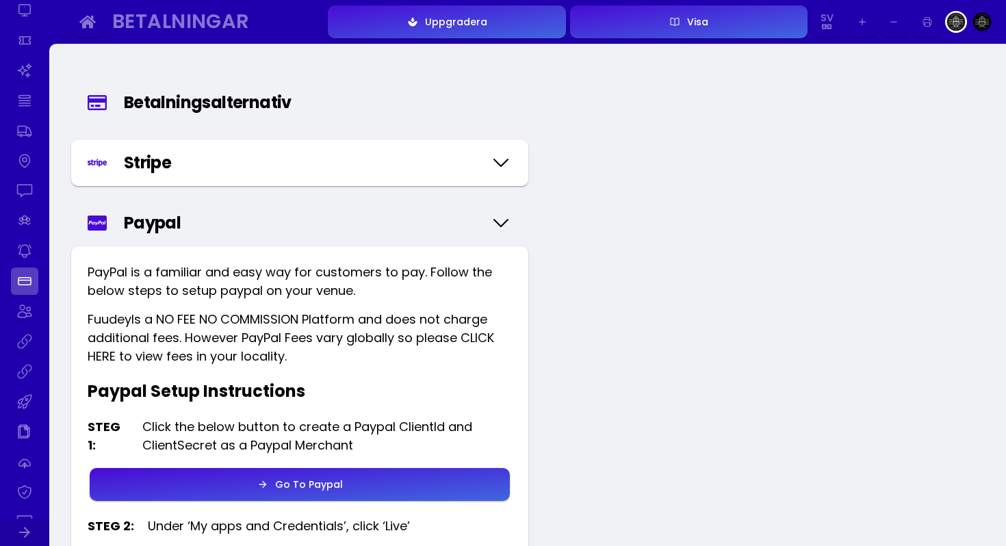
click at [279, 179] on div "Stripe" at bounding box center [299, 163] width 457 height 47
click at [279, 164] on div "Stripe" at bounding box center [303, 163] width 359 height 25
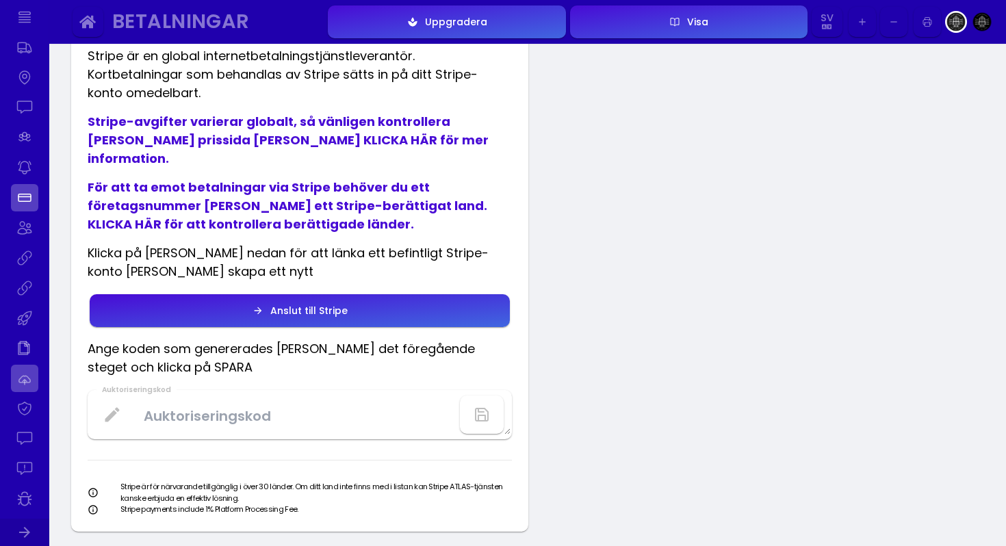
scroll to position [581, 0]
click at [29, 481] on link at bounding box center [24, 479] width 27 height 27
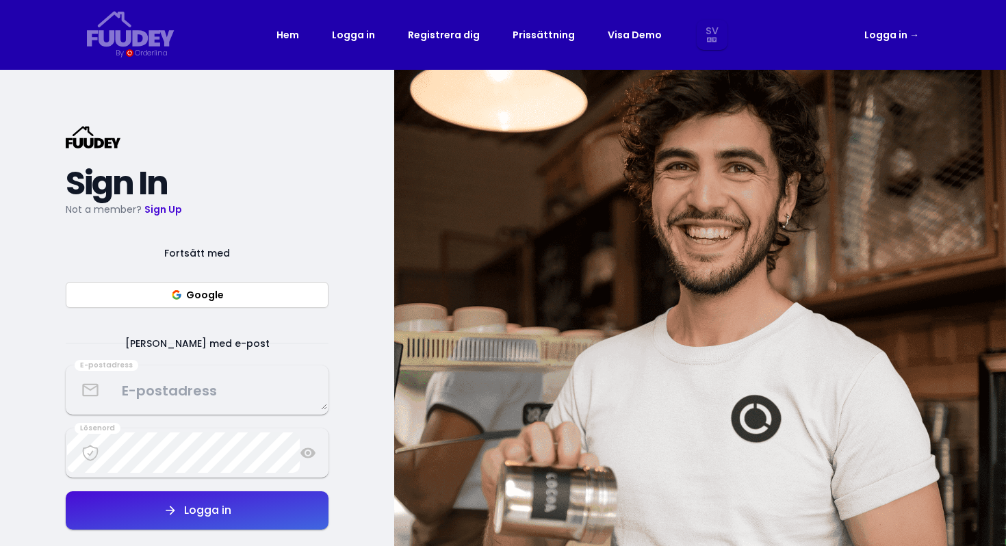
click at [184, 298] on button "Google" at bounding box center [197, 295] width 263 height 26
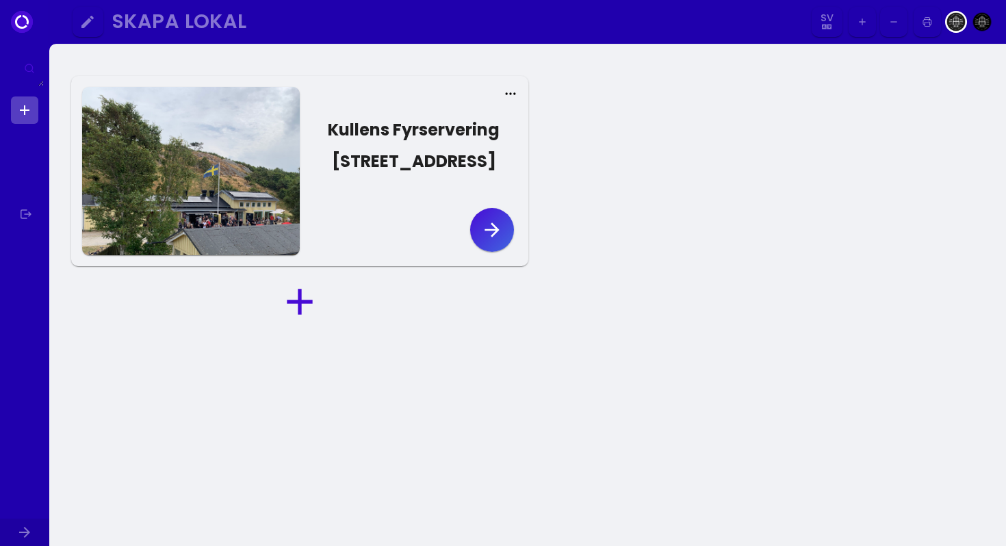
click at [491, 227] on icon "button" at bounding box center [492, 230] width 22 height 22
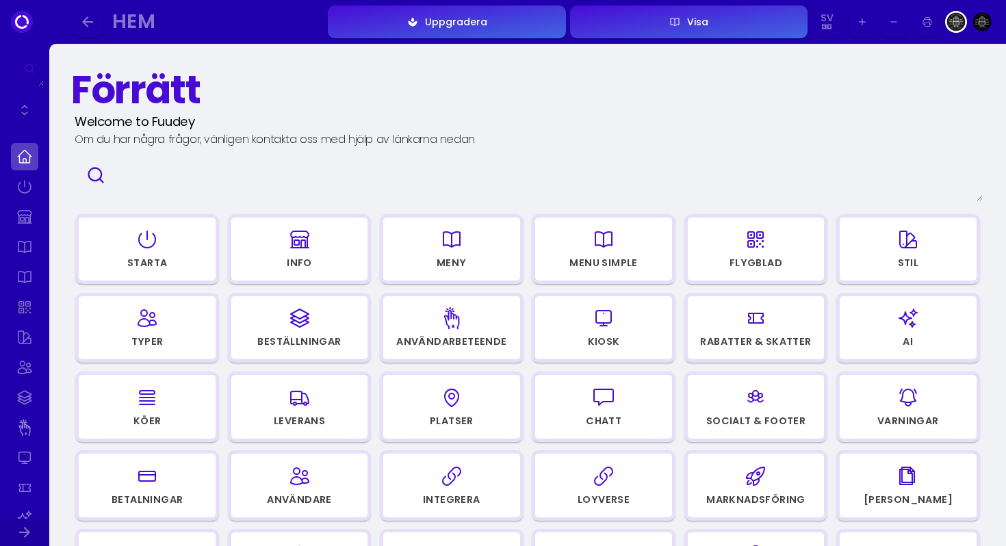
click at [454, 253] on icon "button" at bounding box center [452, 239] width 22 height 68
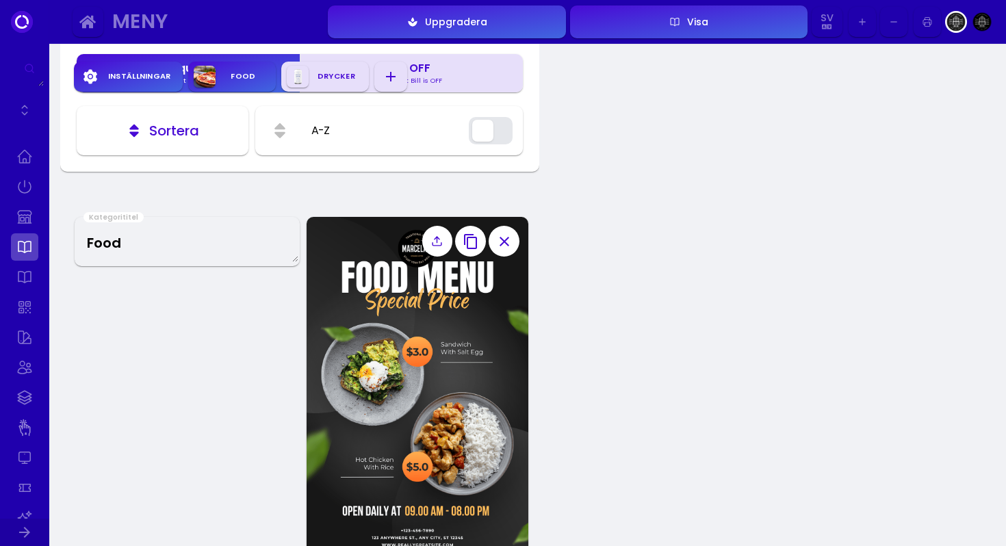
scroll to position [278, 0]
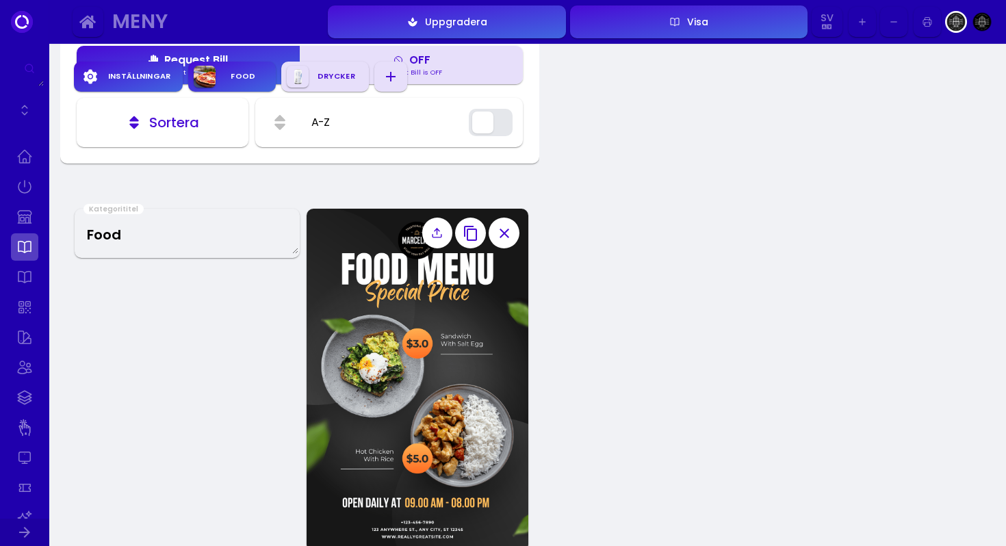
click at [505, 235] on icon "button" at bounding box center [504, 233] width 16 height 16
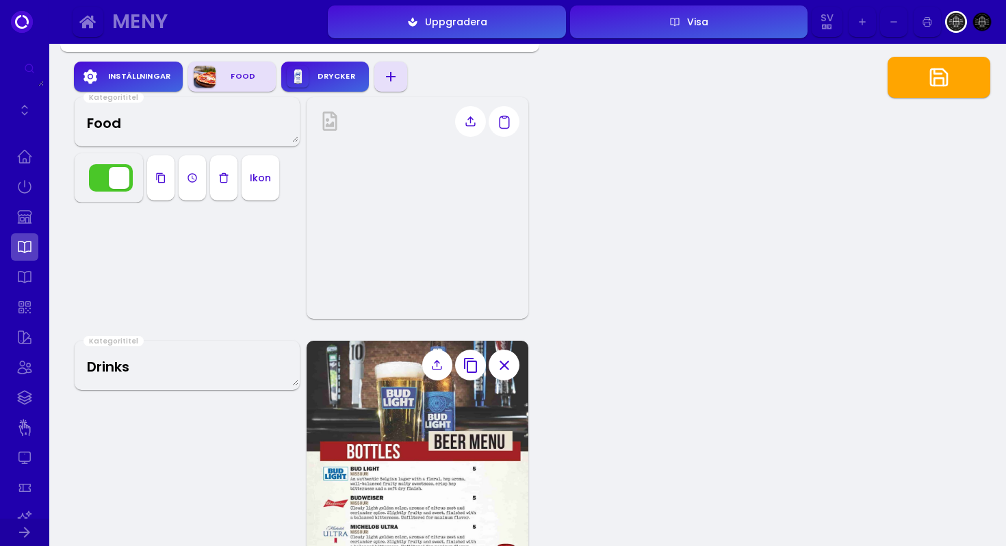
scroll to position [391, 0]
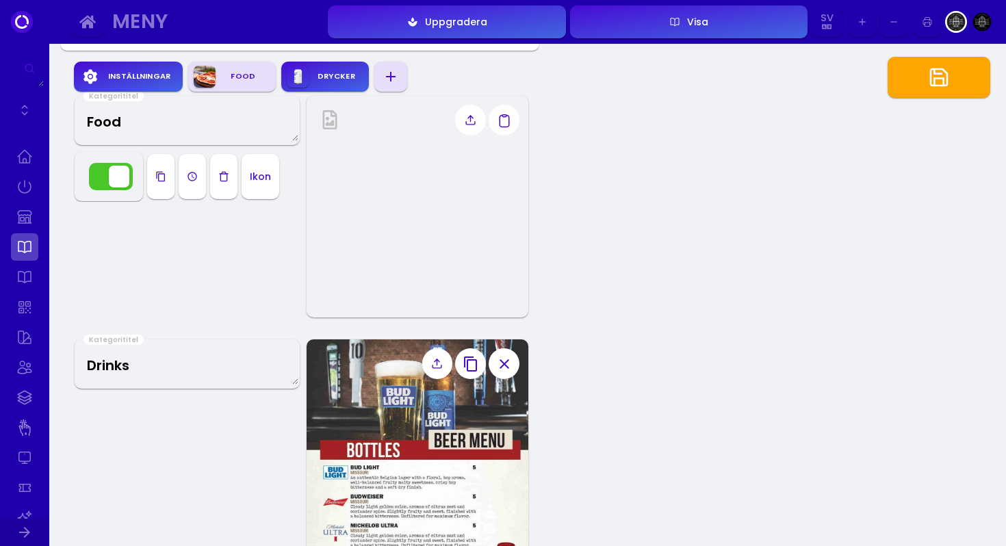
click at [509, 365] on icon "button" at bounding box center [504, 364] width 16 height 16
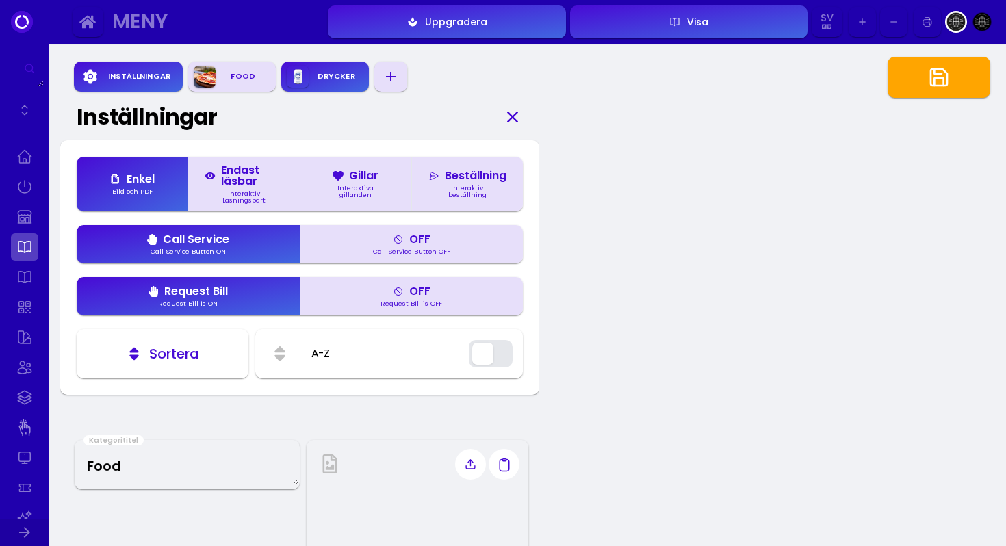
scroll to position [0, 0]
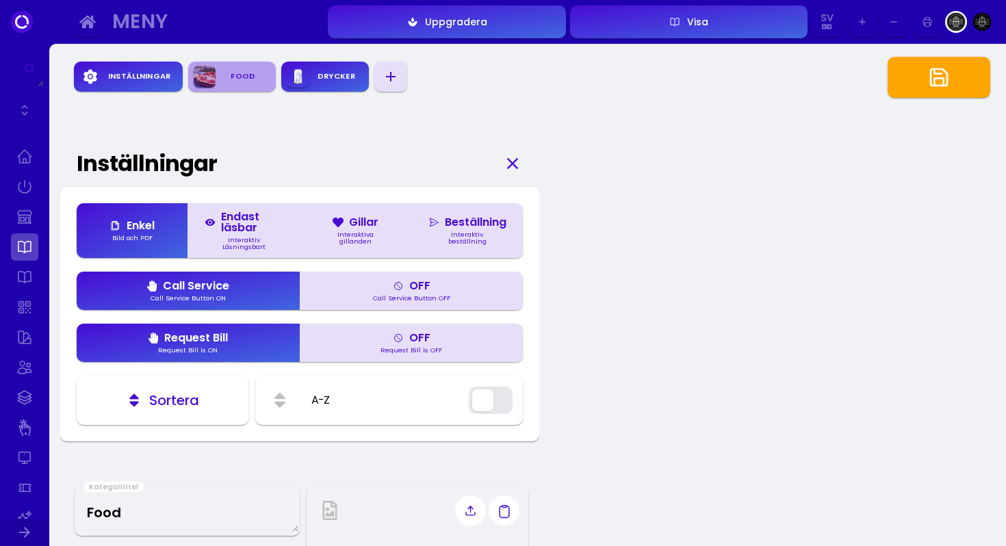
click at [232, 83] on div "Food" at bounding box center [243, 76] width 55 height 21
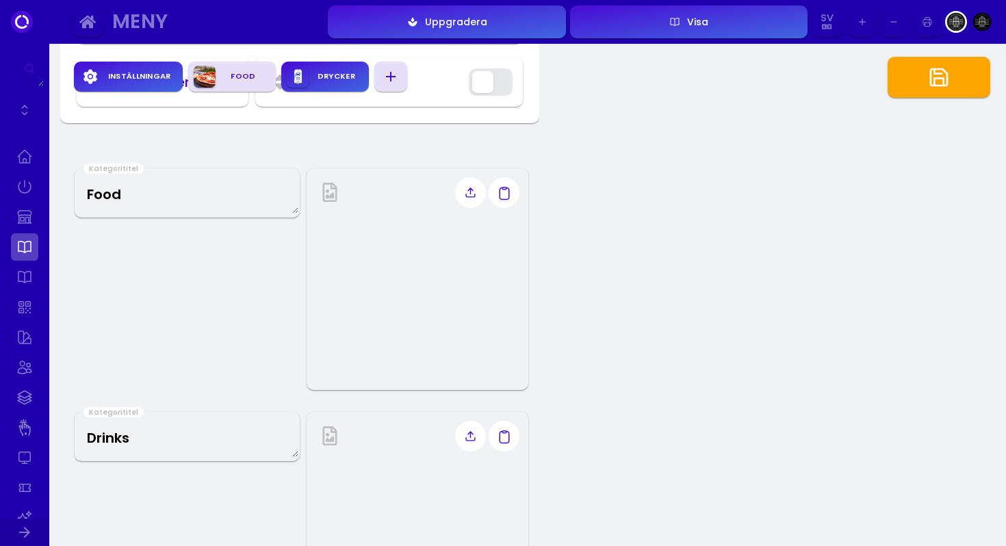
scroll to position [339, 0]
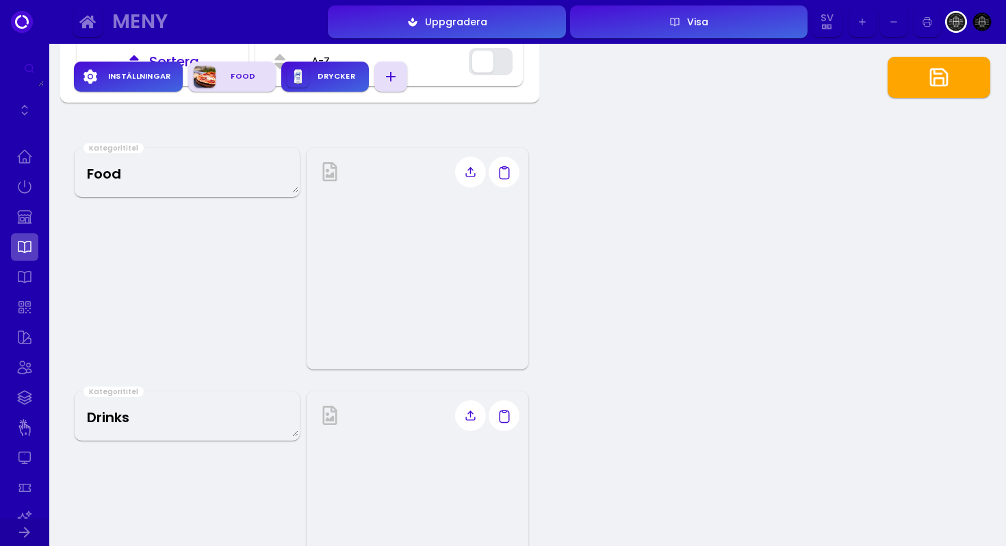
click at [251, 188] on Title "Food" at bounding box center [187, 173] width 222 height 40
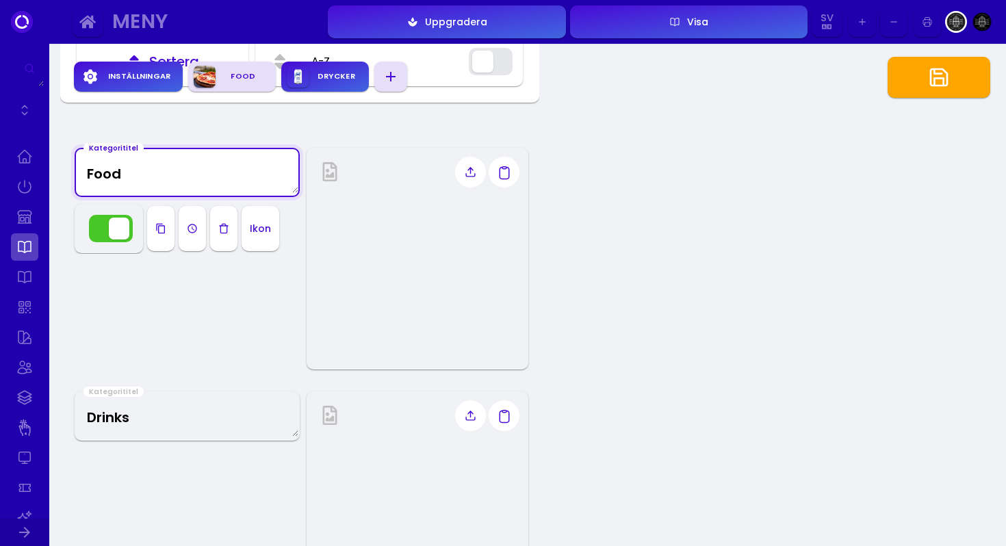
click at [196, 226] on icon "button" at bounding box center [192, 228] width 9 height 9
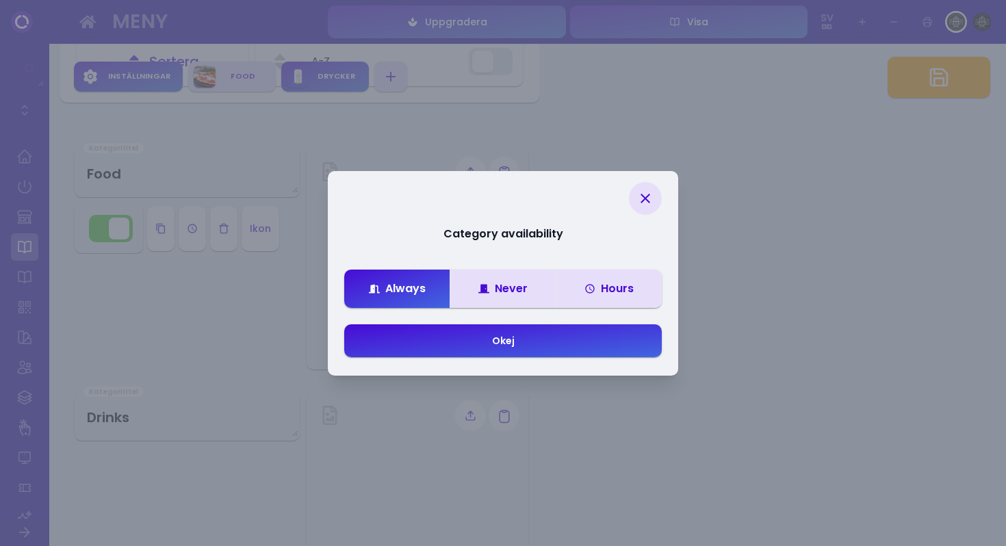
click at [640, 203] on icon at bounding box center [645, 198] width 16 height 16
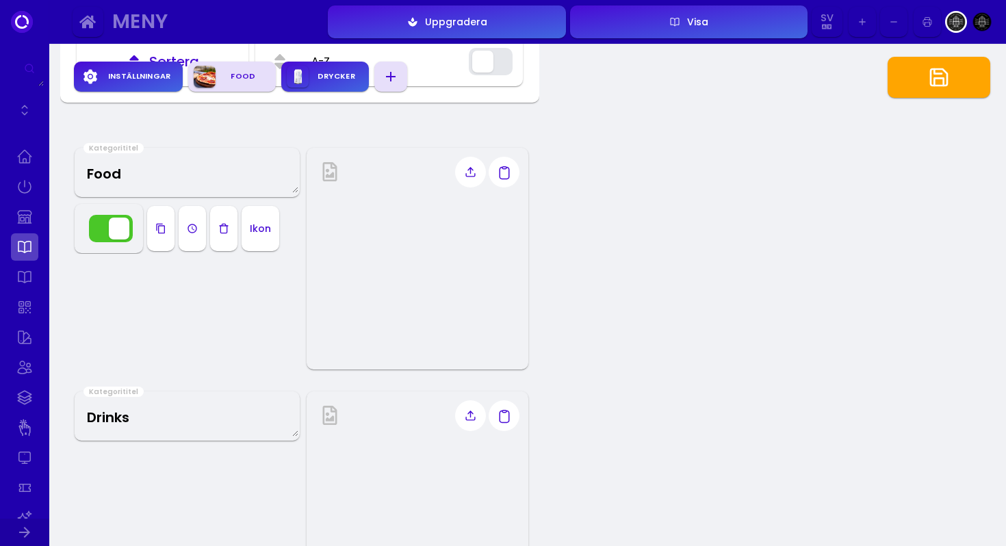
click at [179, 331] on div "Kategorititel Food Ikon" at bounding box center [185, 259] width 229 height 222
click at [174, 429] on Title "Drinks" at bounding box center [187, 416] width 222 height 40
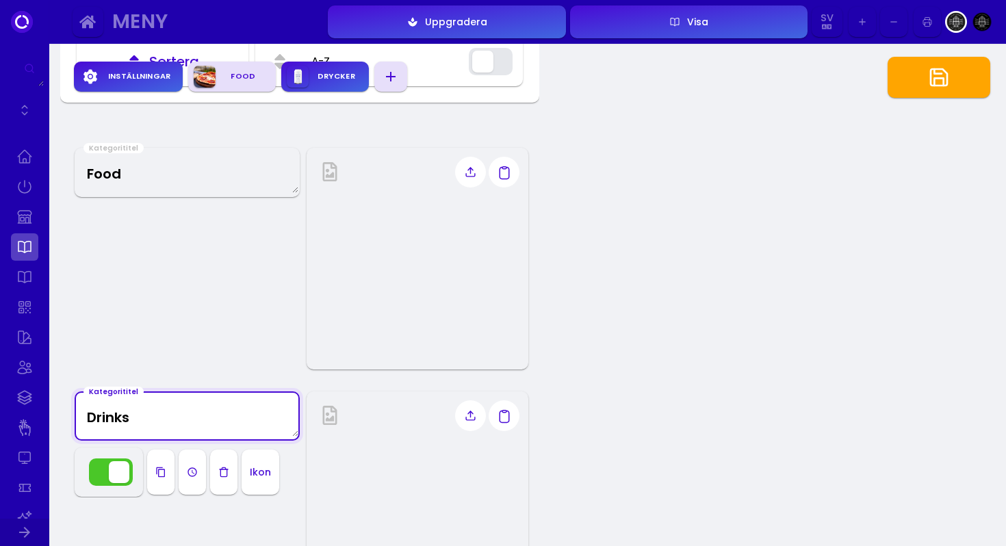
click at [159, 321] on div "Kategorititel Food" at bounding box center [185, 259] width 229 height 222
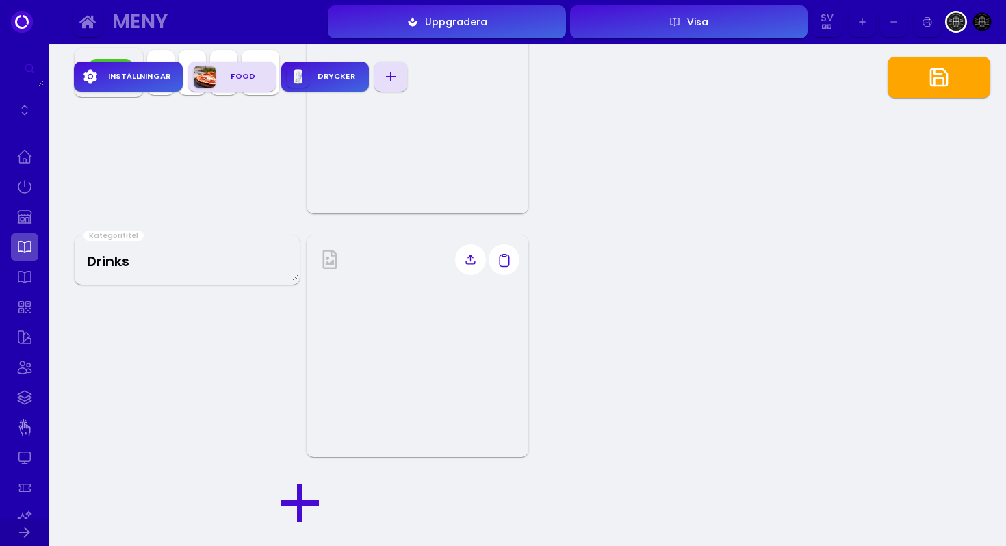
scroll to position [711, 0]
click at [304, 288] on icon "button" at bounding box center [300, 287] width 38 height 38
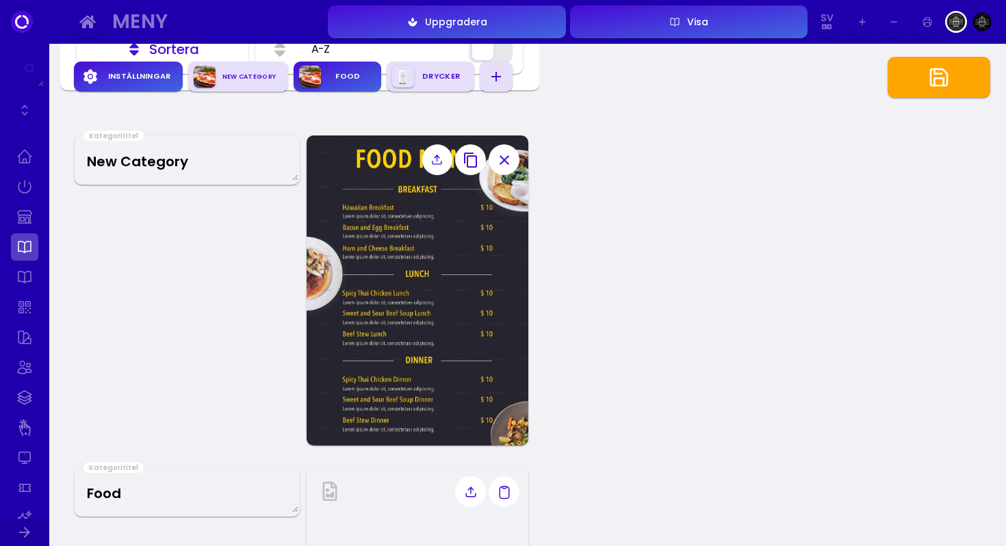
scroll to position [339, 0]
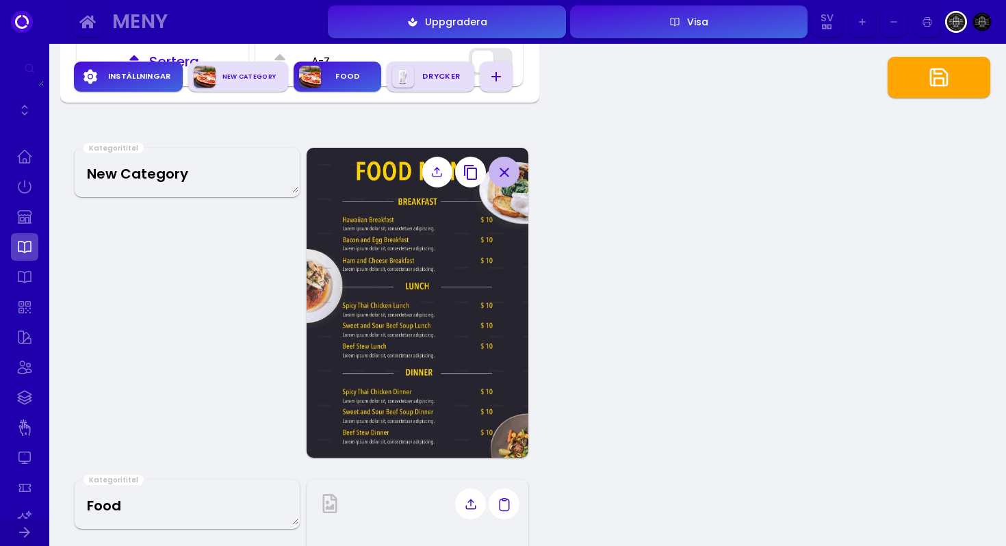
click at [507, 170] on icon "button" at bounding box center [504, 172] width 16 height 16
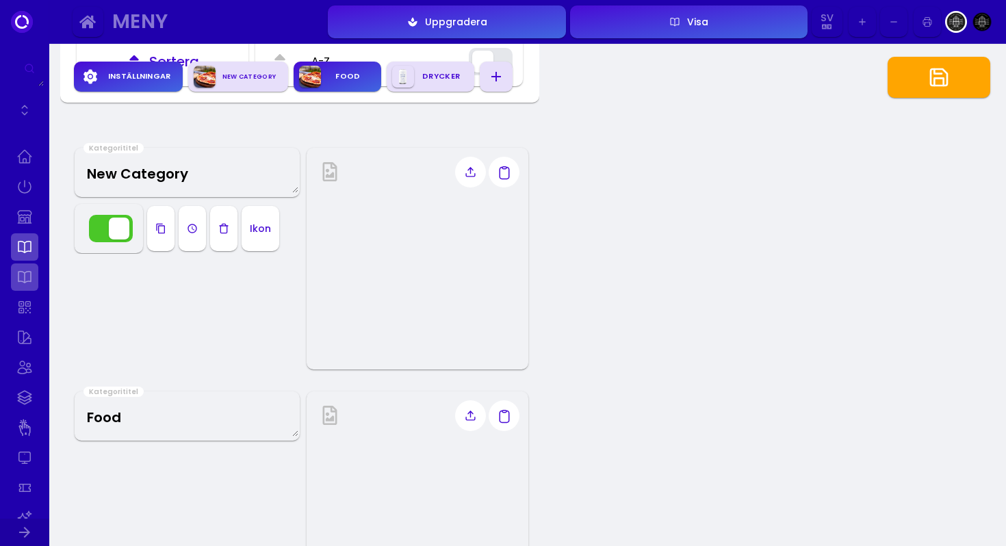
click at [26, 271] on link at bounding box center [24, 277] width 27 height 27
click at [25, 248] on link at bounding box center [24, 246] width 27 height 27
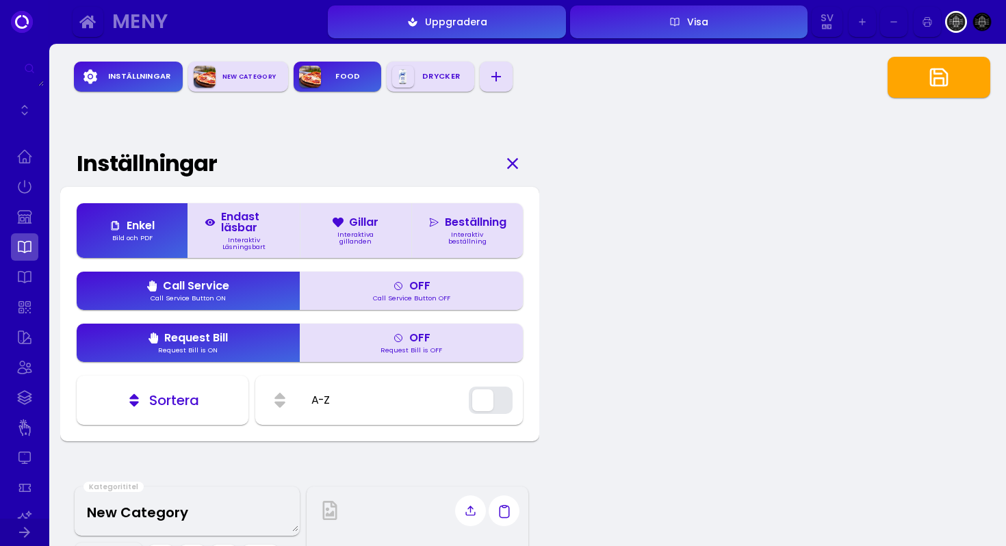
click at [461, 233] on div "Interaktiv beställning" at bounding box center [468, 237] width 78 height 13
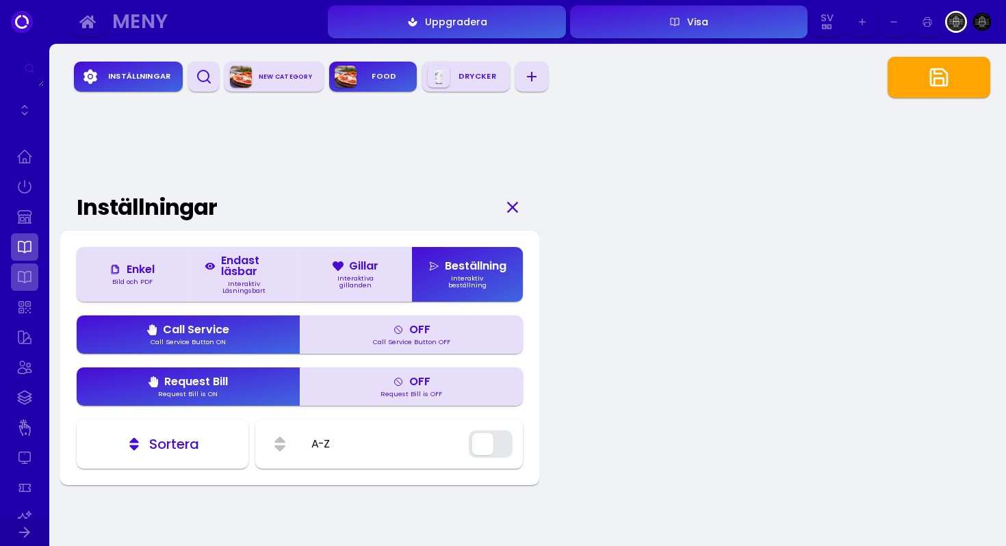
click at [30, 282] on link at bounding box center [24, 277] width 27 height 27
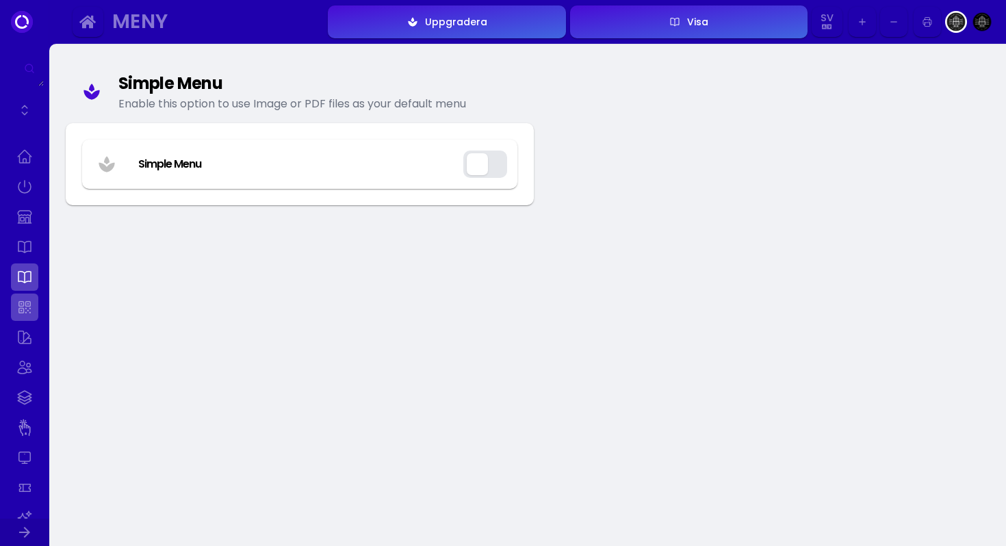
click at [24, 309] on link at bounding box center [24, 307] width 27 height 27
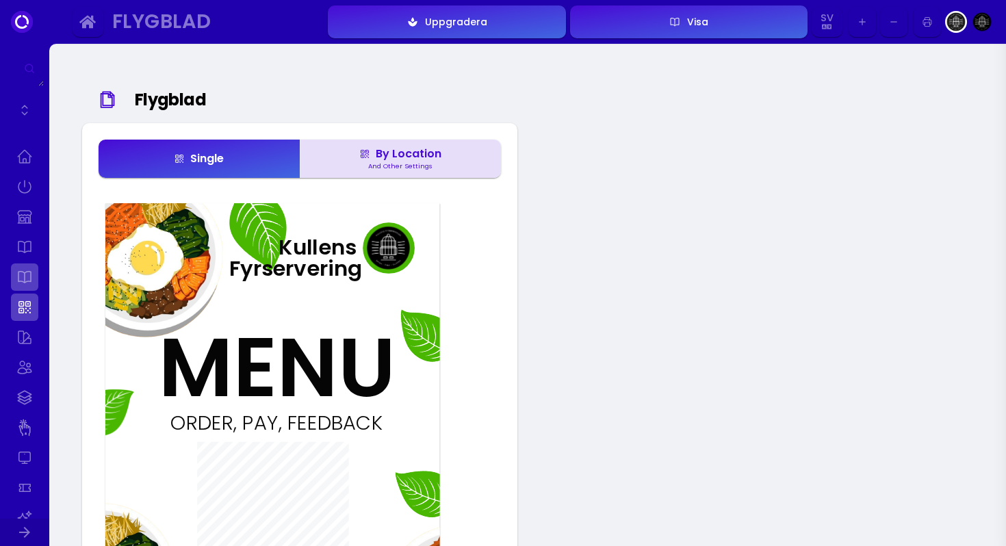
click at [29, 273] on link at bounding box center [24, 277] width 27 height 27
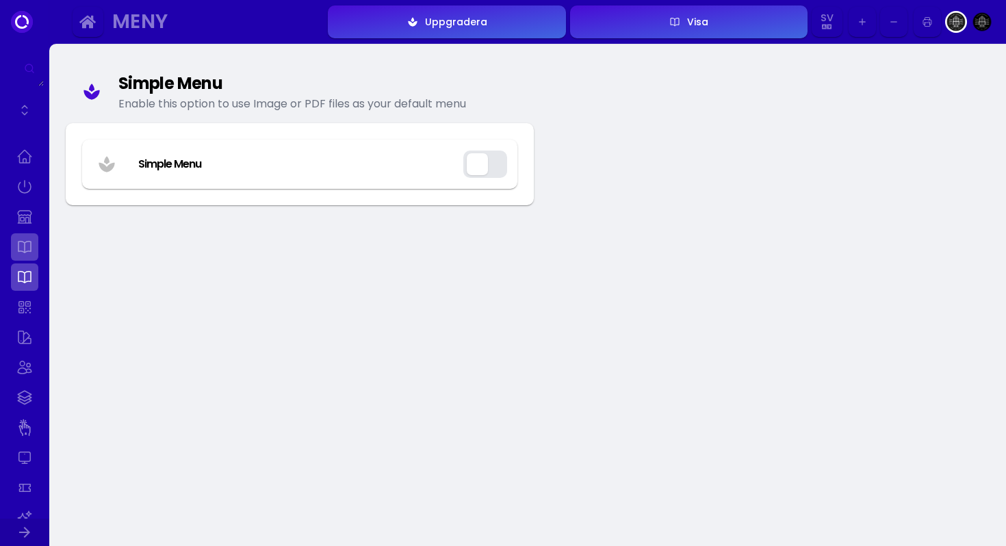
click at [29, 249] on link at bounding box center [24, 246] width 27 height 27
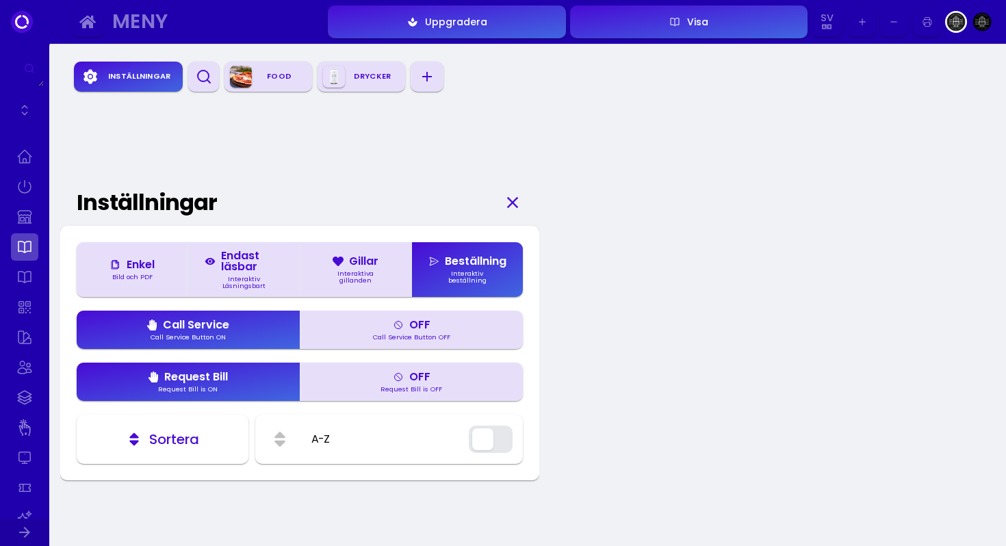
scroll to position [6, 0]
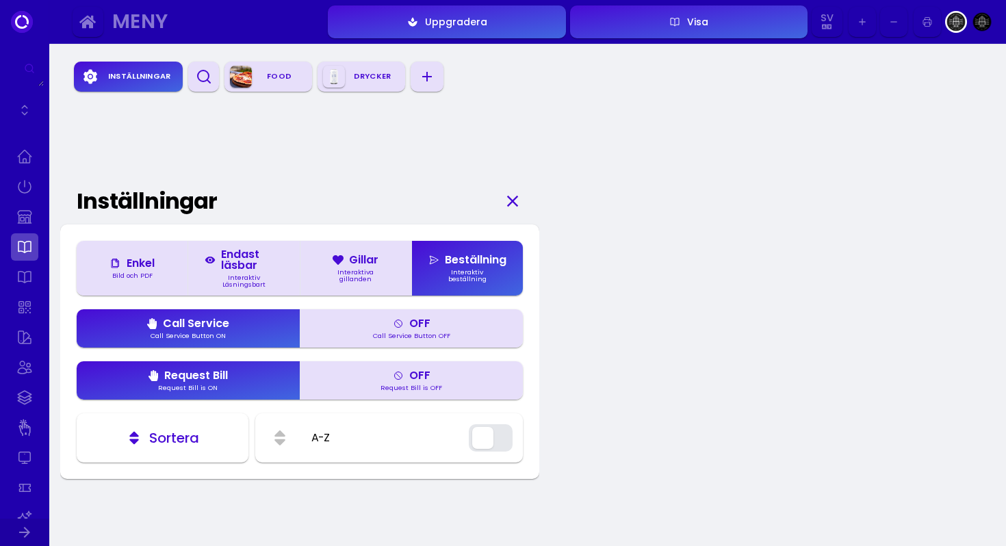
click at [118, 75] on div "Inställningar" at bounding box center [139, 76] width 76 height 21
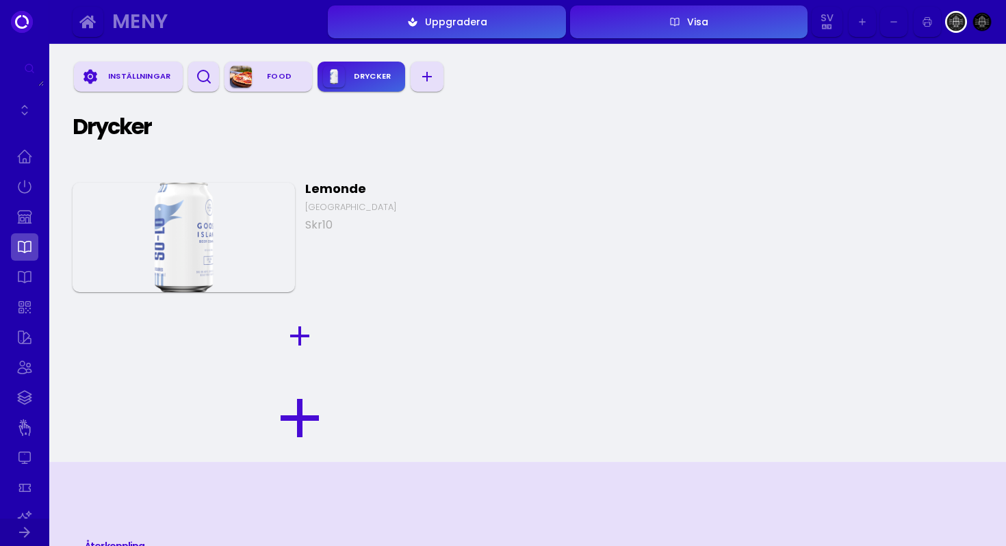
scroll to position [534, 0]
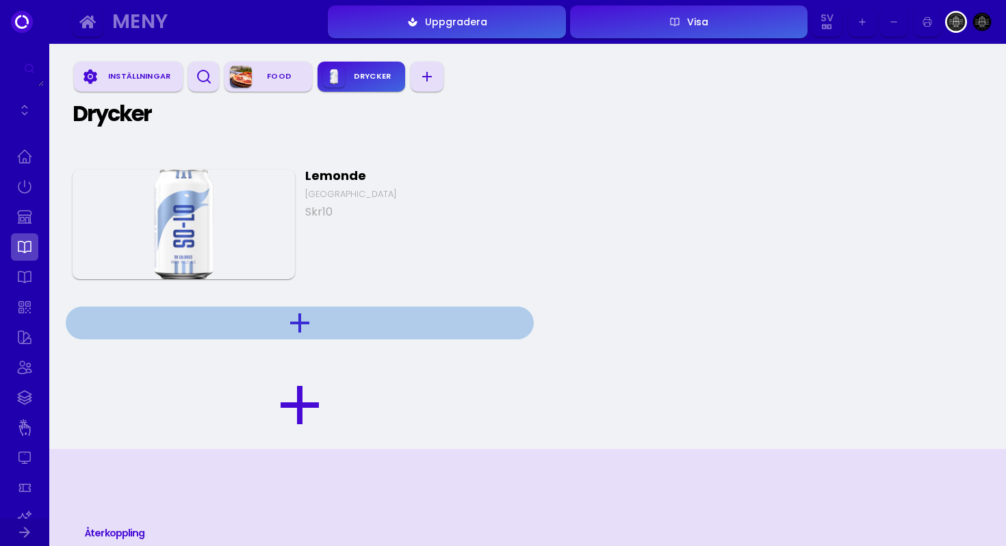
click at [301, 316] on icon "button" at bounding box center [299, 323] width 33 height 33
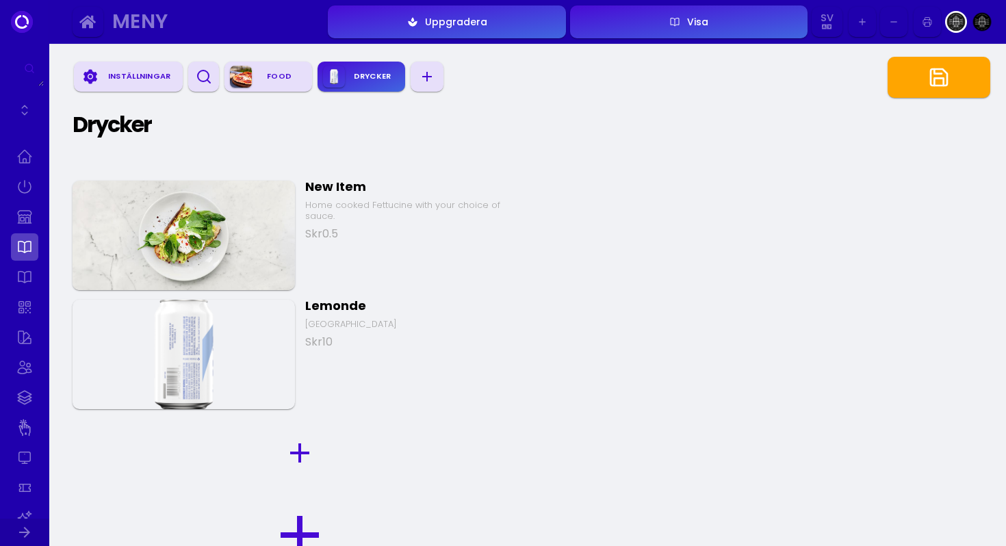
scroll to position [535, 0]
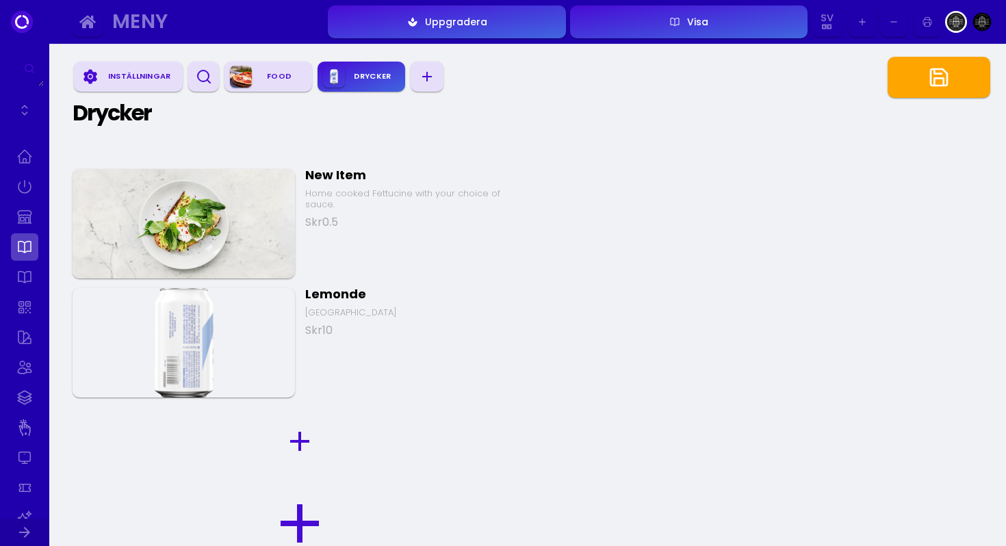
click at [233, 192] on img at bounding box center [184, 224] width 222 height 110
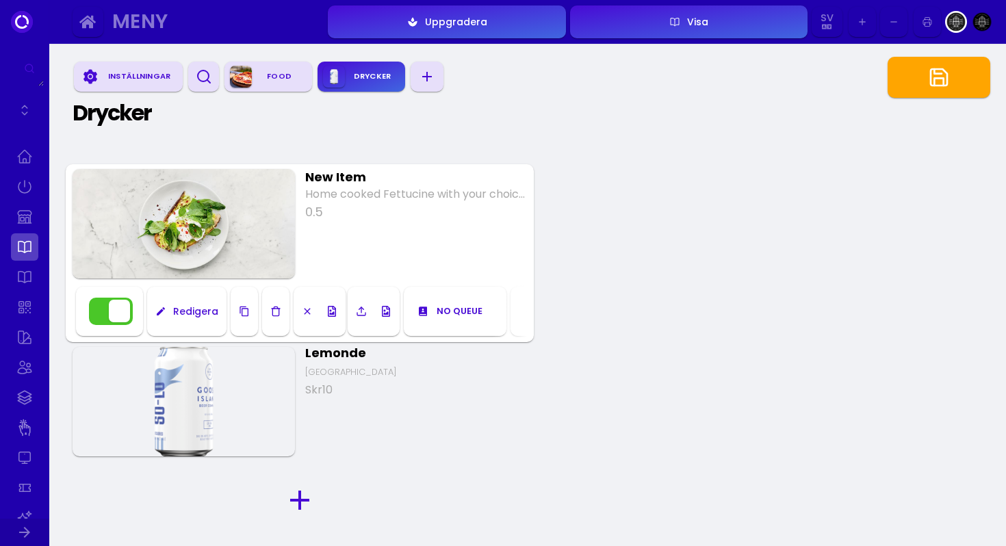
click at [309, 309] on icon "button" at bounding box center [307, 311] width 11 height 11
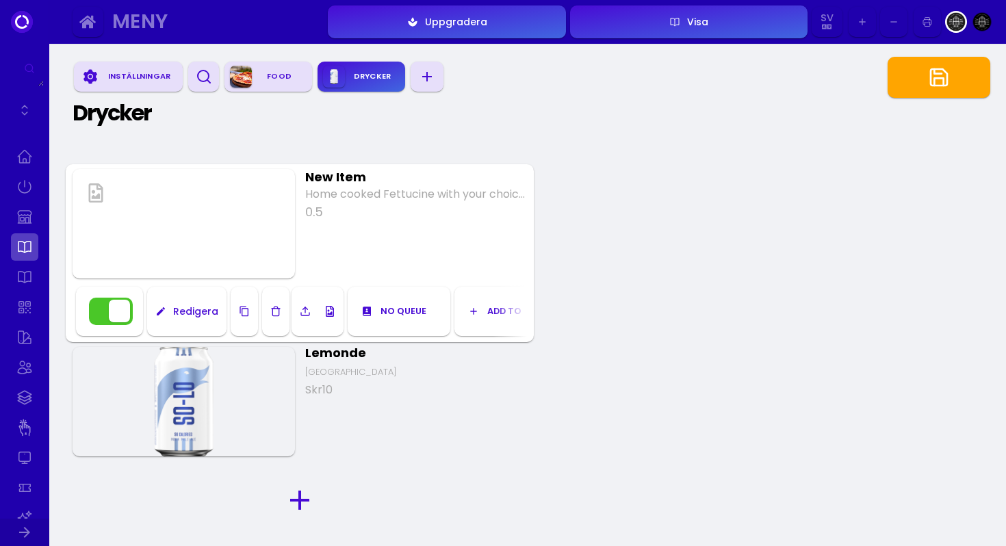
click at [196, 312] on div "Redigera" at bounding box center [192, 312] width 52 height 10
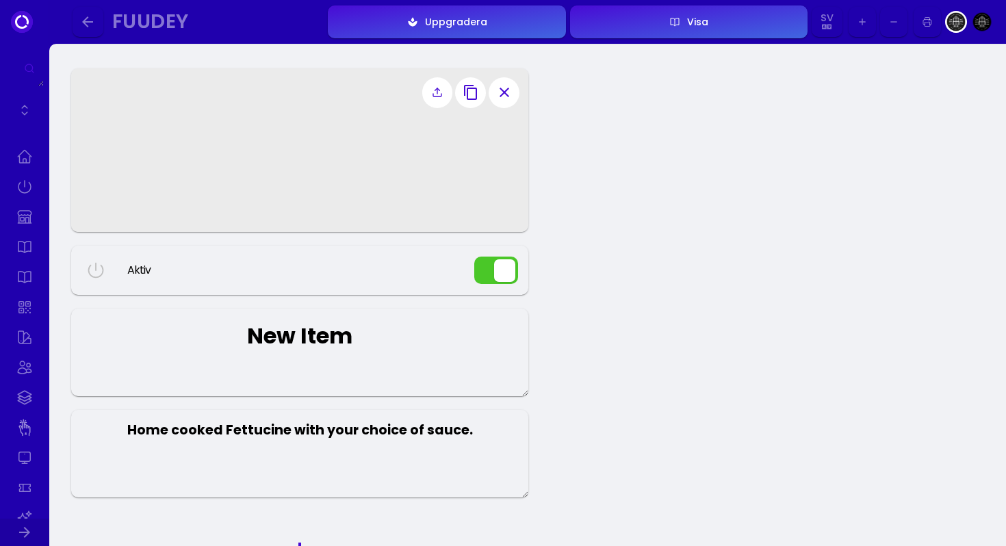
click at [272, 335] on textarea "New Item" at bounding box center [299, 353] width 457 height 88
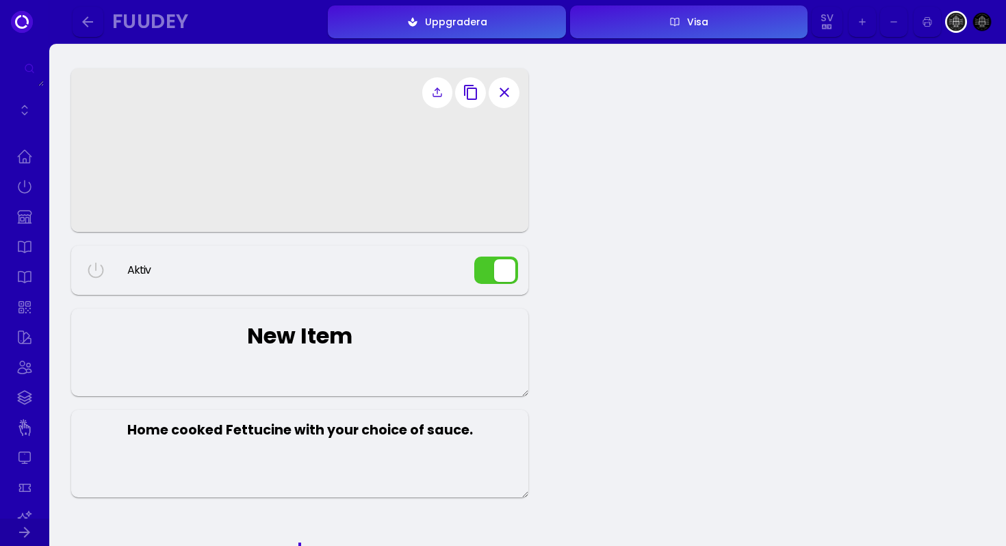
type textarea "<"
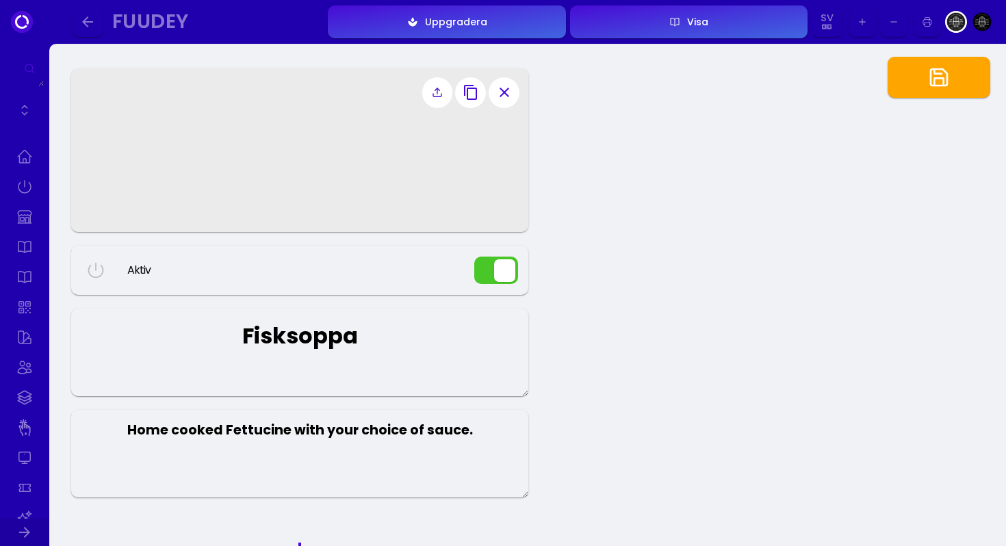
type textarea "Fisksoppa"
click at [274, 429] on textarea "Home cooked Fettucine with your choice of sauce." at bounding box center [299, 454] width 457 height 88
click at [927, 86] on button "button" at bounding box center [939, 77] width 103 height 41
click at [94, 13] on button "button" at bounding box center [88, 22] width 31 height 31
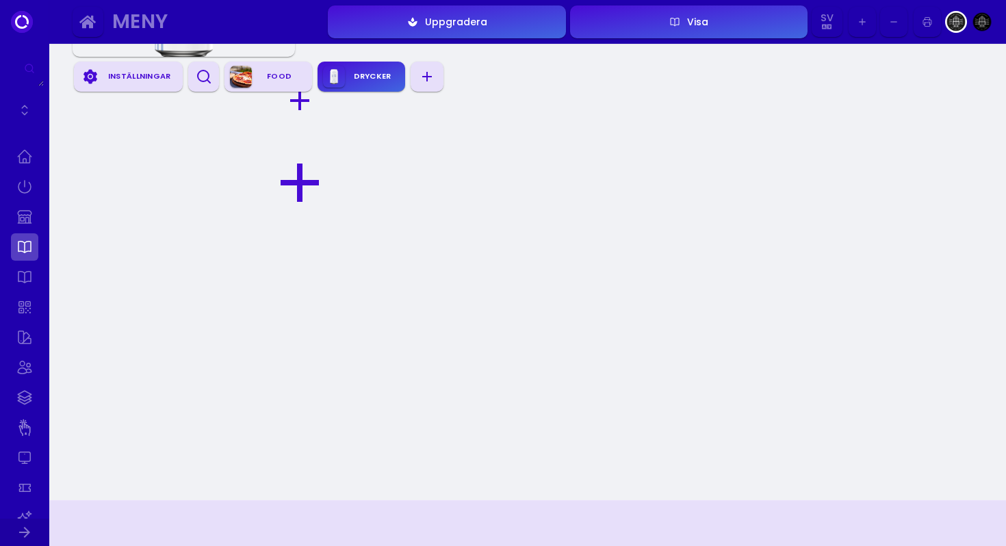
scroll to position [1169, 0]
